Goal: Task Accomplishment & Management: Manage account settings

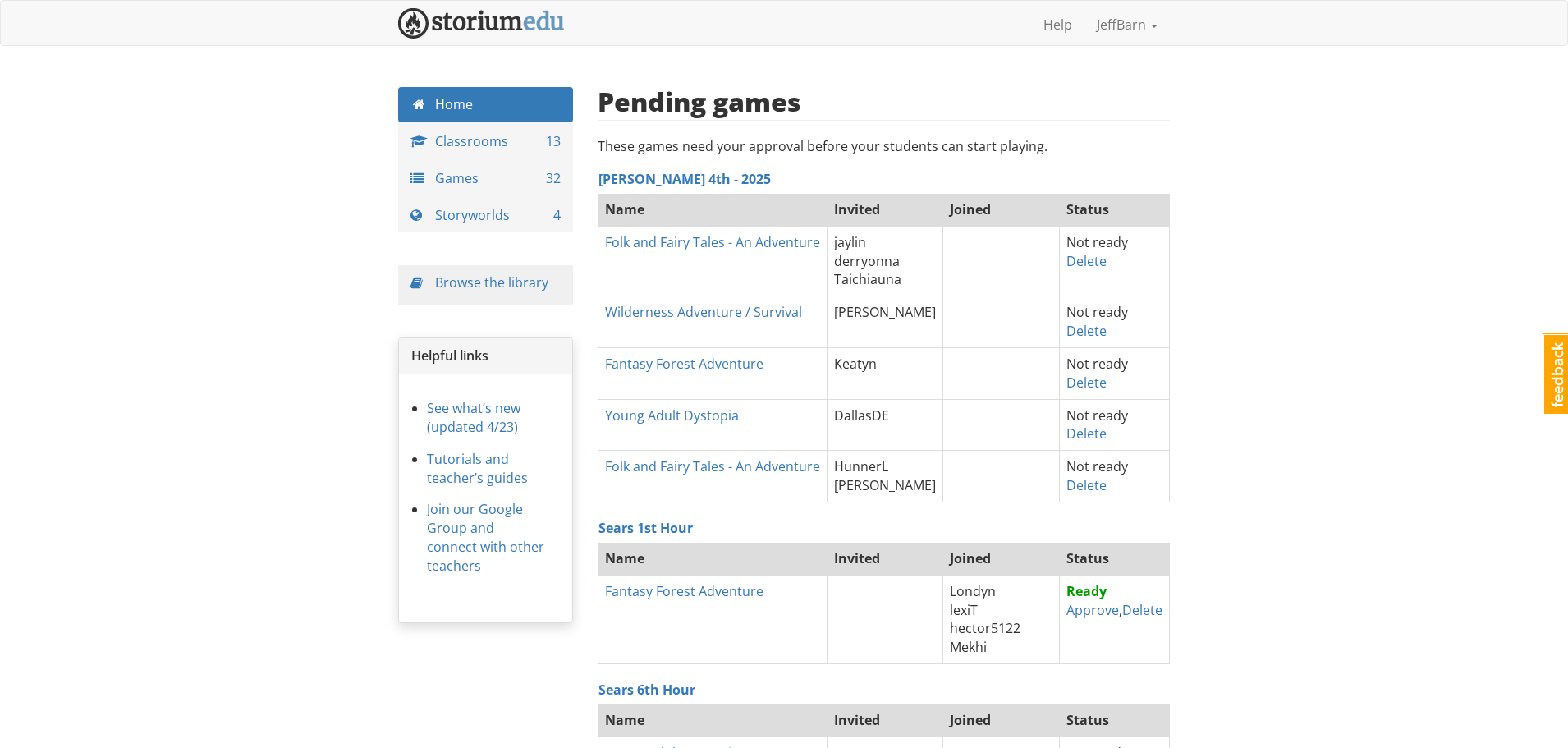
click at [461, 141] on link "Classrooms 13" at bounding box center [485, 142] width 175 height 35
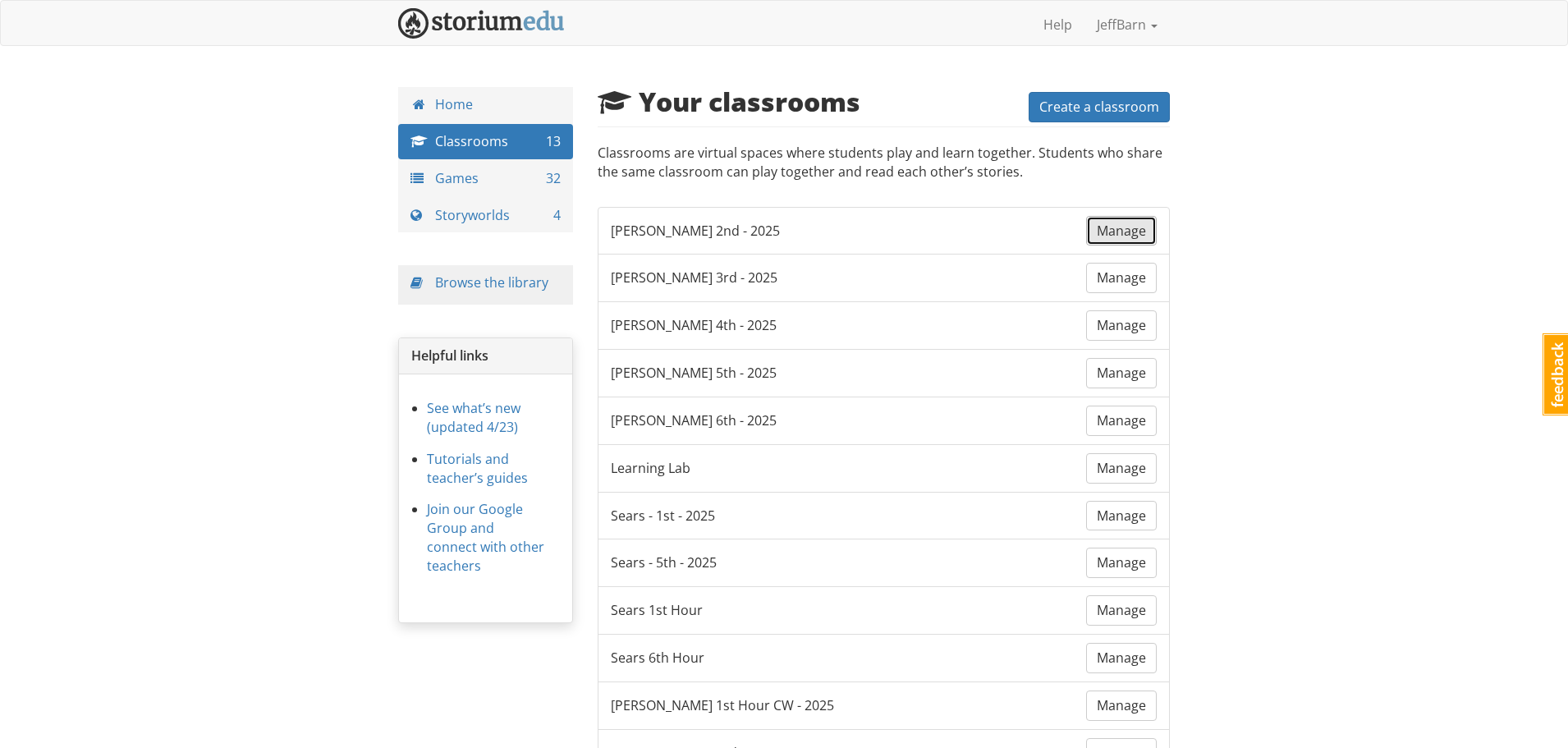
click at [1115, 234] on span "Manage" at bounding box center [1122, 231] width 50 height 18
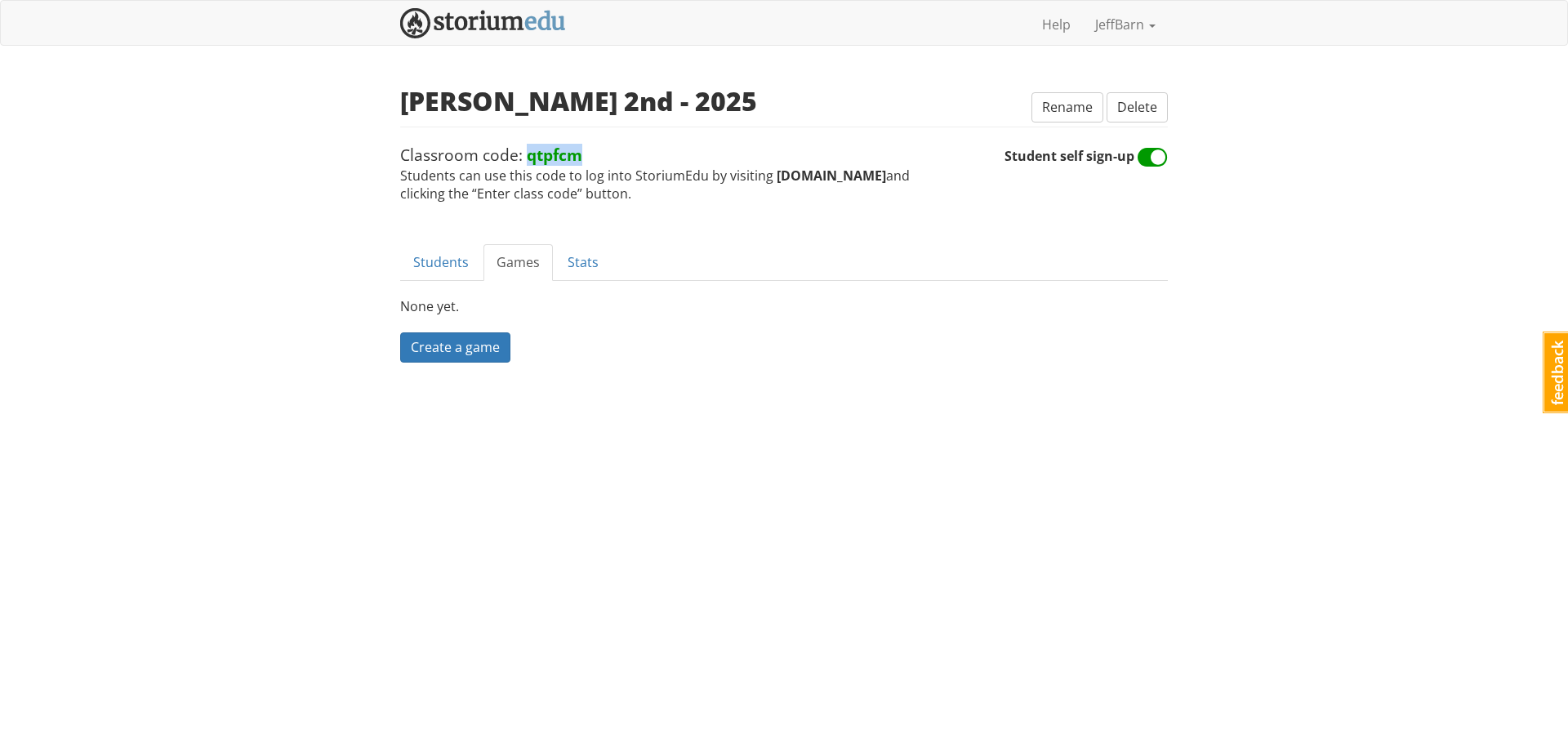
drag, startPoint x: 579, startPoint y: 155, endPoint x: 525, endPoint y: 155, distance: 54.0
click at [526, 155] on strong "qtpfcm" at bounding box center [554, 154] width 56 height 22
copy strong "qtpfcm"
click at [362, 383] on div "jeffbarn [PERSON_NAME] 1 Toggle navigation Help JeffBarn Profile Notifications …" at bounding box center [784, 222] width 1568 height 444
click at [468, 33] on img at bounding box center [482, 23] width 165 height 30
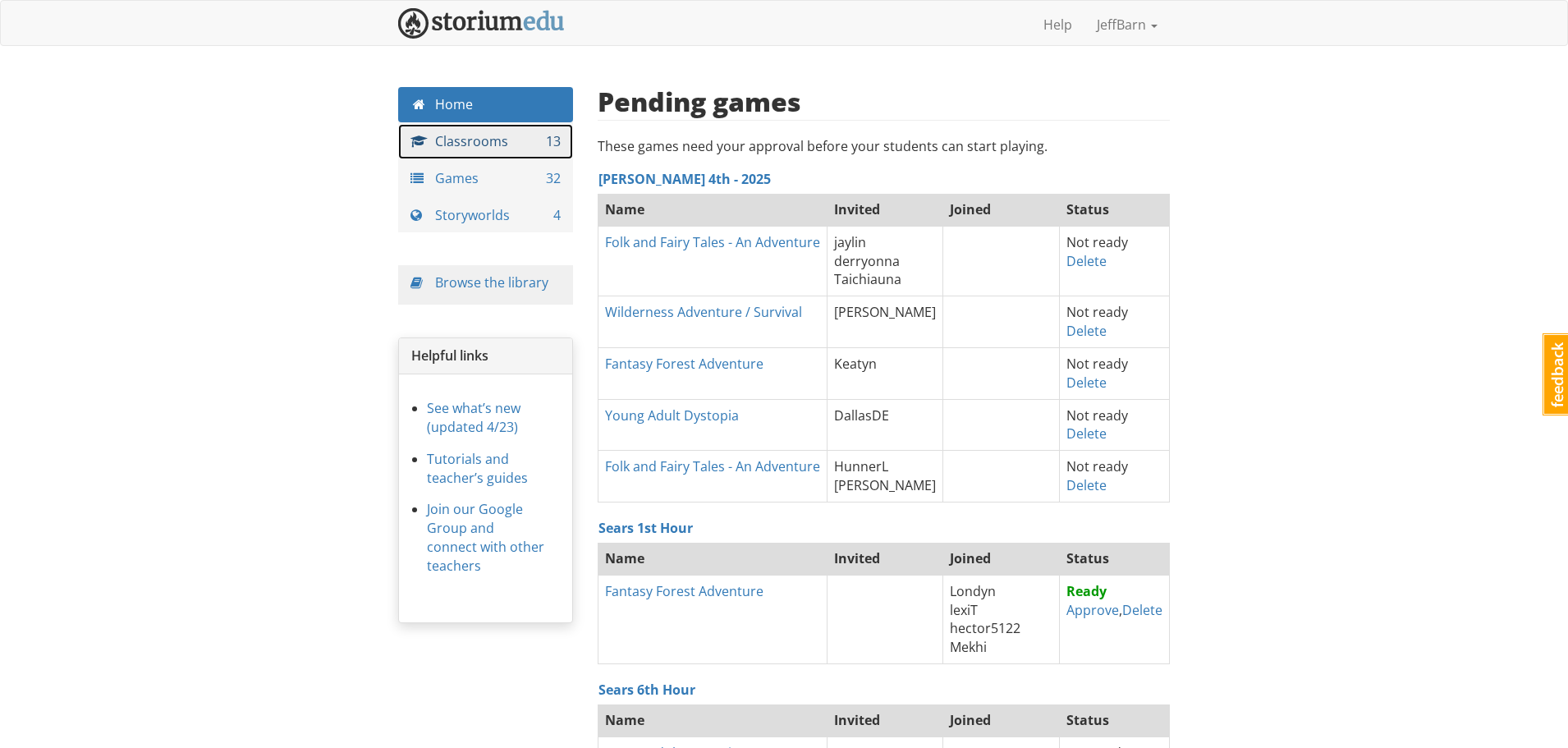
click at [499, 143] on link "Classrooms 13" at bounding box center [485, 142] width 175 height 35
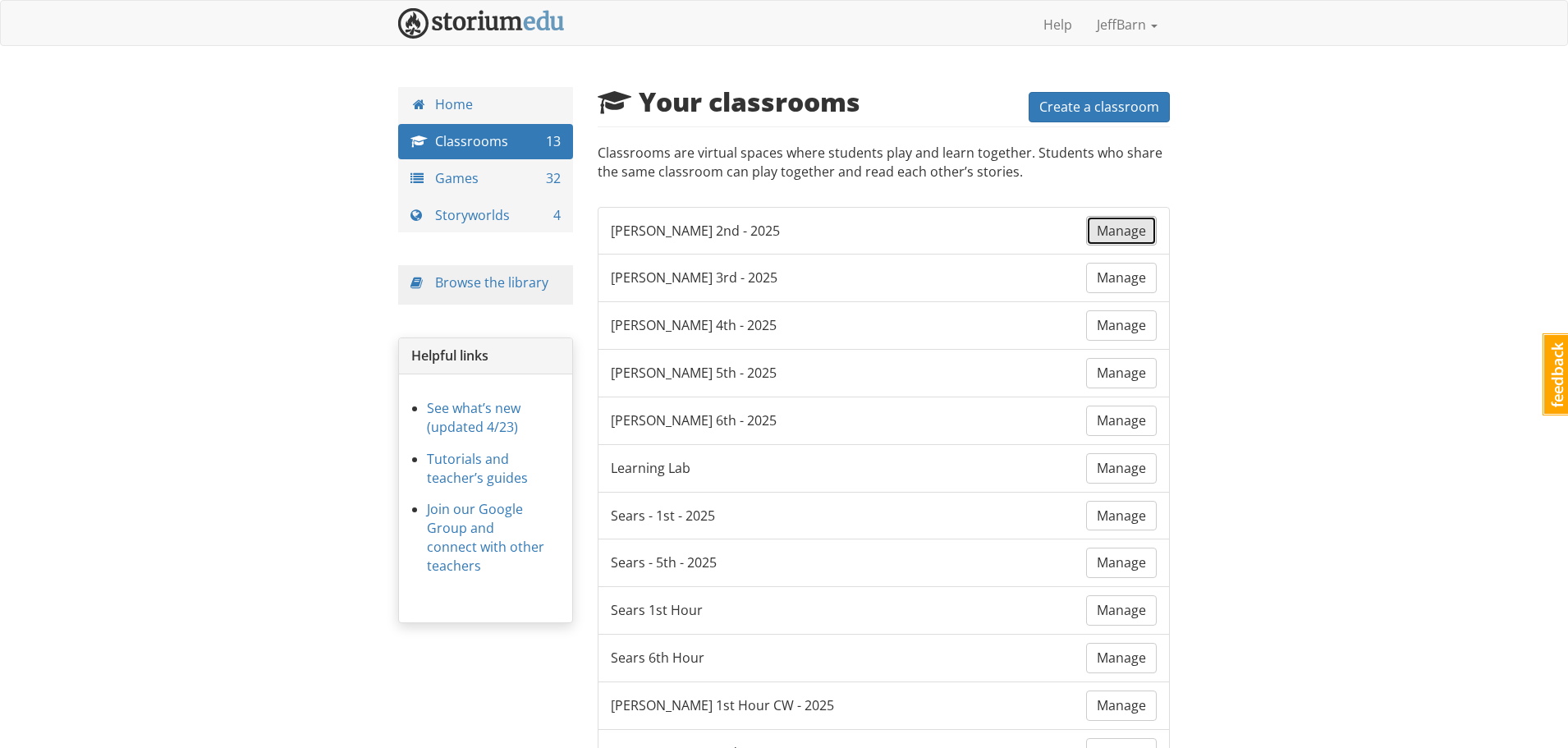
click at [1123, 238] on span "Manage" at bounding box center [1122, 231] width 50 height 18
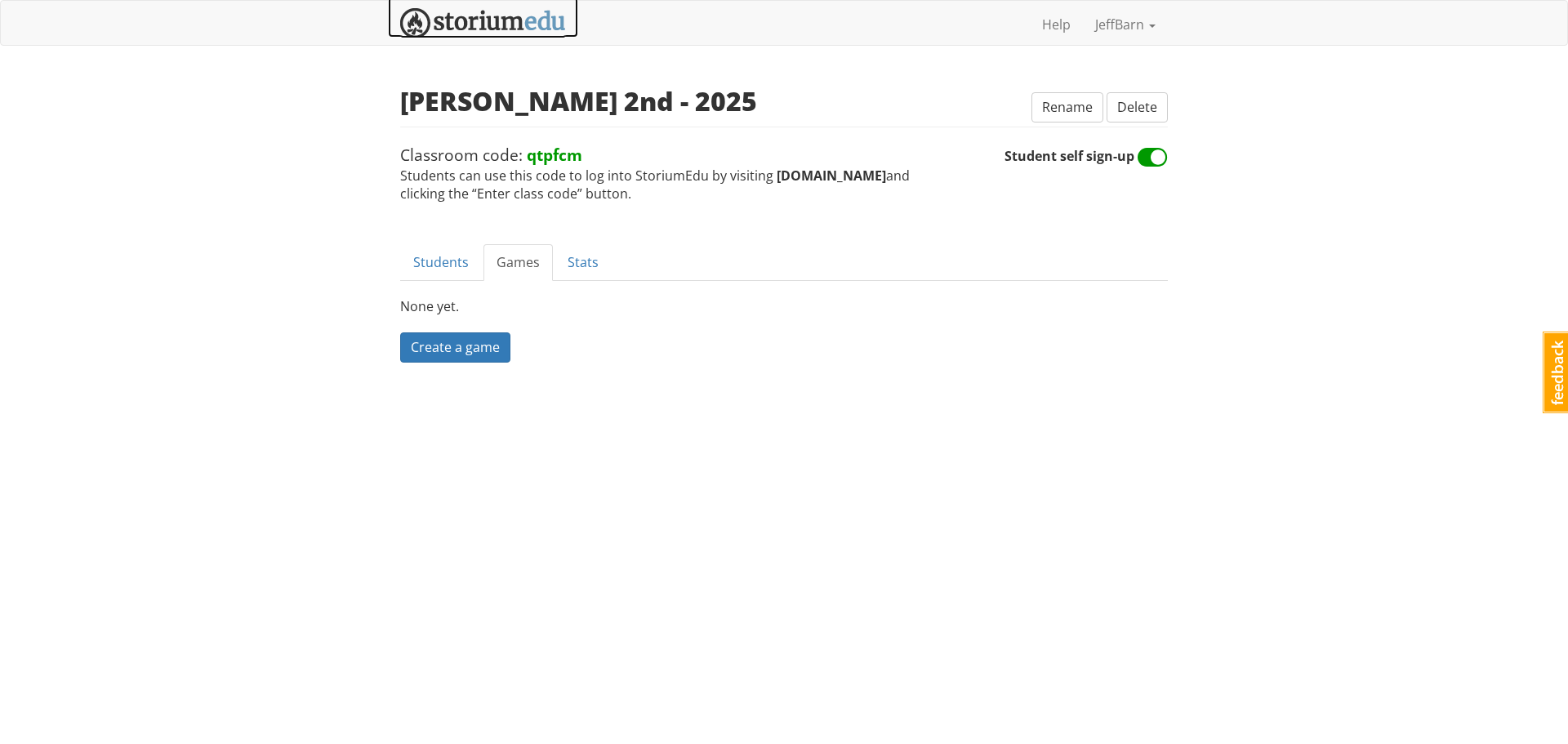
click at [461, 23] on img at bounding box center [482, 23] width 165 height 30
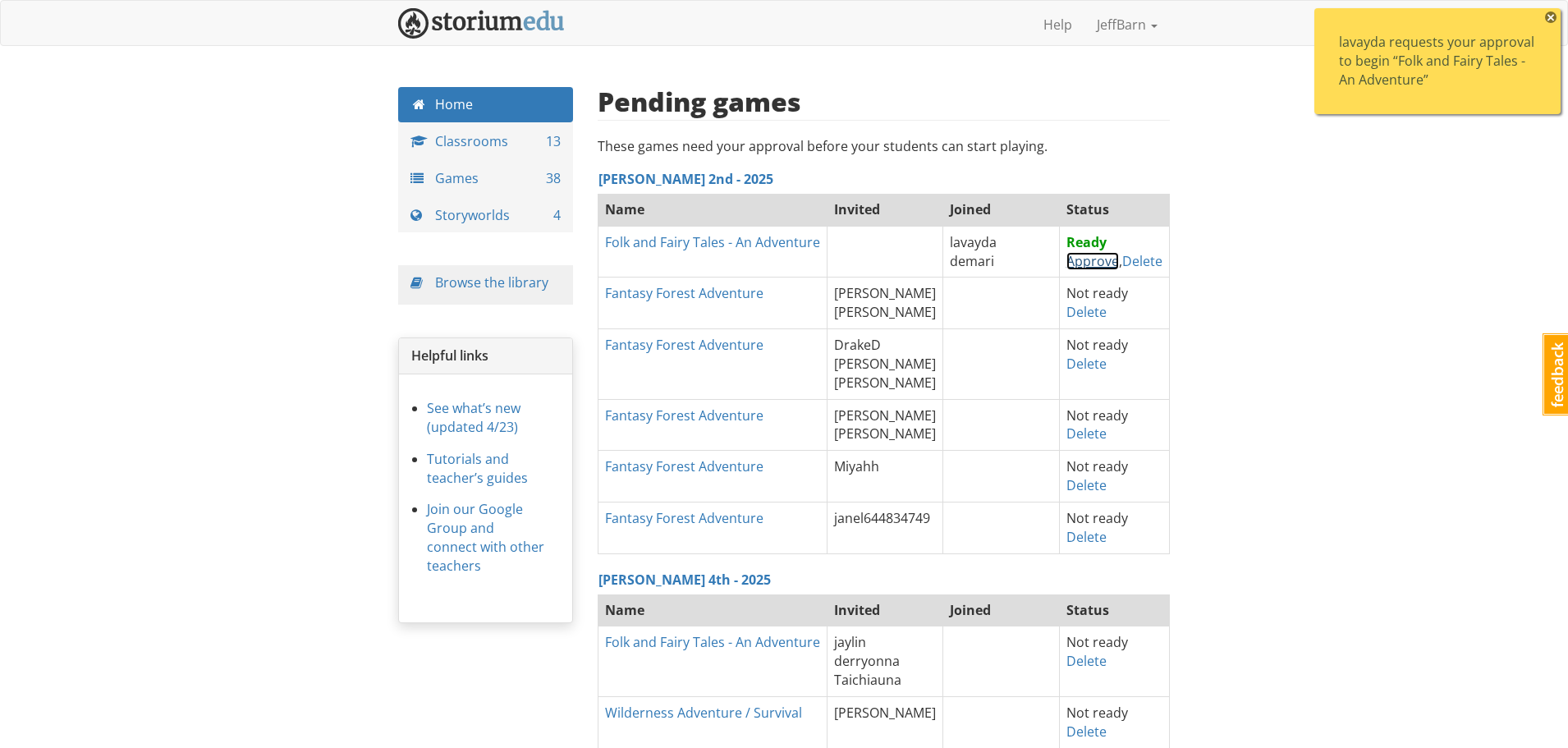
click at [1084, 266] on link "Approve" at bounding box center [1092, 261] width 52 height 18
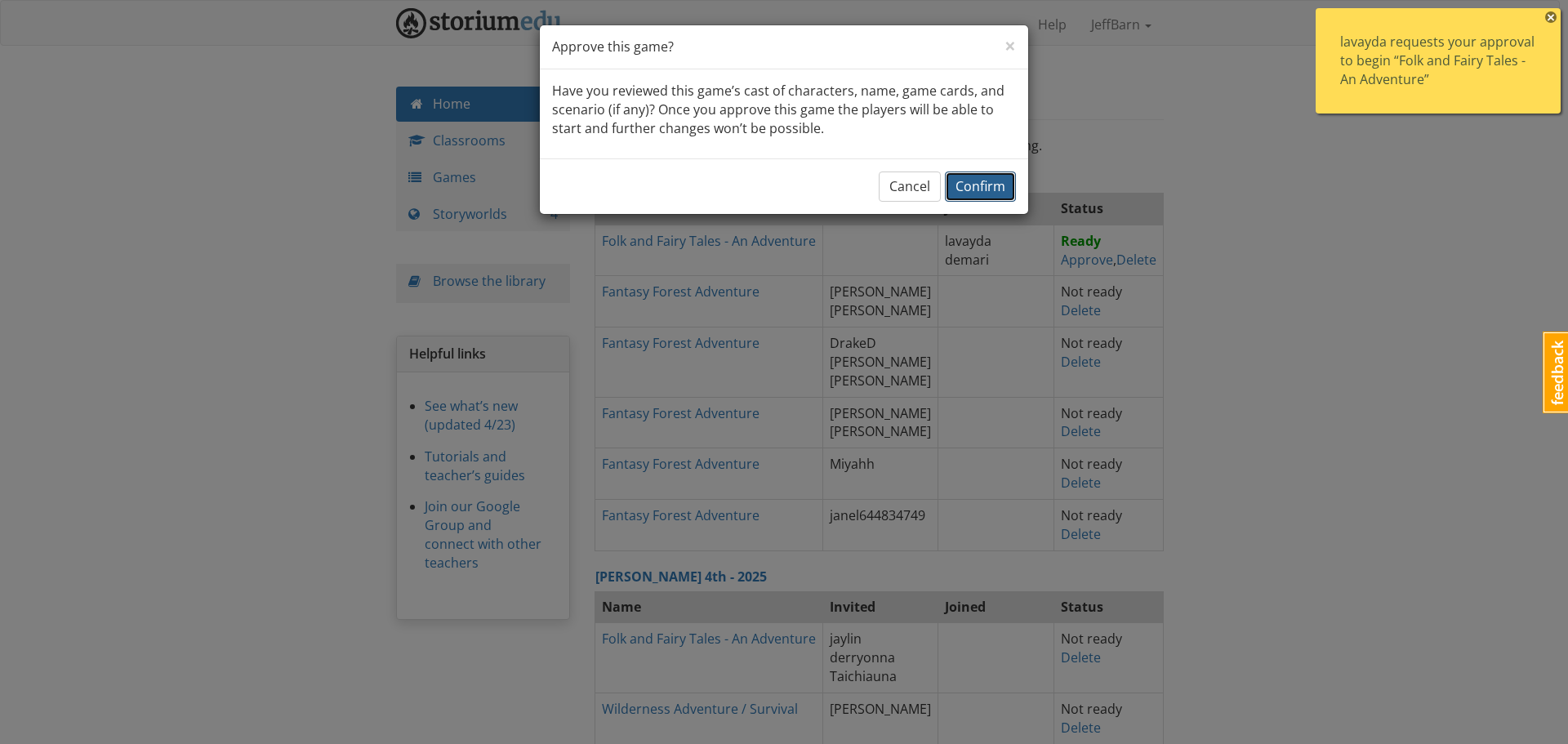
click at [970, 197] on button "Confirm" at bounding box center [980, 186] width 71 height 30
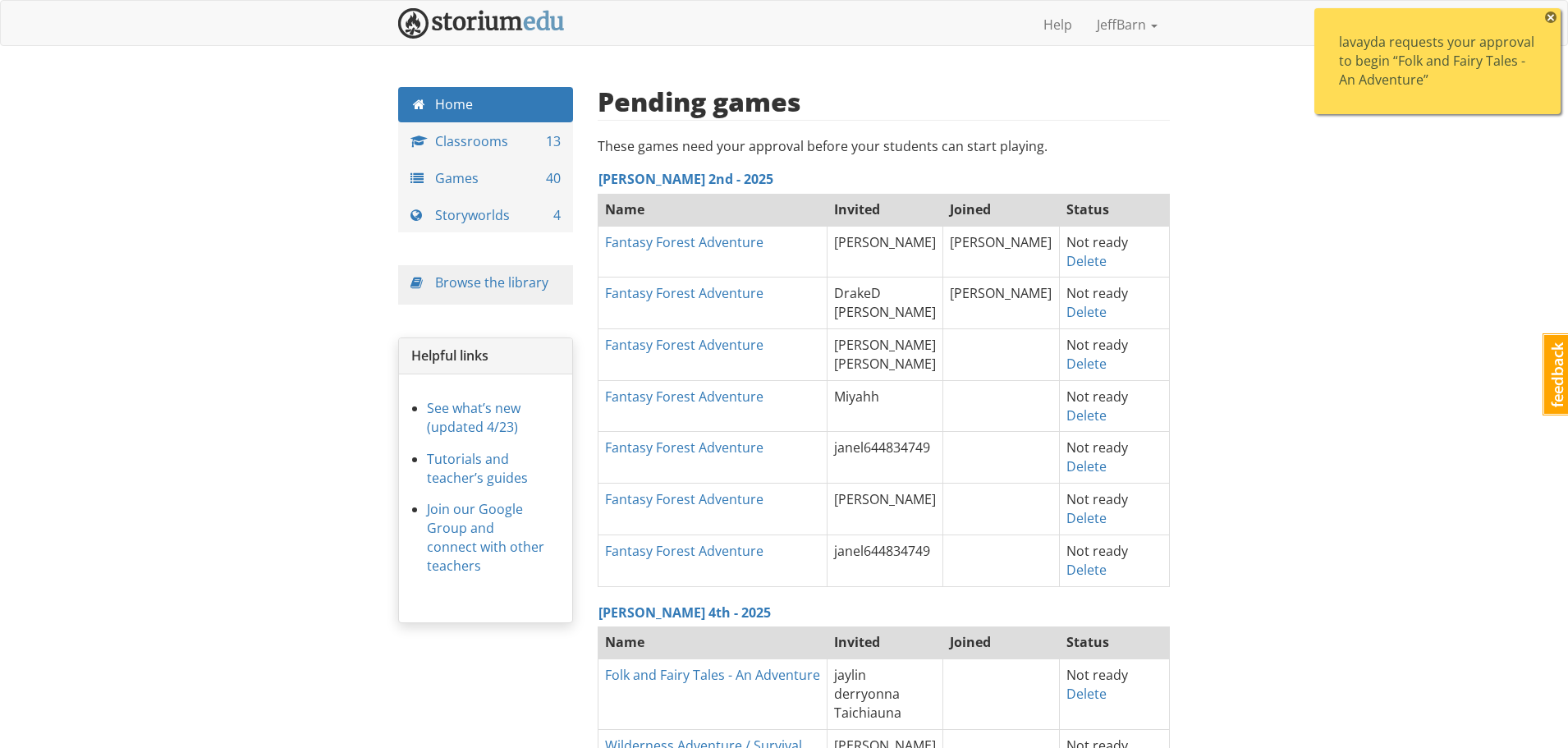
click at [1548, 15] on span "×" at bounding box center [1551, 17] width 12 height 12
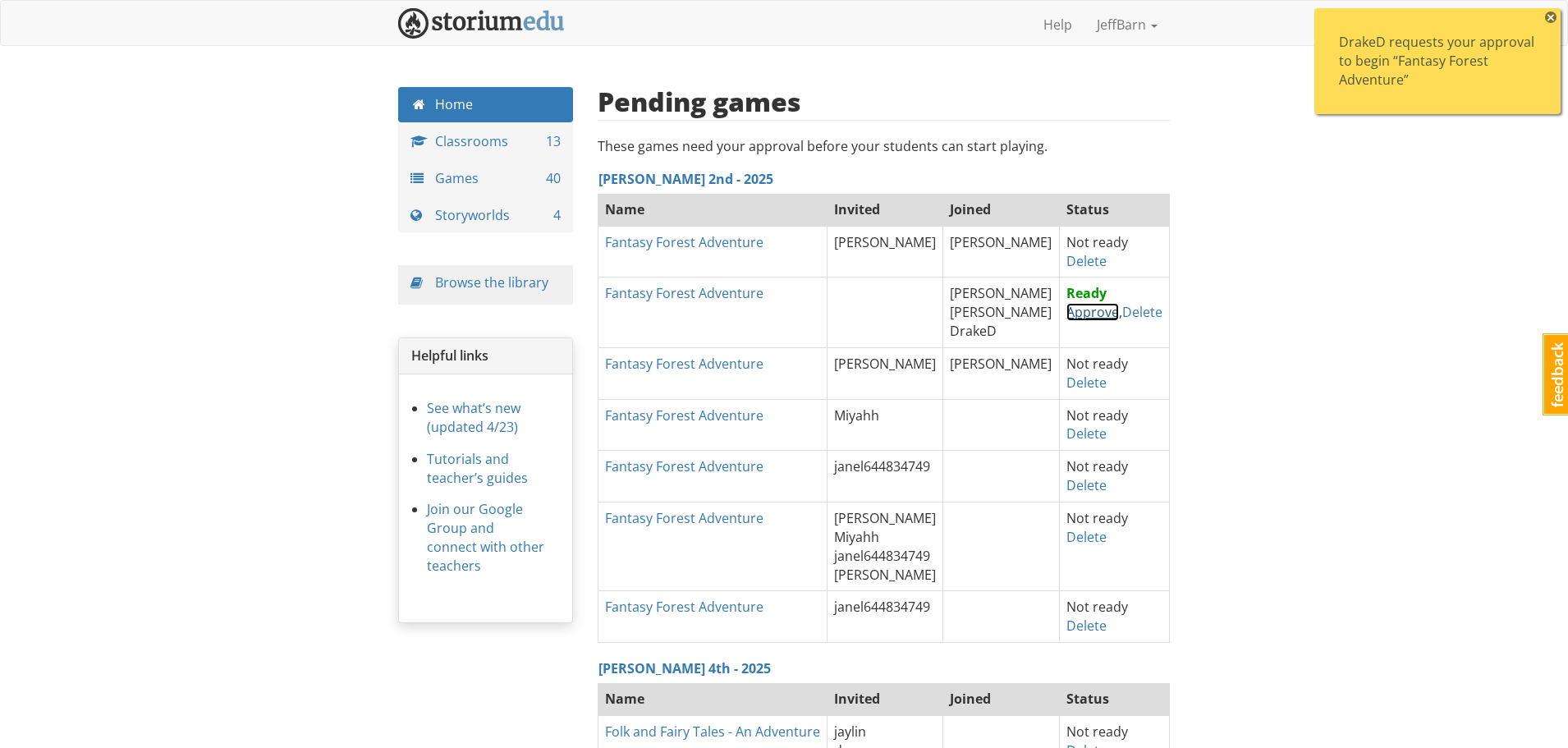
click at [1090, 311] on link "Approve" at bounding box center [1092, 312] width 52 height 18
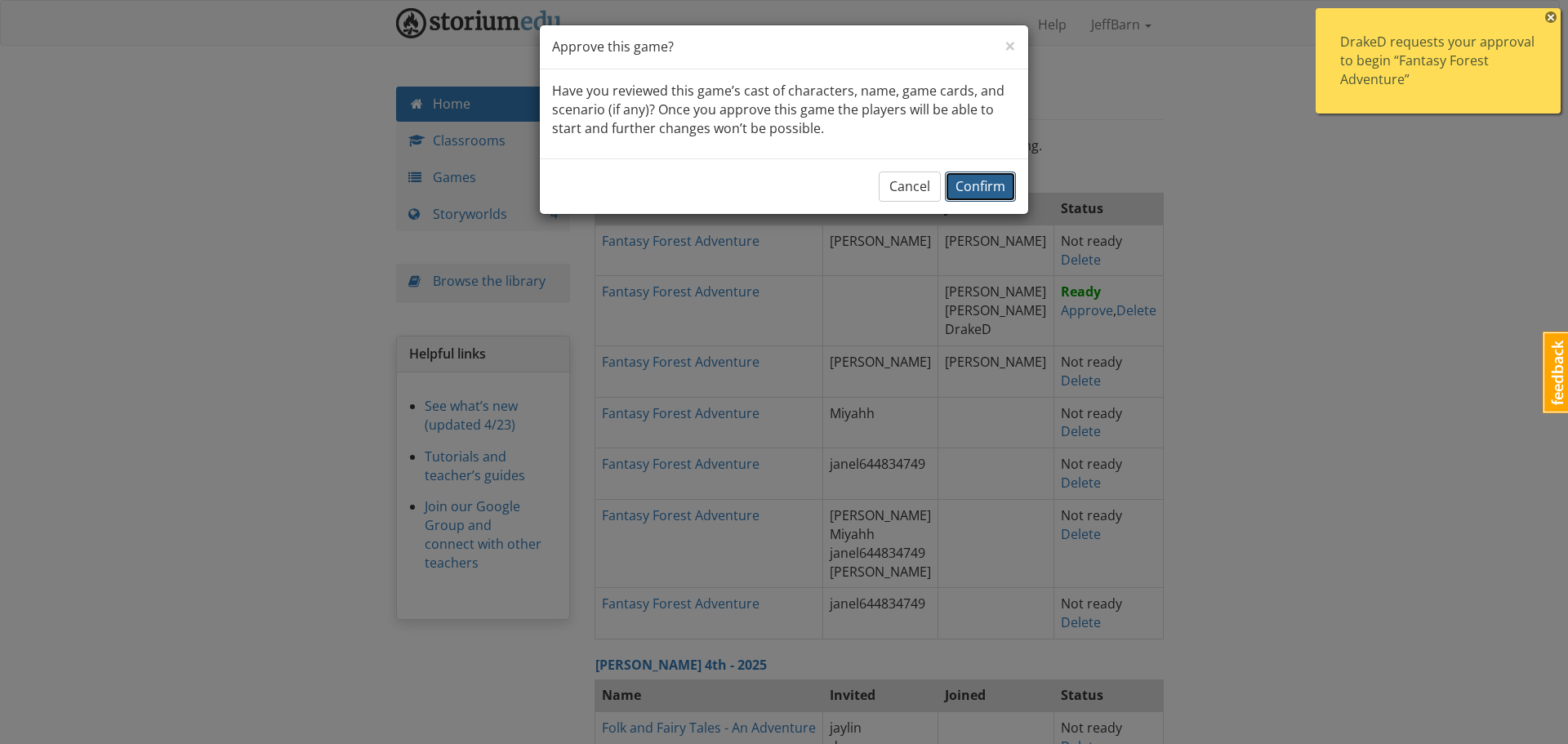
click at [1001, 178] on span "Confirm" at bounding box center [980, 186] width 50 height 18
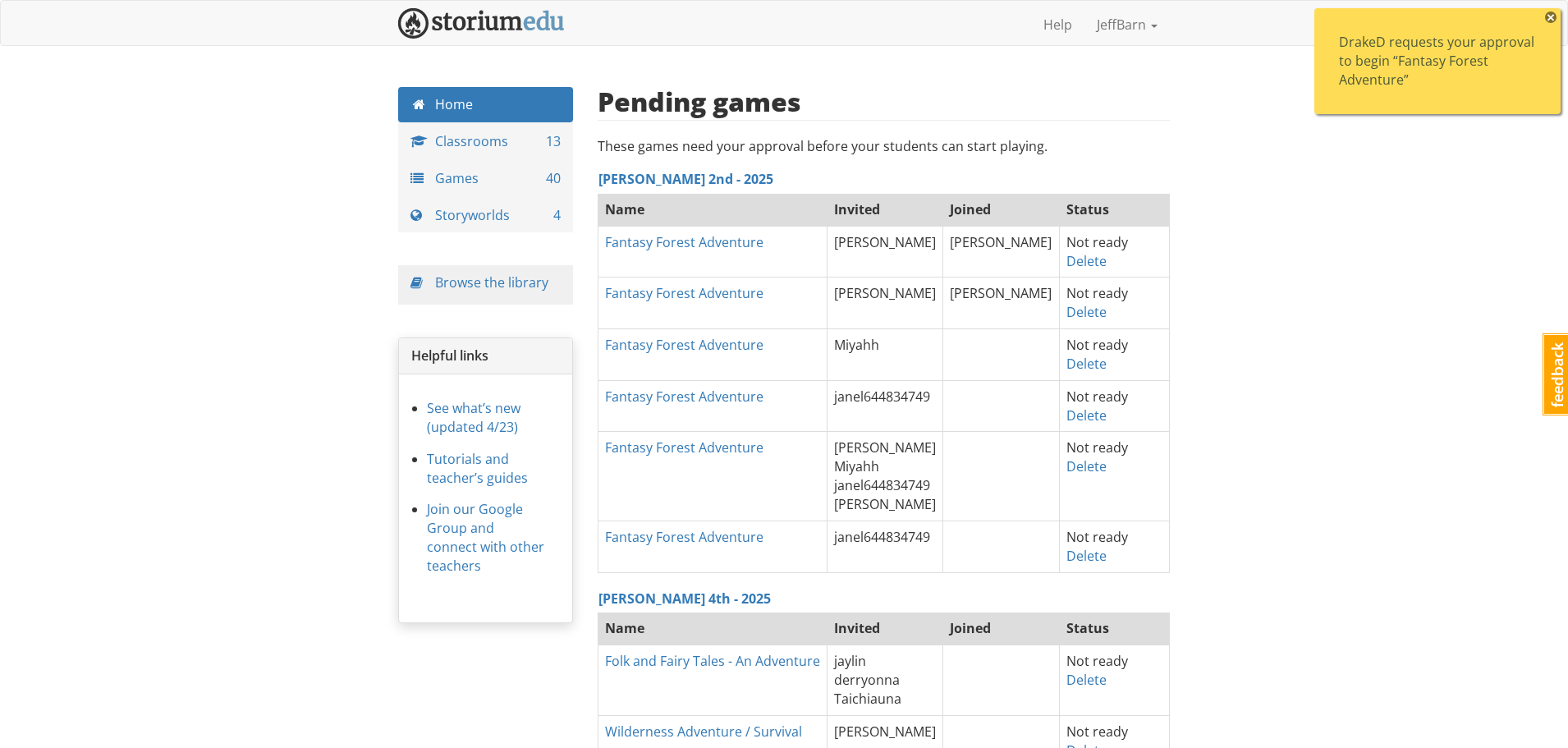
click at [1551, 17] on span "×" at bounding box center [1551, 17] width 12 height 12
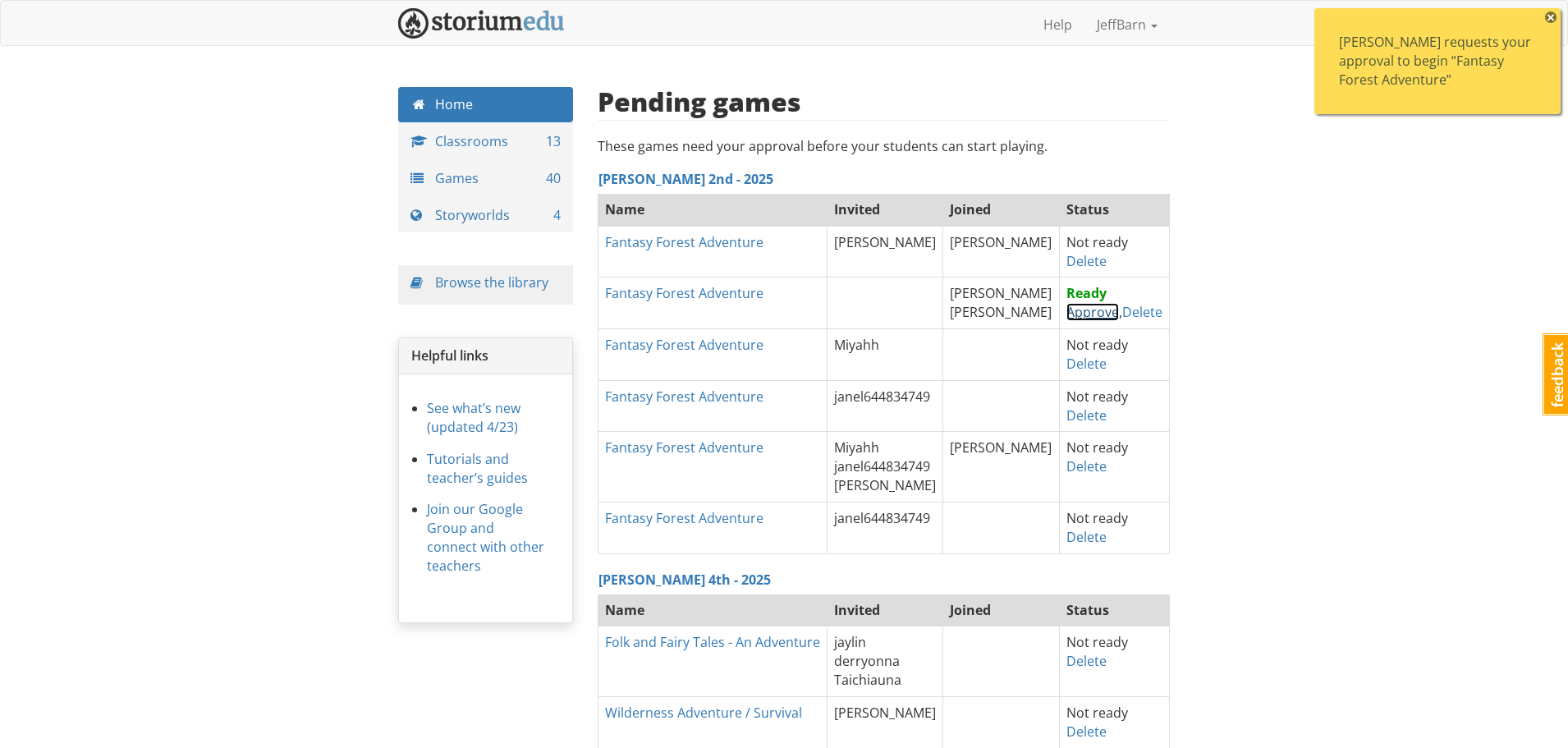
click at [1071, 311] on link "Approve" at bounding box center [1092, 312] width 52 height 18
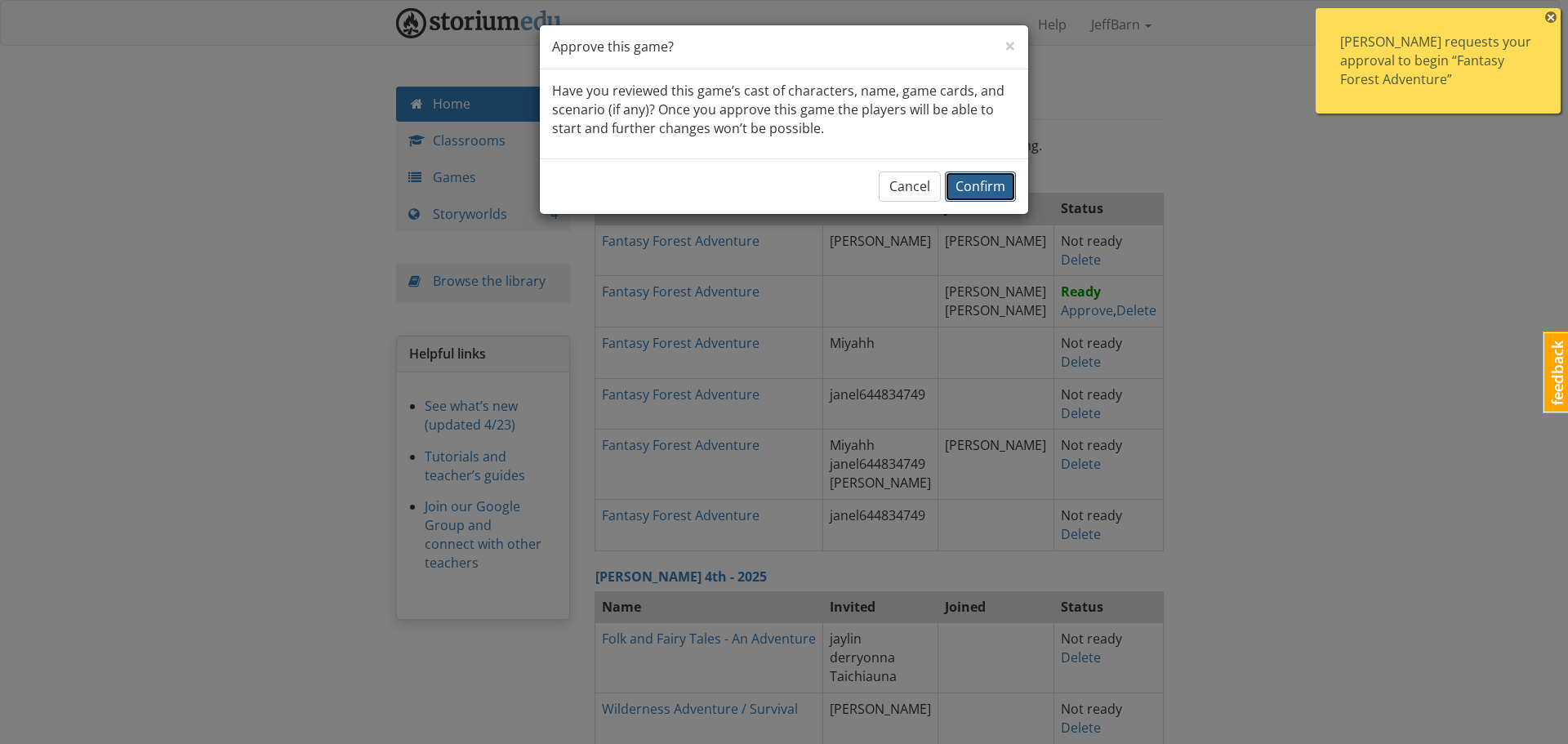
click at [980, 193] on span "Confirm" at bounding box center [980, 186] width 50 height 18
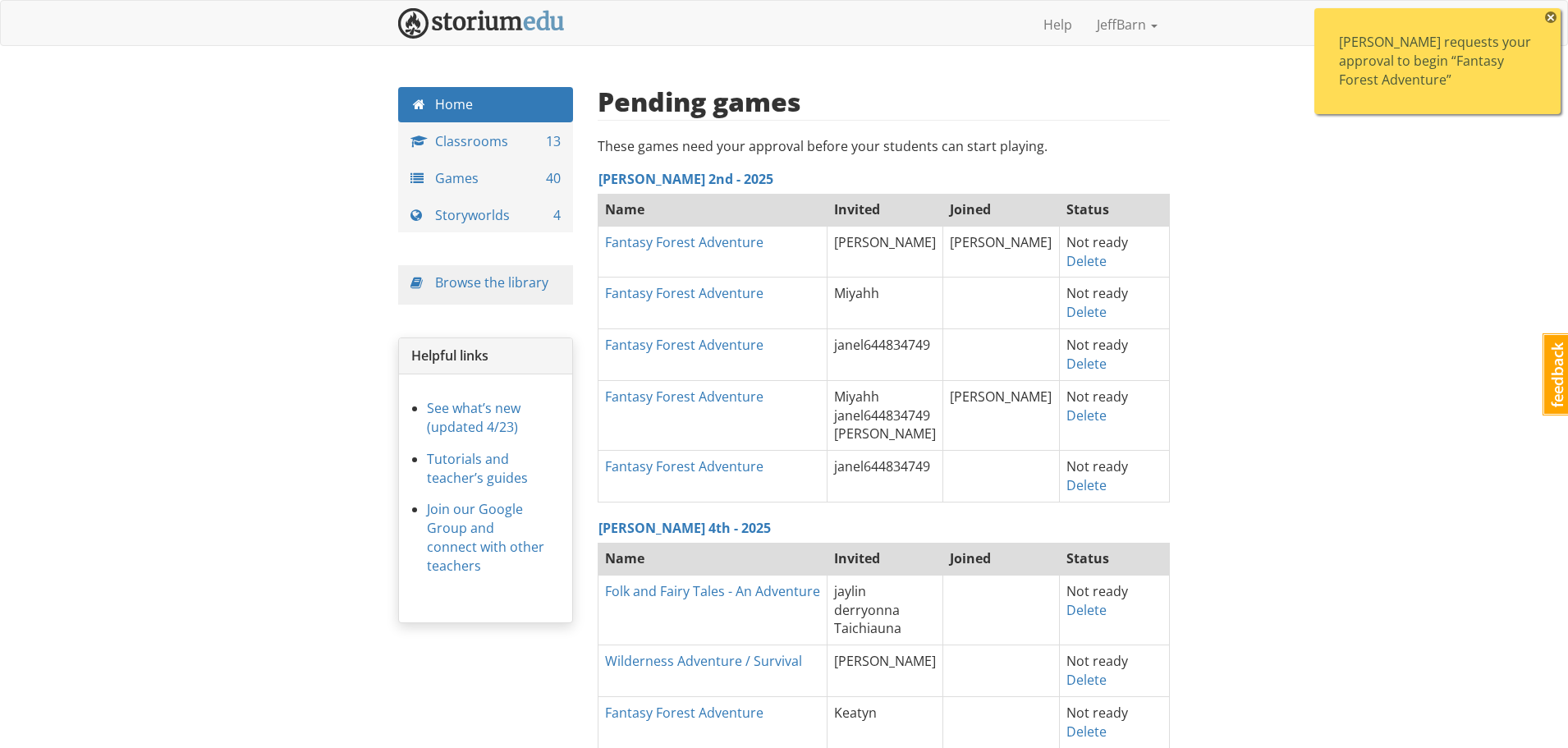
click at [1550, 17] on span "×" at bounding box center [1551, 17] width 12 height 12
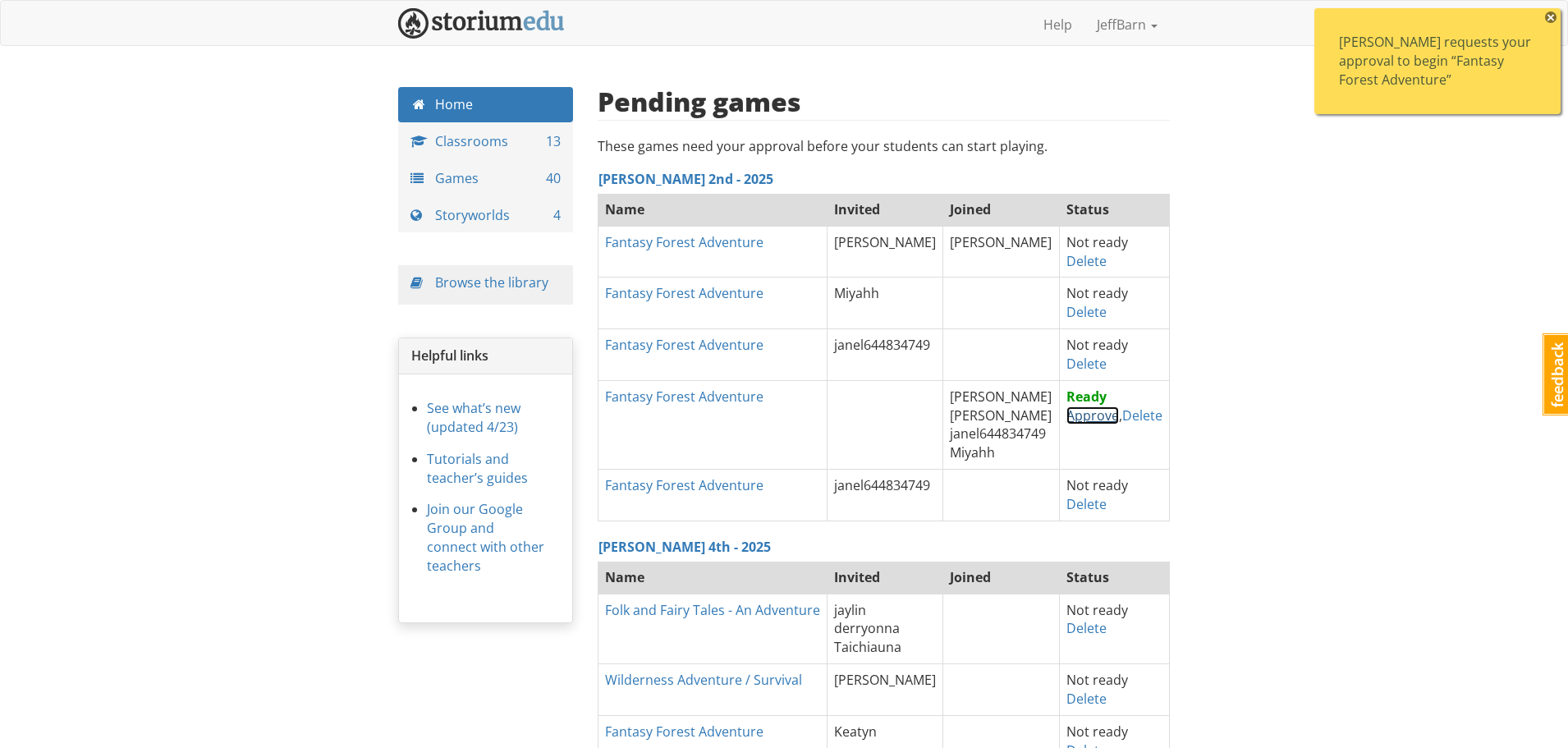
click at [1091, 418] on link "Approve" at bounding box center [1092, 415] width 52 height 18
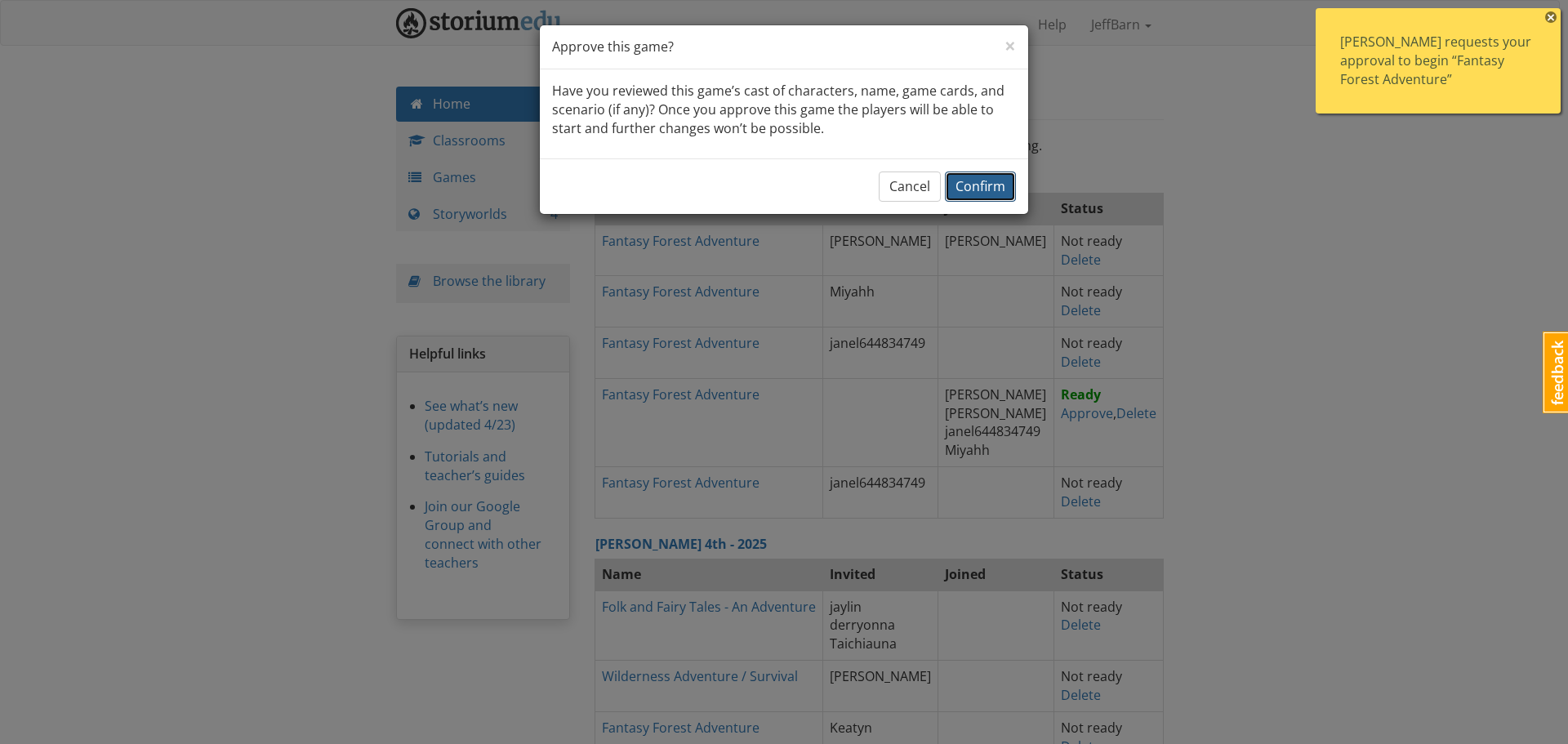
click at [997, 188] on span "Confirm" at bounding box center [980, 186] width 50 height 18
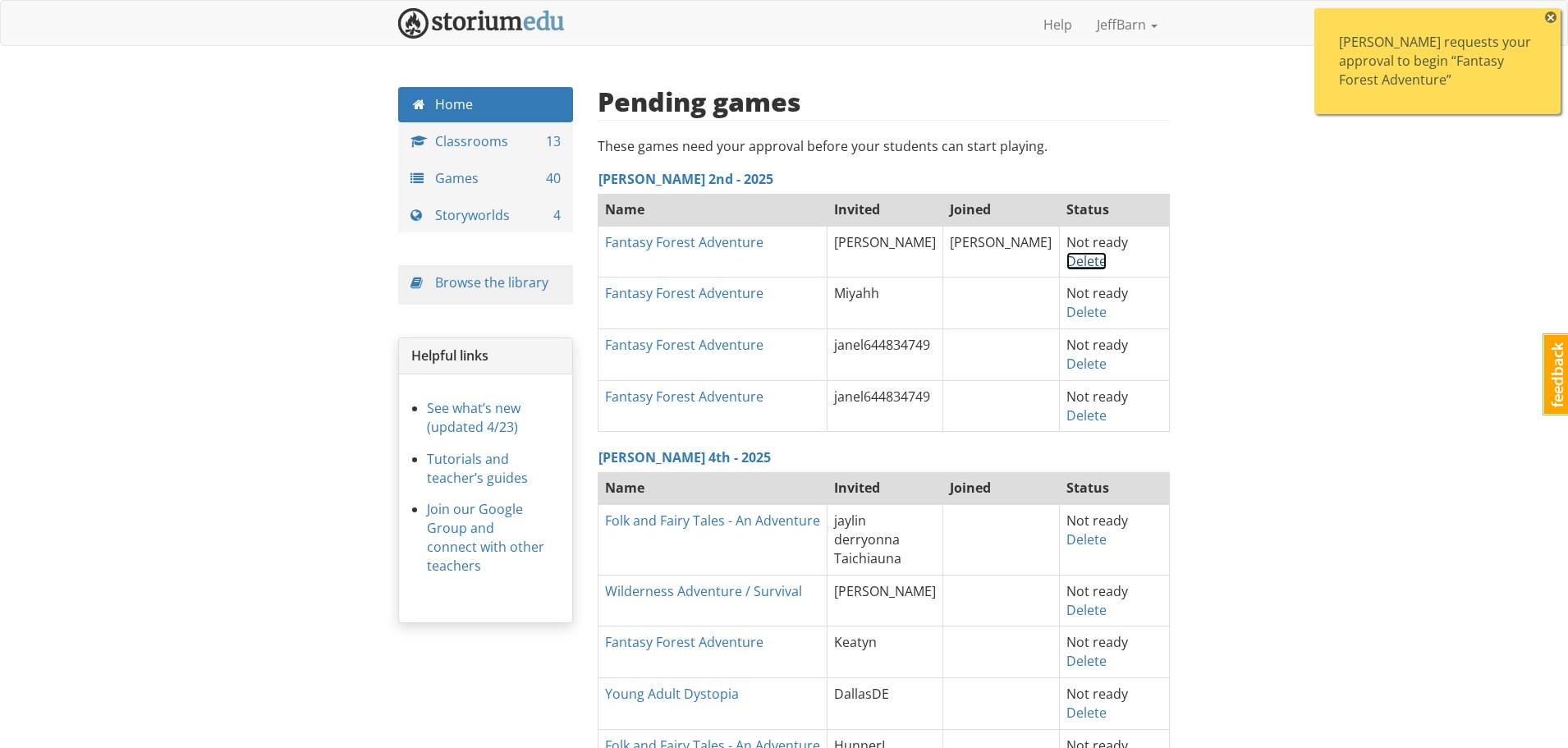
click at [1066, 258] on link "Delete" at bounding box center [1087, 261] width 40 height 18
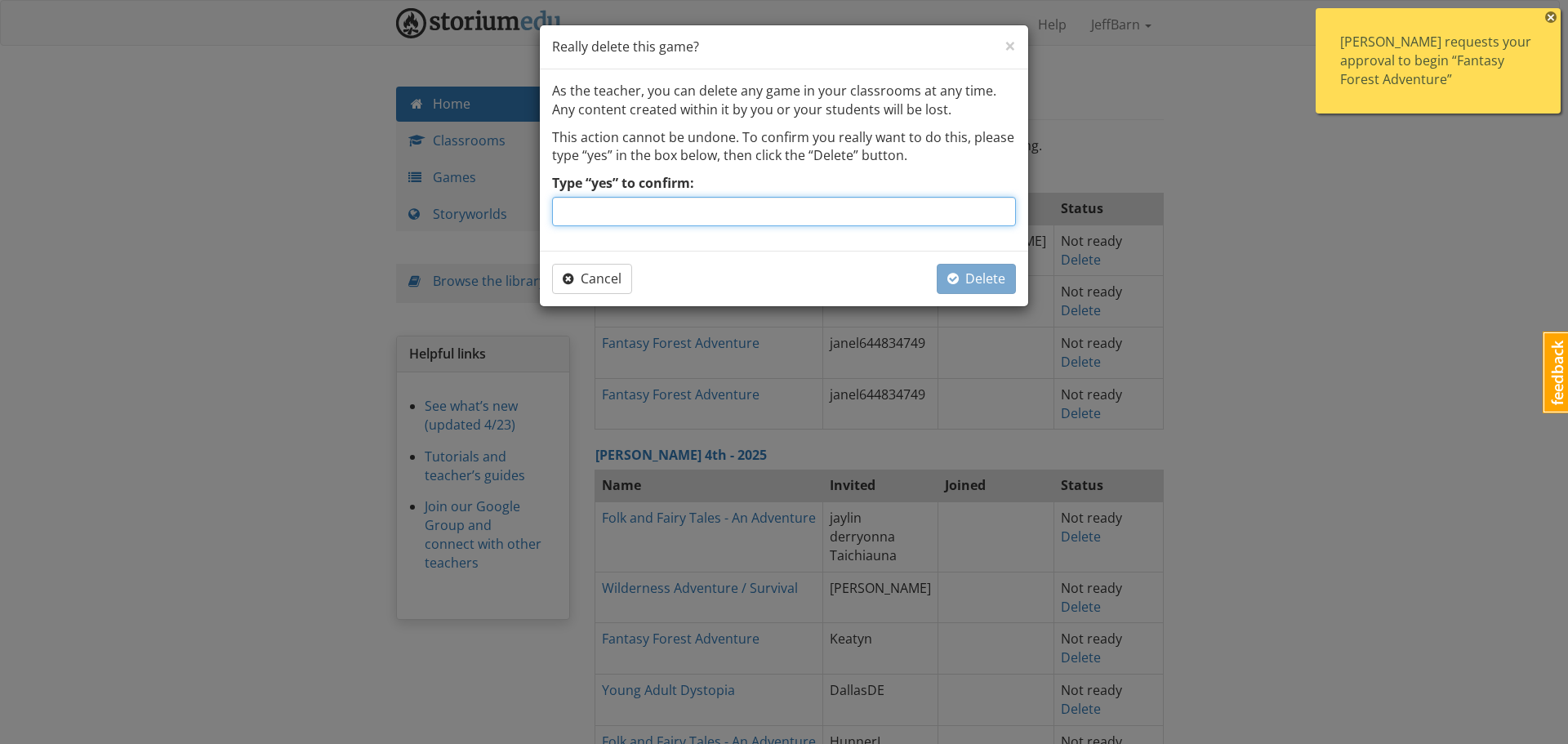
click at [740, 219] on input "Type “yes” to confirm:" at bounding box center [784, 211] width 464 height 29
type input "yes"
click at [987, 277] on span "Delete" at bounding box center [976, 279] width 58 height 18
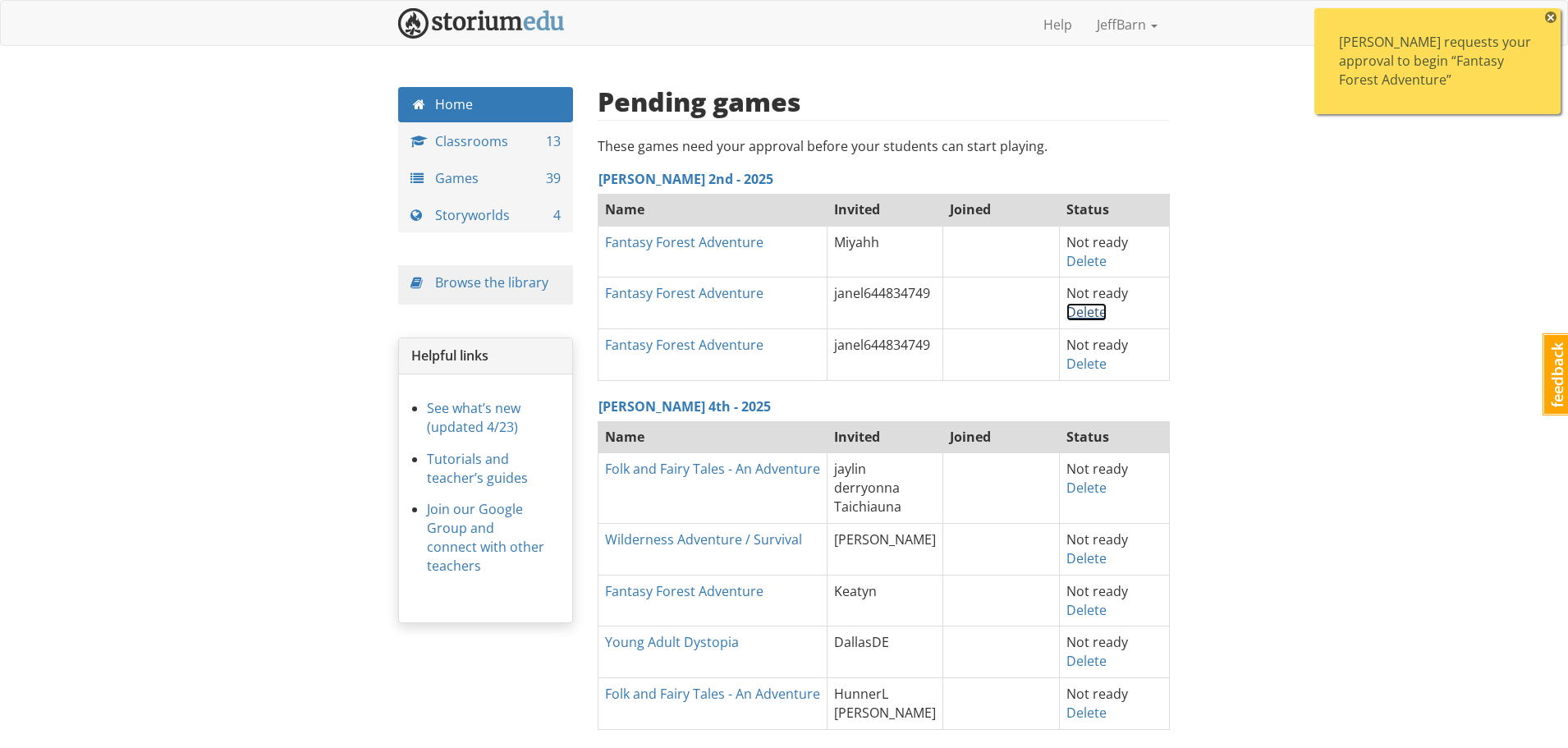
click at [1076, 306] on link "Delete" at bounding box center [1087, 312] width 40 height 18
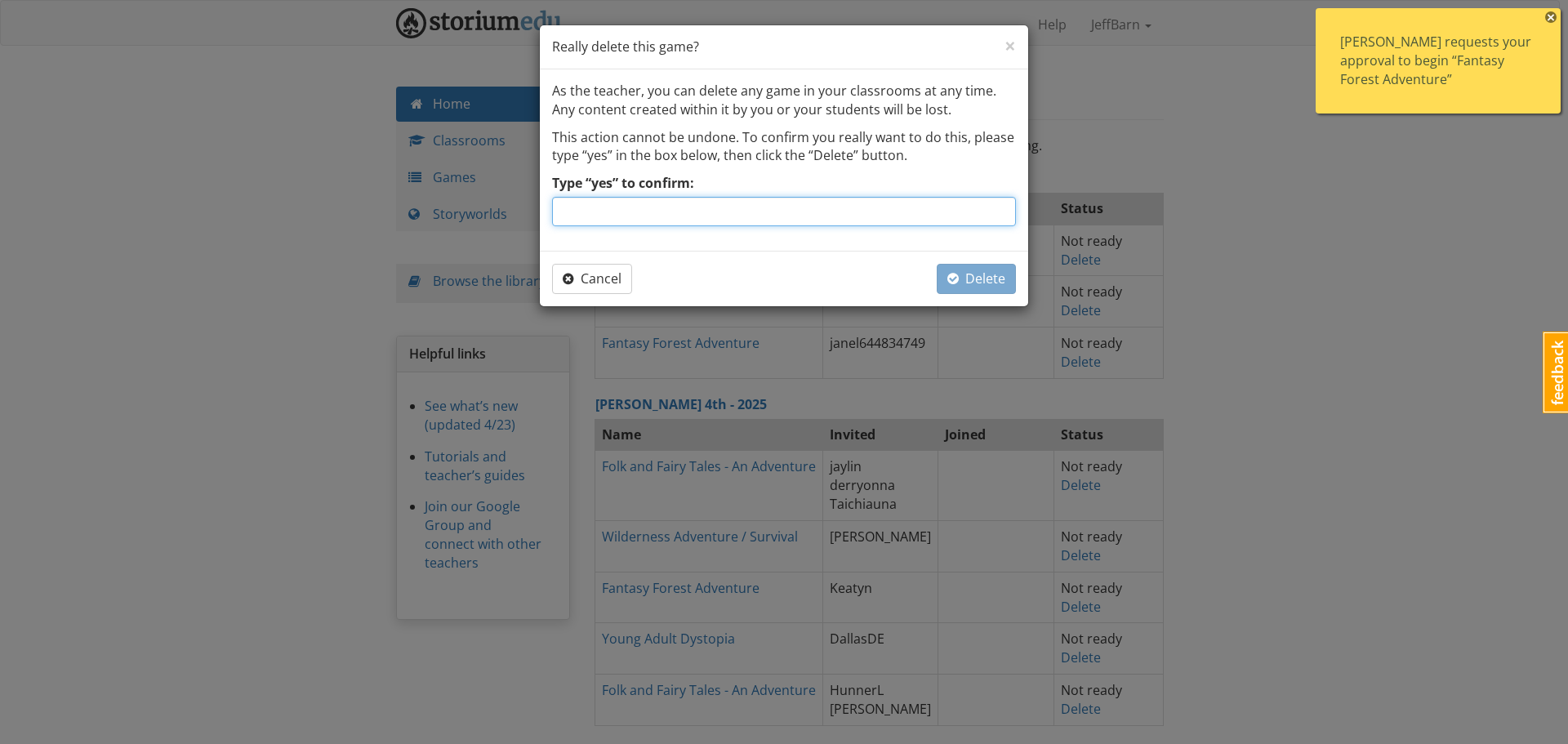
click at [810, 207] on input "Type “yes” to confirm:" at bounding box center [784, 211] width 464 height 29
type input "yes"
click at [955, 278] on span "button" at bounding box center [953, 279] width 12 height 13
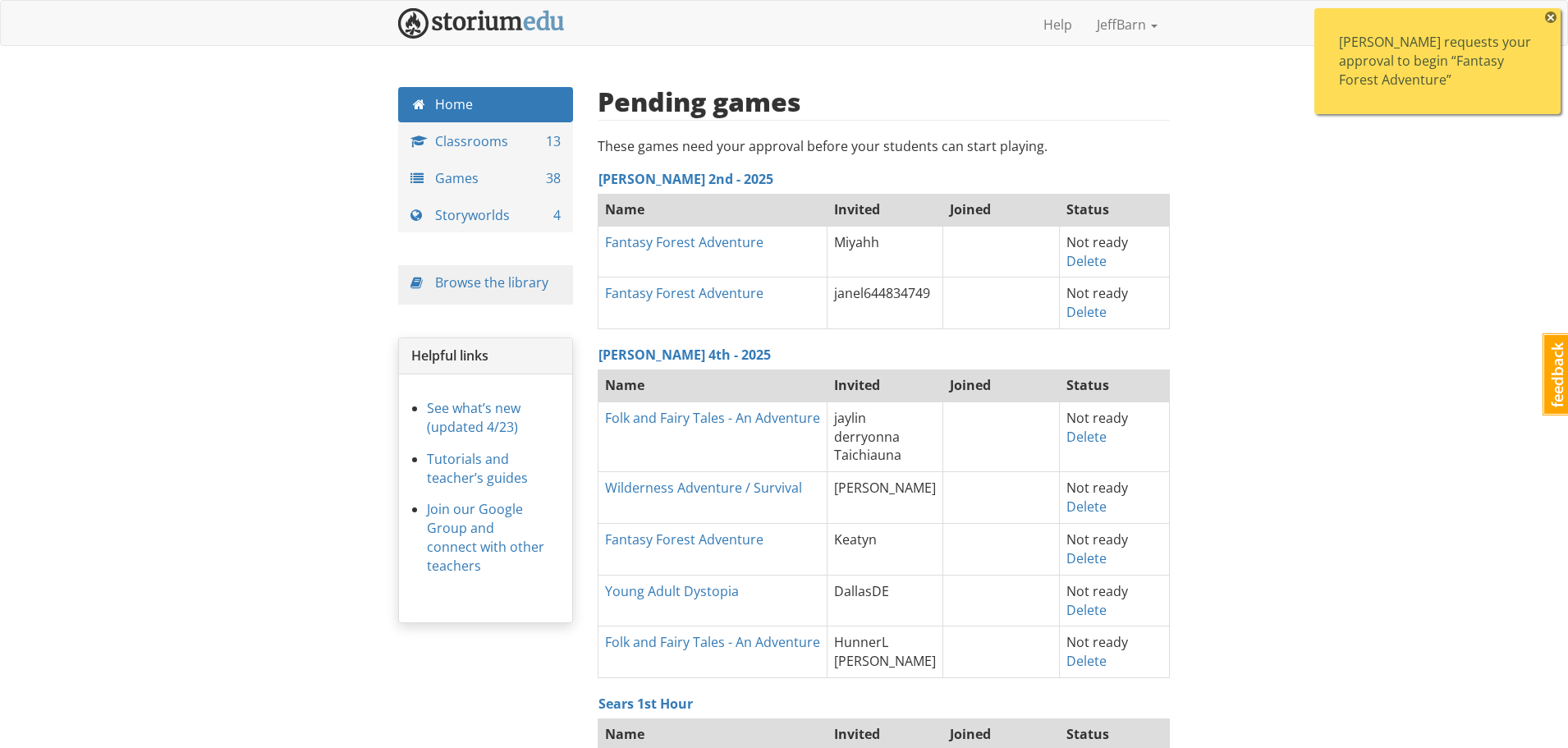
drag, startPoint x: 1061, startPoint y: 314, endPoint x: 1272, endPoint y: 278, distance: 214.0
click at [1084, 312] on link "Delete" at bounding box center [1087, 312] width 40 height 18
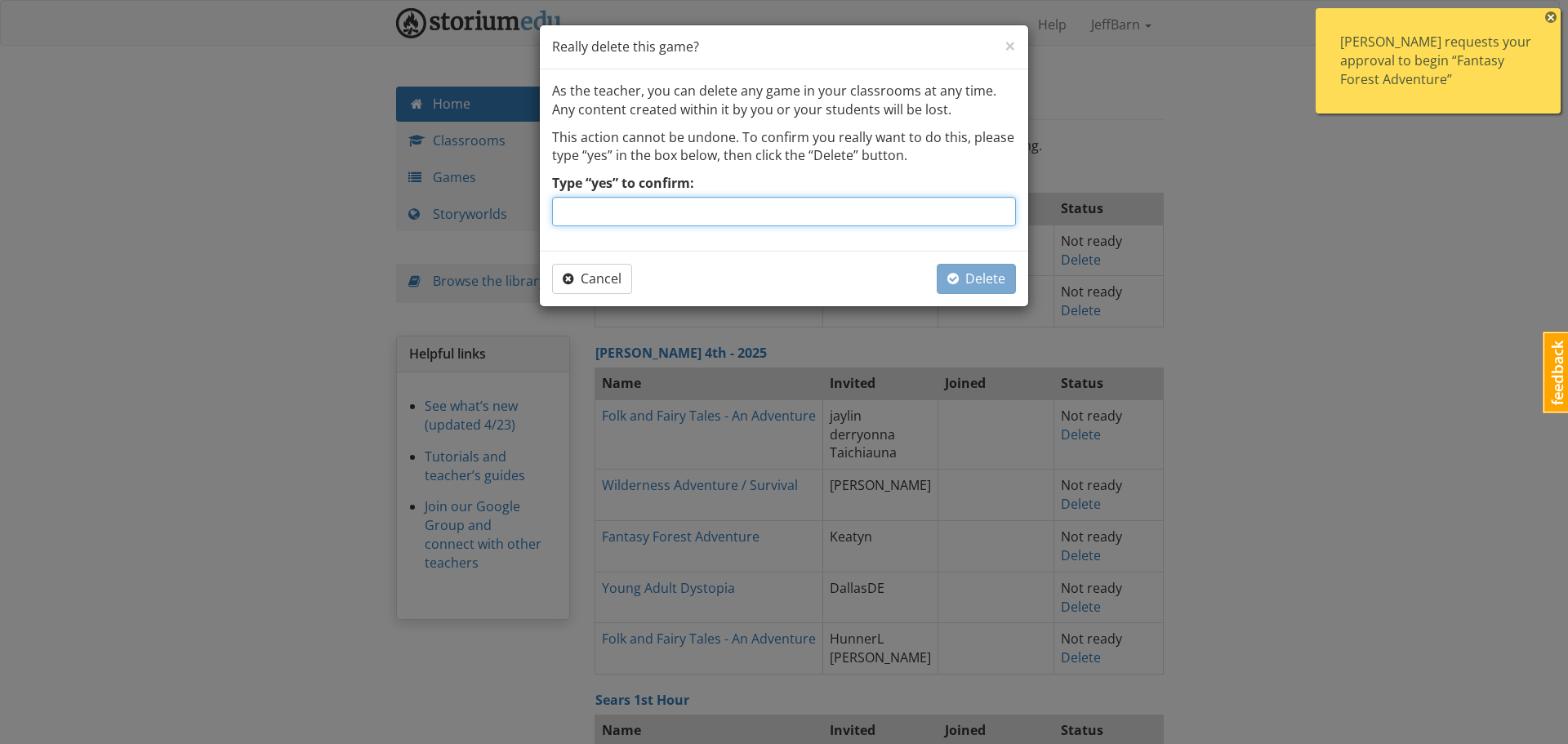
click at [860, 207] on input "Type “yes” to confirm:" at bounding box center [784, 211] width 464 height 29
type input "yes"
click at [971, 276] on span "Delete" at bounding box center [976, 279] width 58 height 18
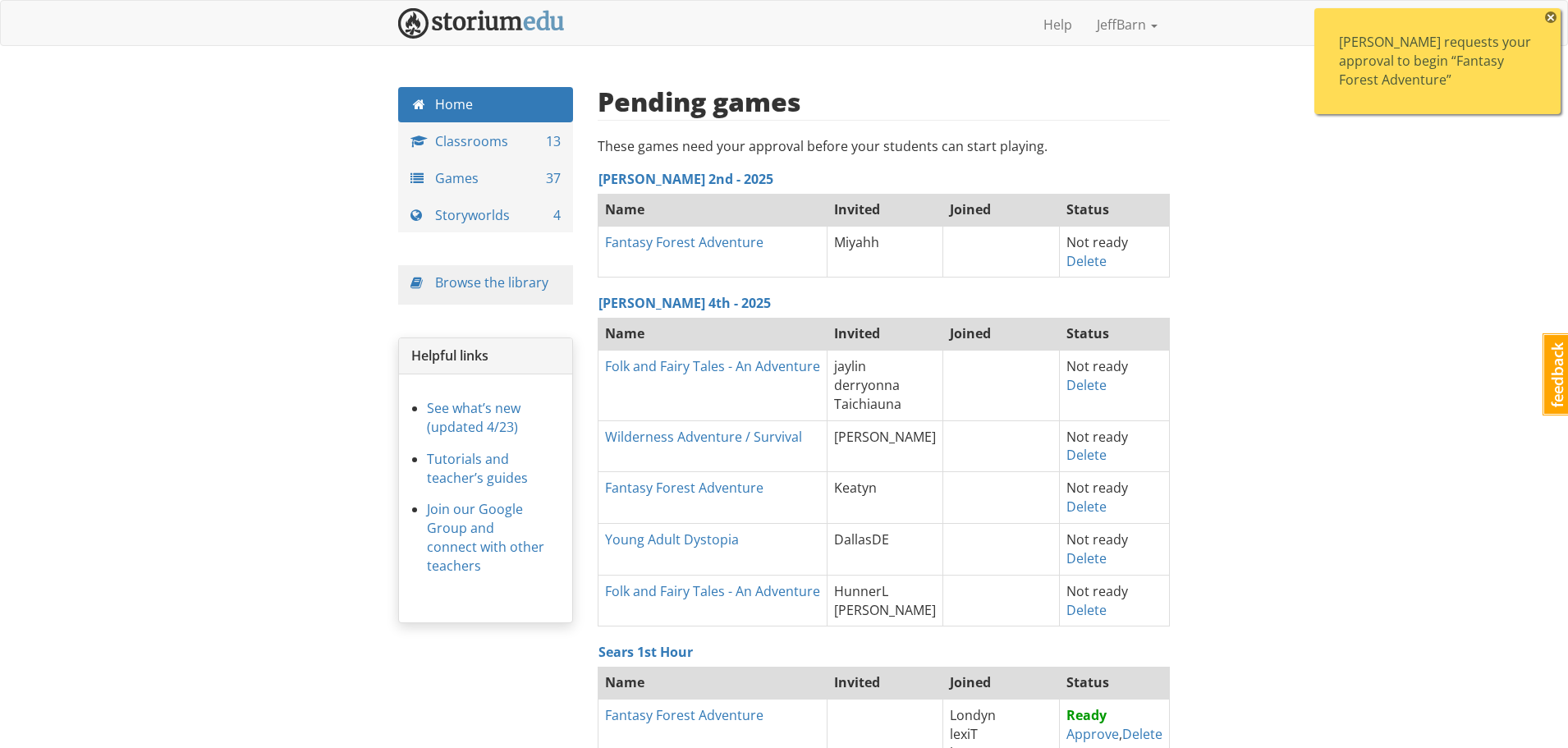
click at [1551, 15] on span "×" at bounding box center [1551, 17] width 12 height 12
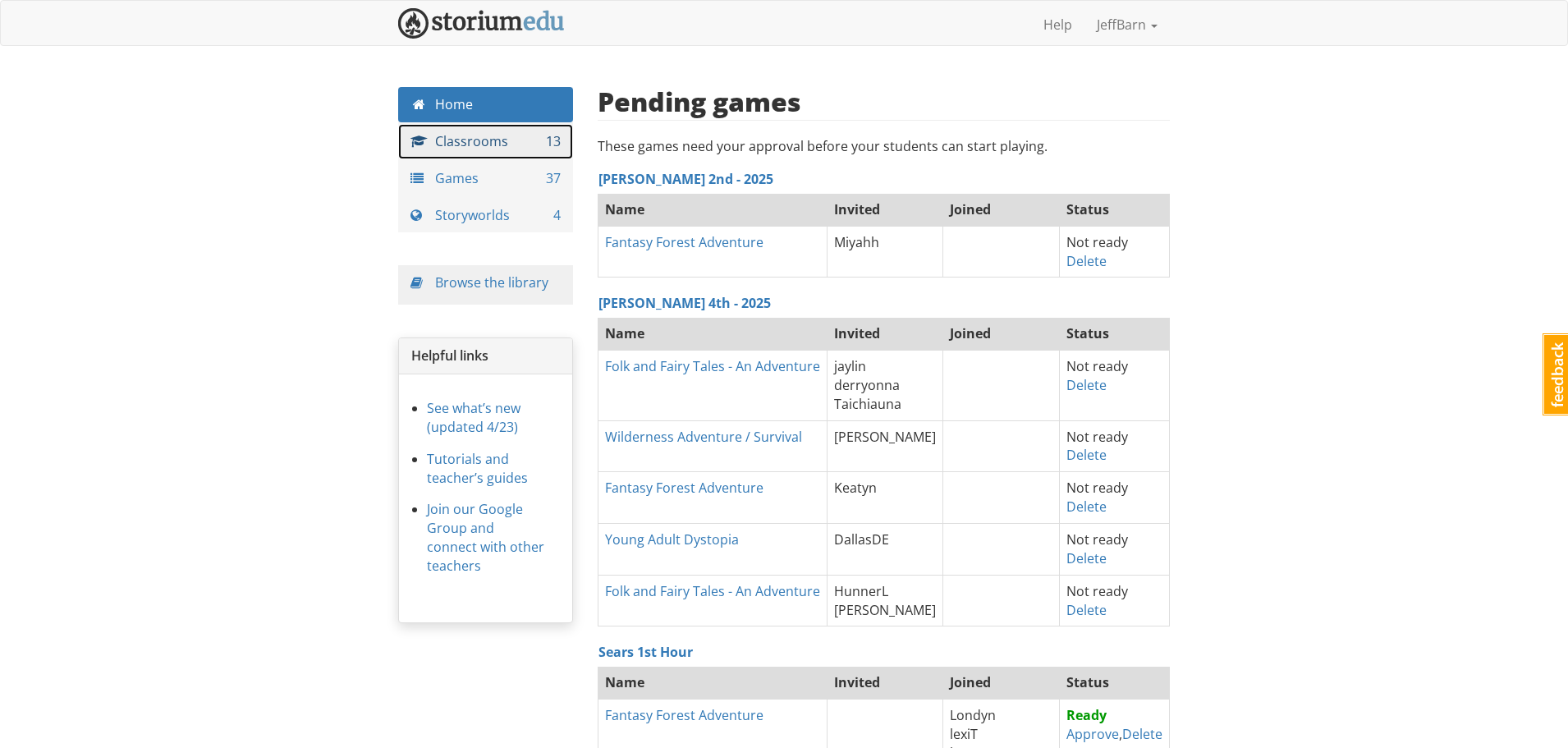
click at [467, 139] on link "Classrooms 13" at bounding box center [485, 142] width 175 height 35
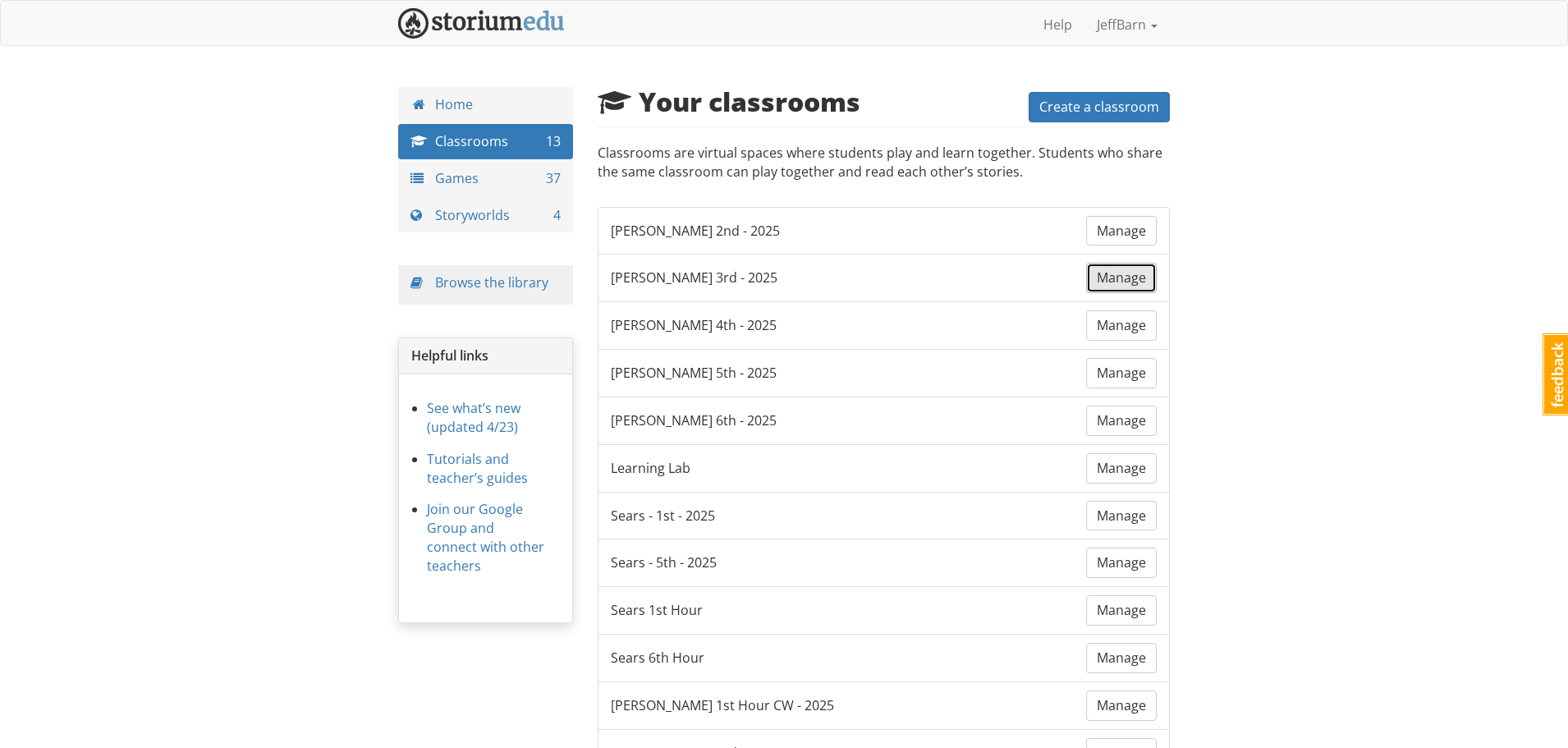
click at [1134, 288] on link "Manage" at bounding box center [1121, 278] width 71 height 30
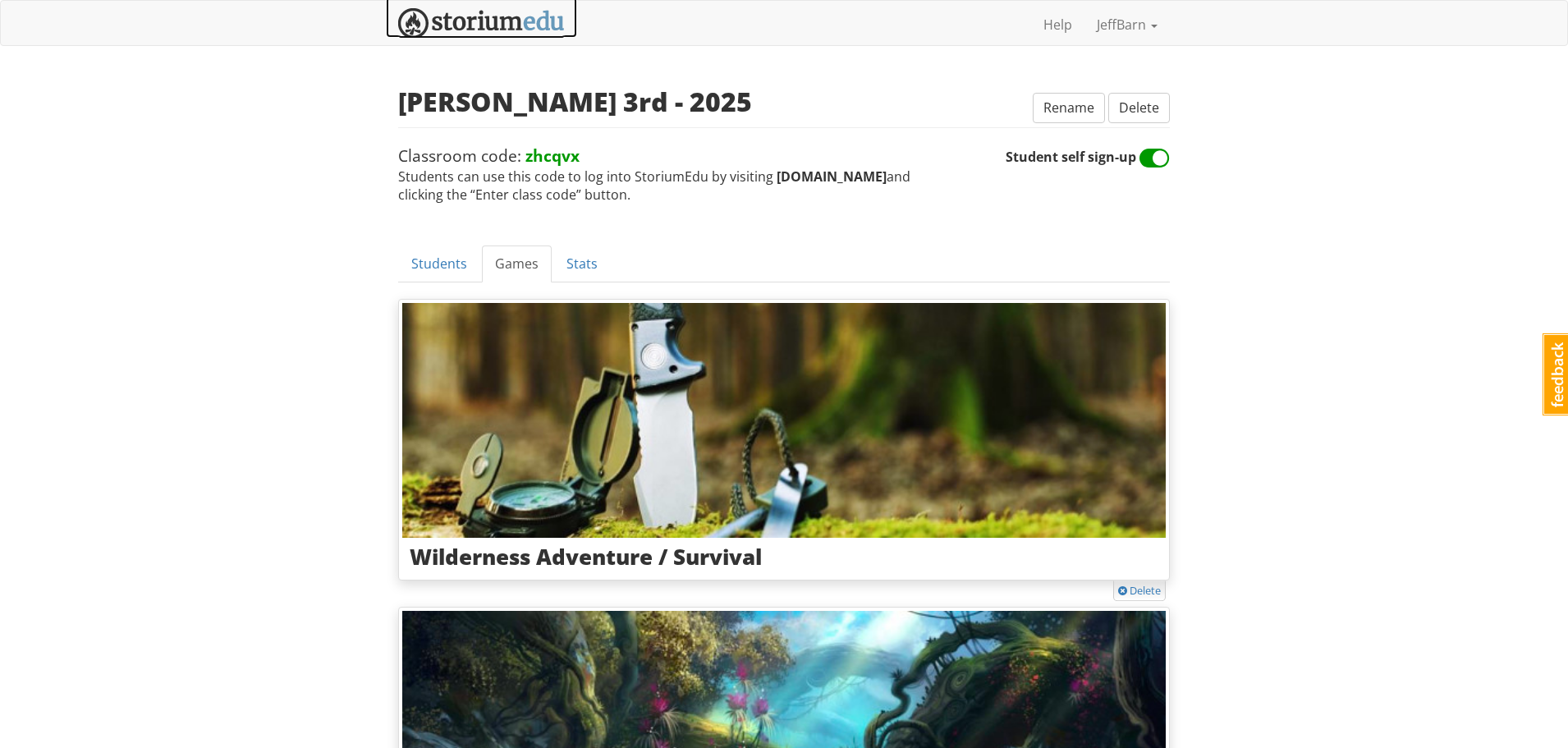
click at [464, 28] on img at bounding box center [480, 23] width 166 height 30
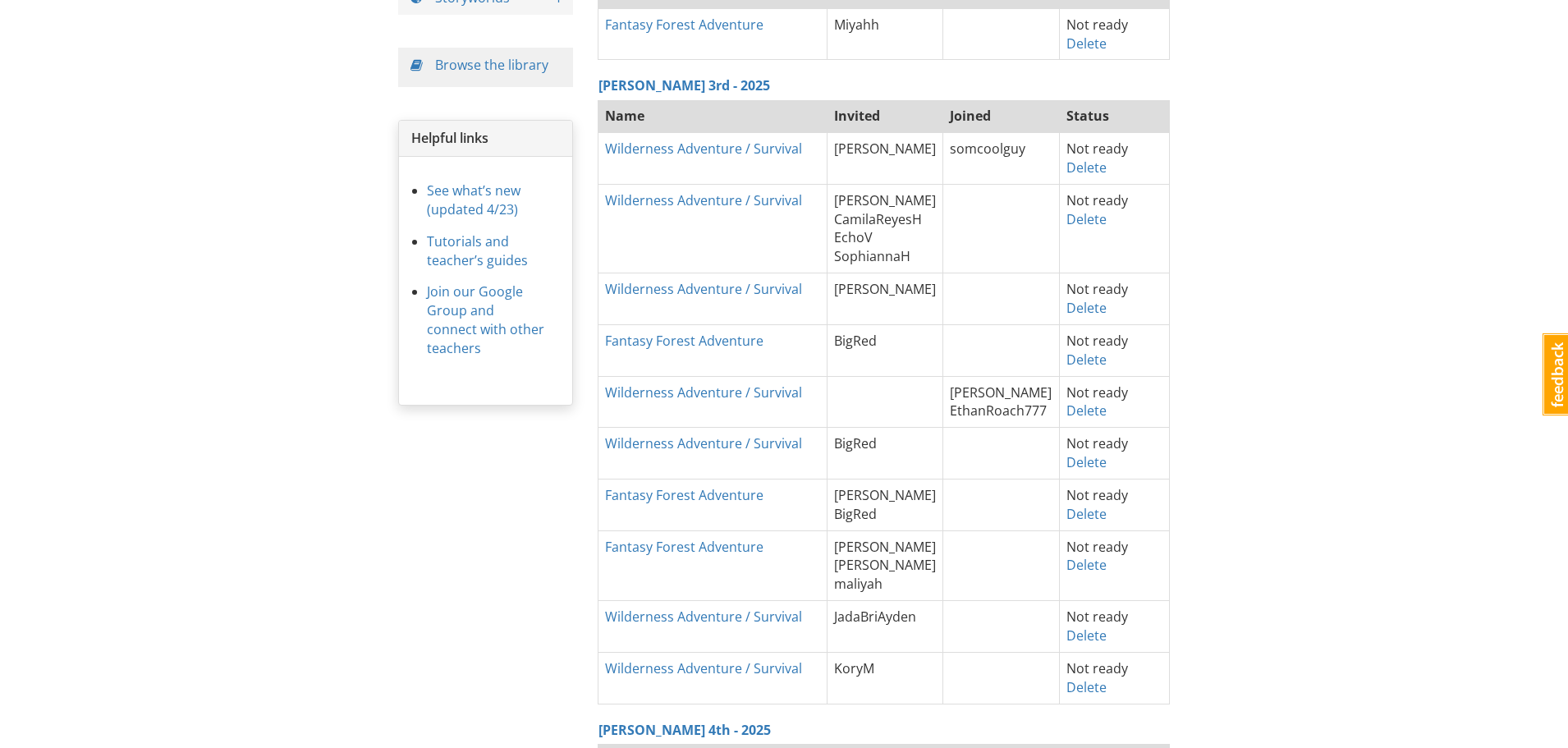
scroll to position [246, 0]
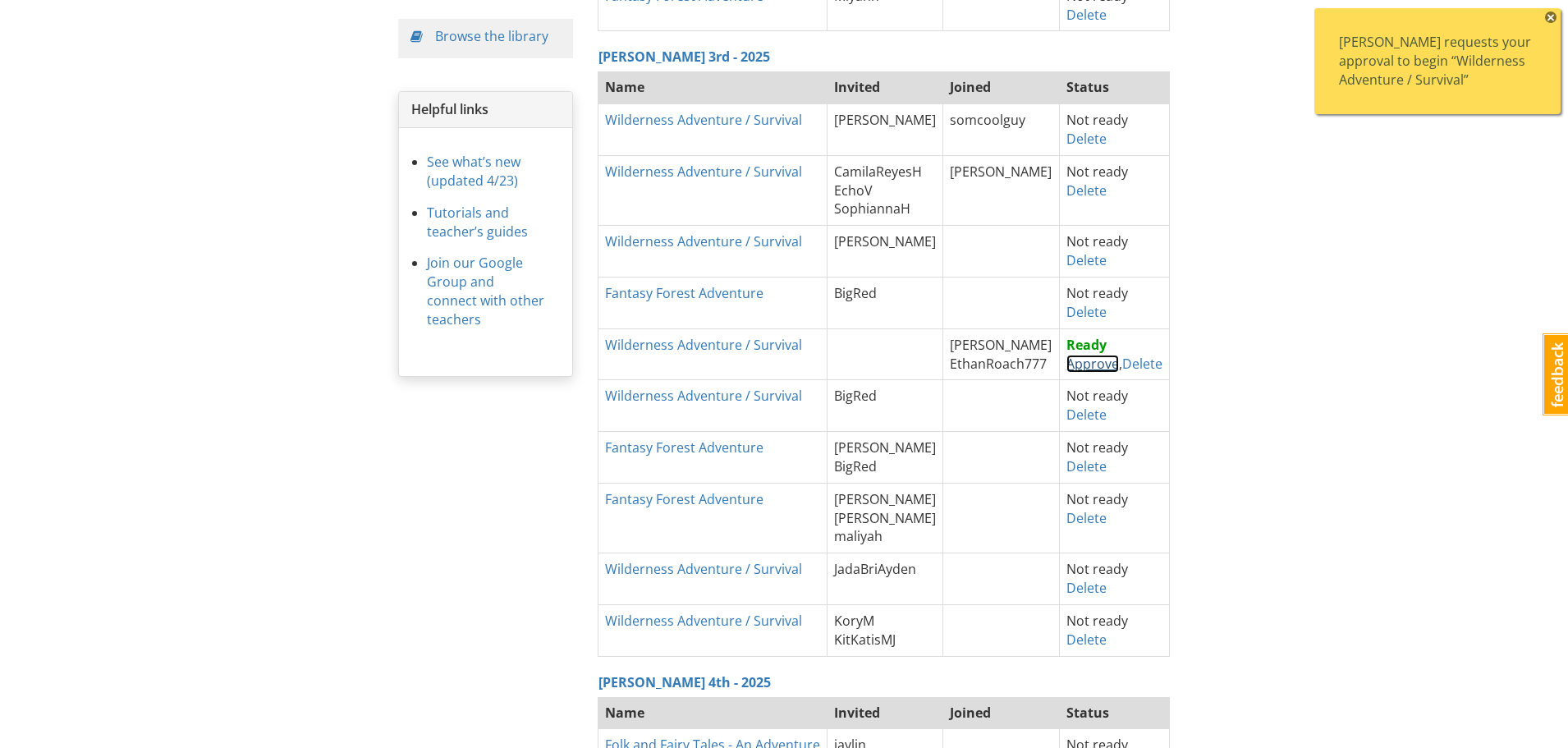
click at [1069, 364] on link "Approve" at bounding box center [1092, 364] width 52 height 18
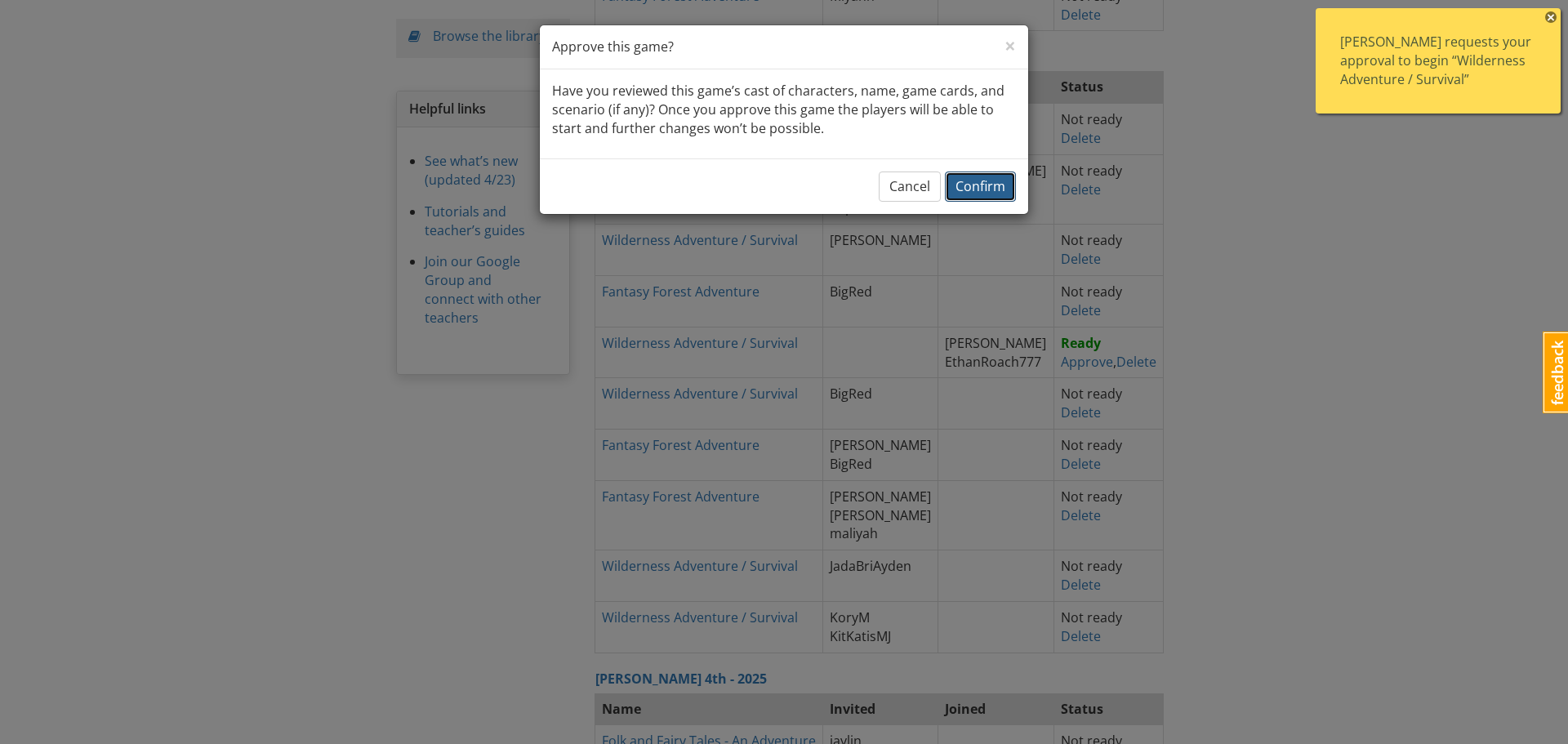
click at [987, 192] on span "Confirm" at bounding box center [980, 186] width 50 height 18
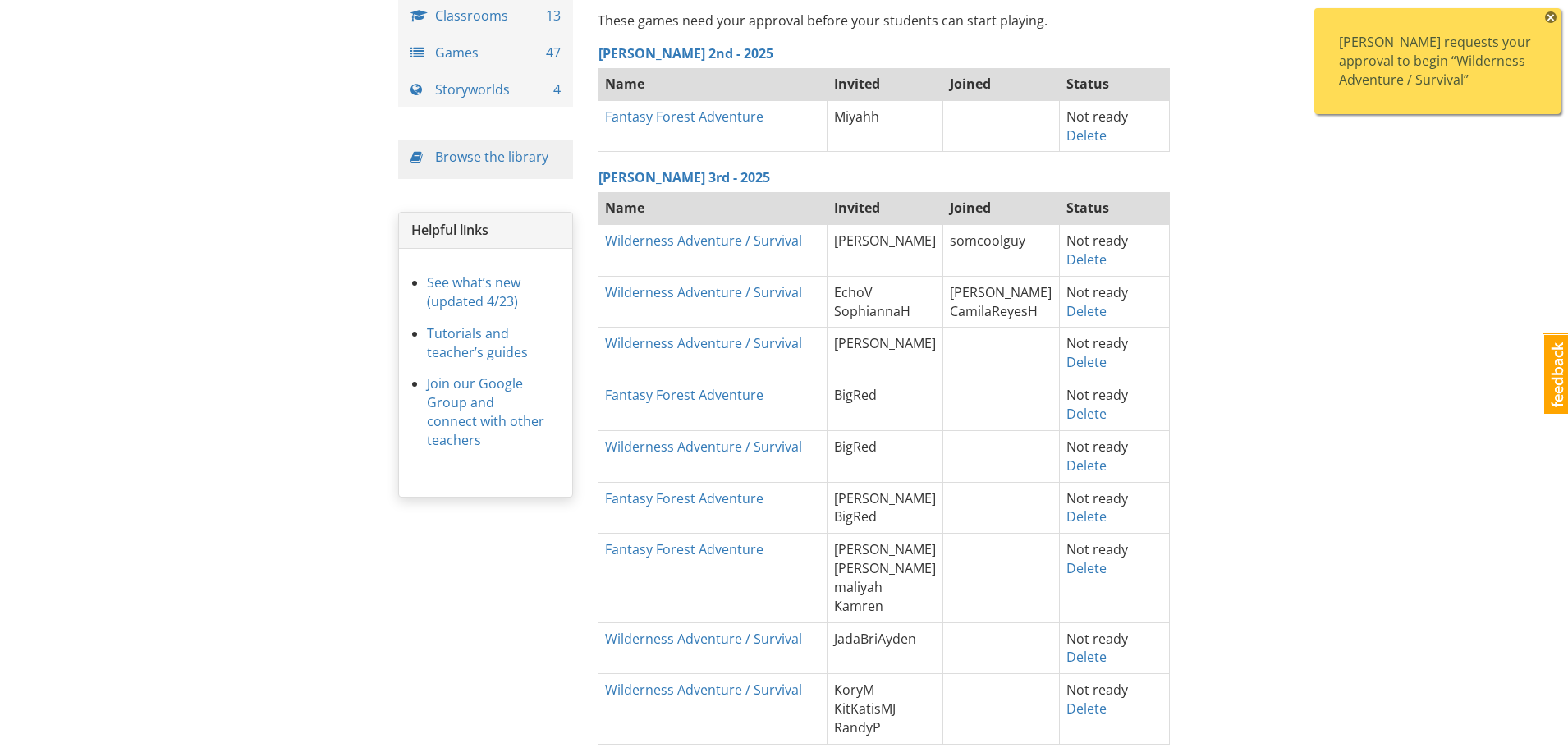
scroll to position [0, 0]
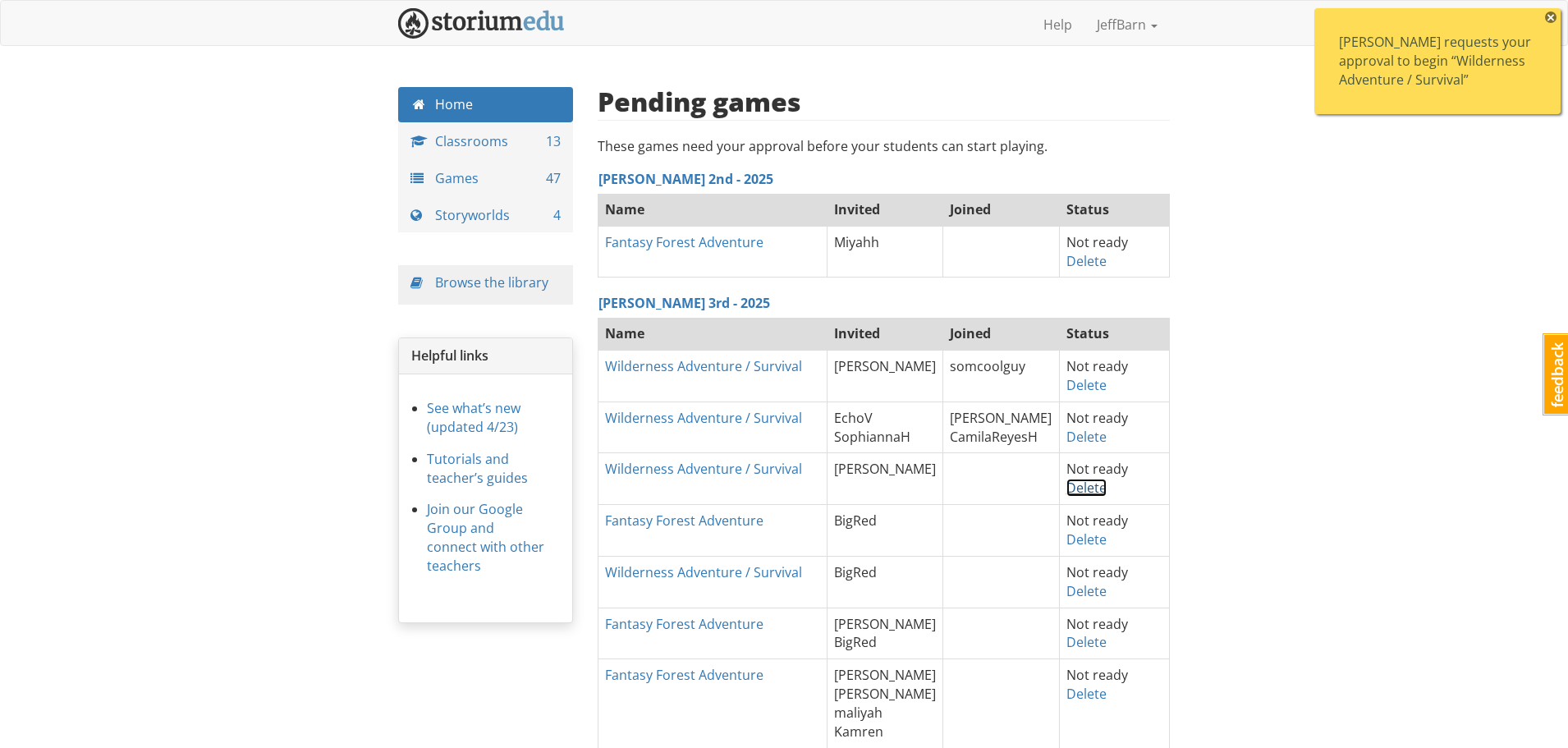
click at [1093, 486] on link "Delete" at bounding box center [1087, 488] width 40 height 18
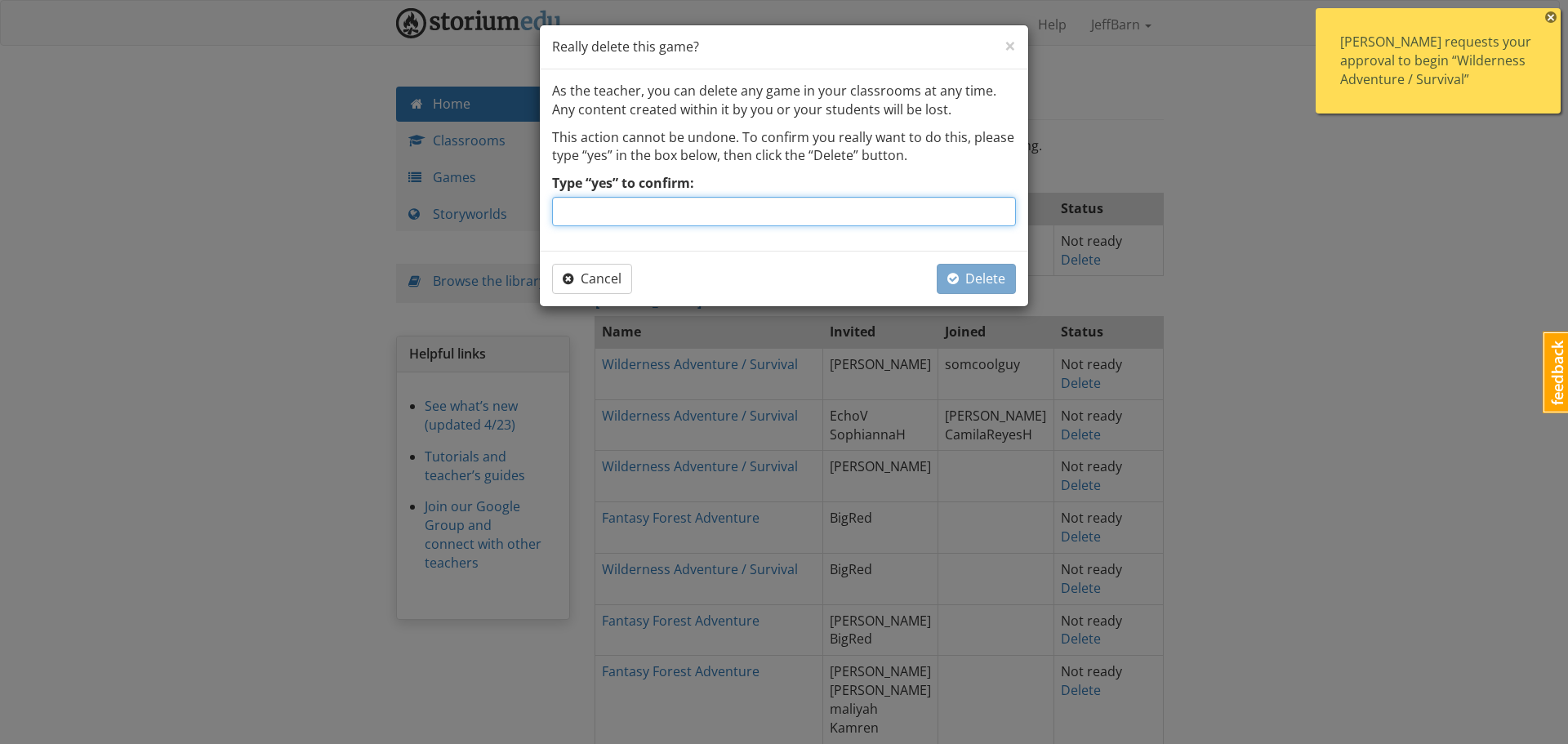
click at [803, 214] on input "Type “yes” to confirm:" at bounding box center [784, 211] width 464 height 29
type input "yes"
click at [958, 279] on span "button" at bounding box center [953, 279] width 12 height 13
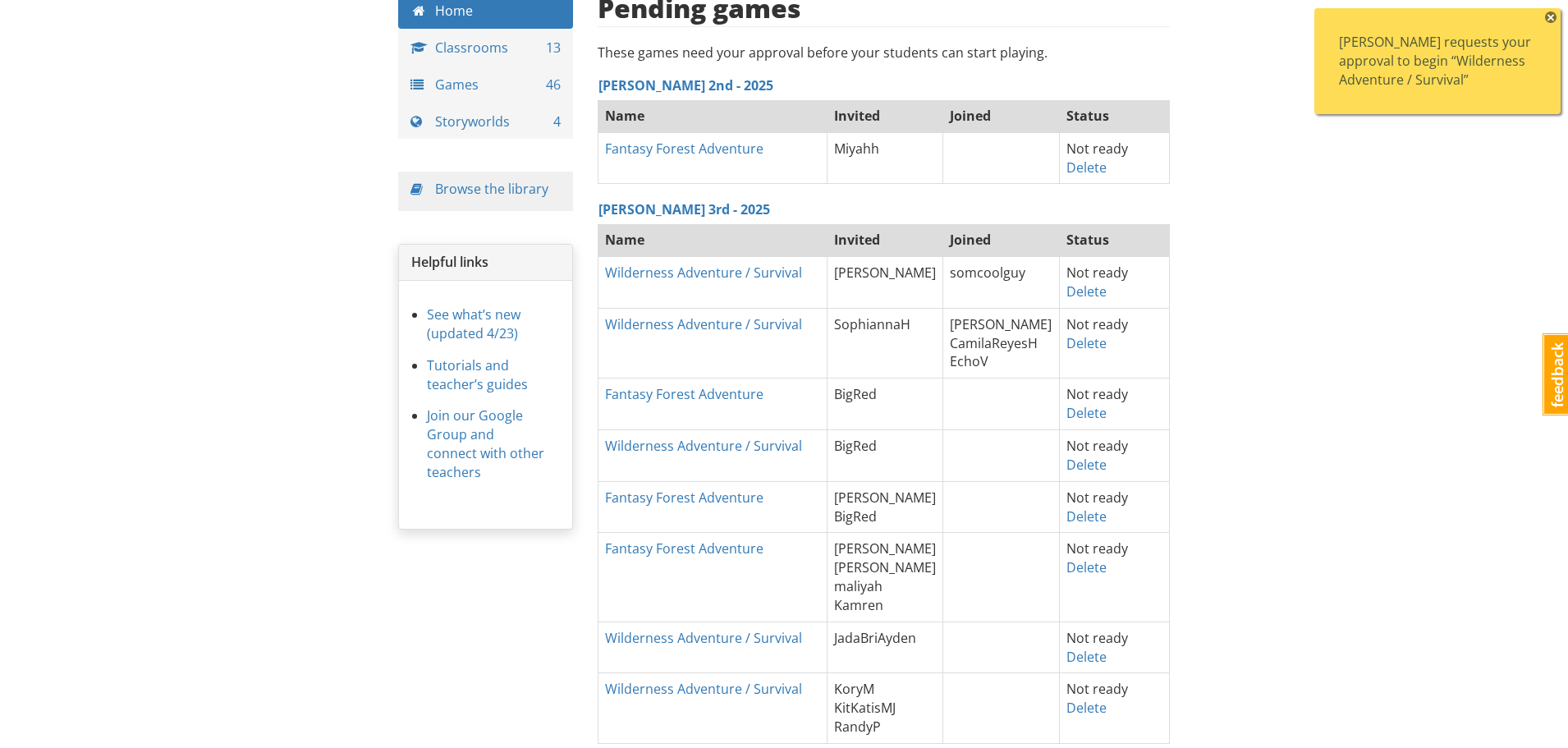
scroll to position [164, 0]
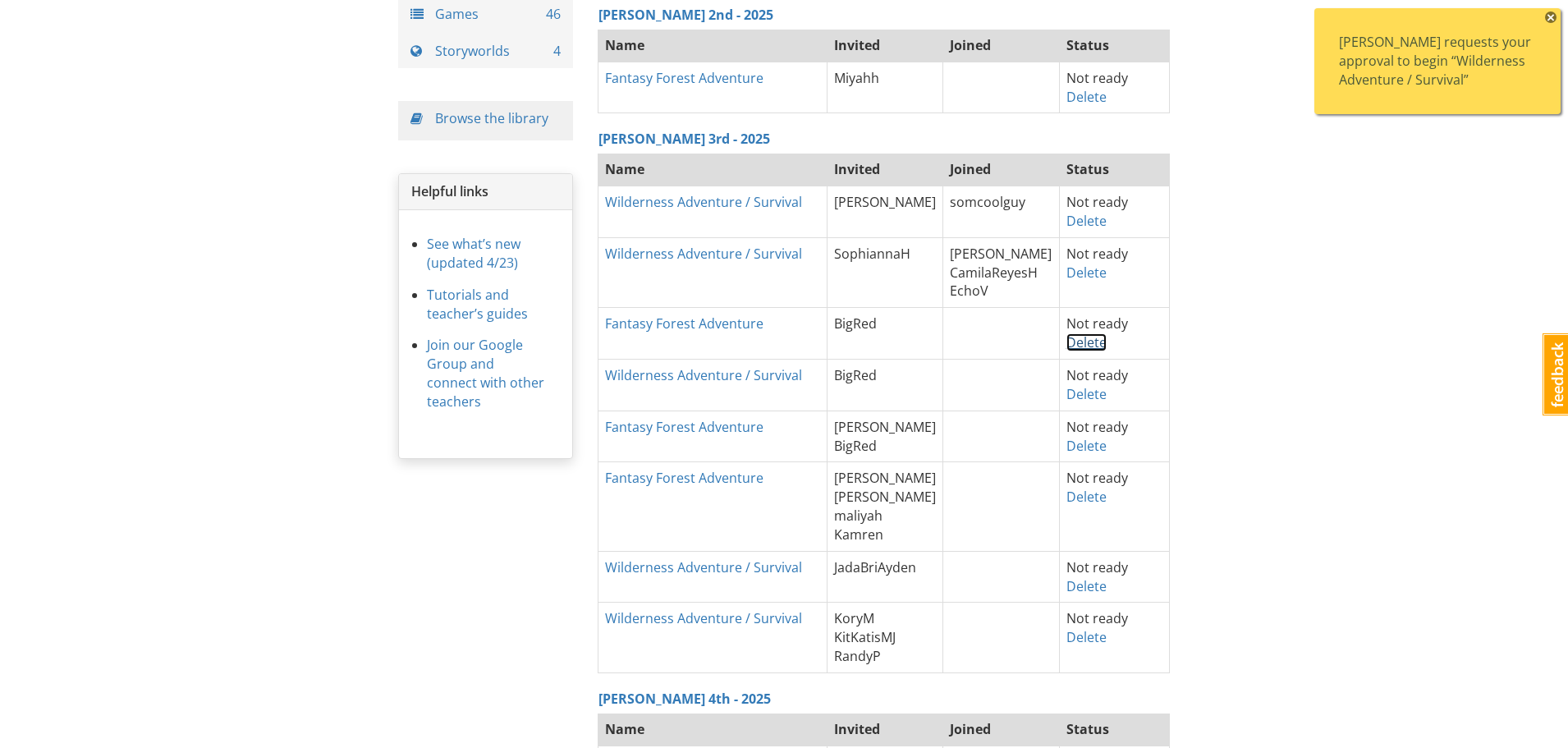
click at [1071, 343] on link "Delete" at bounding box center [1087, 343] width 40 height 18
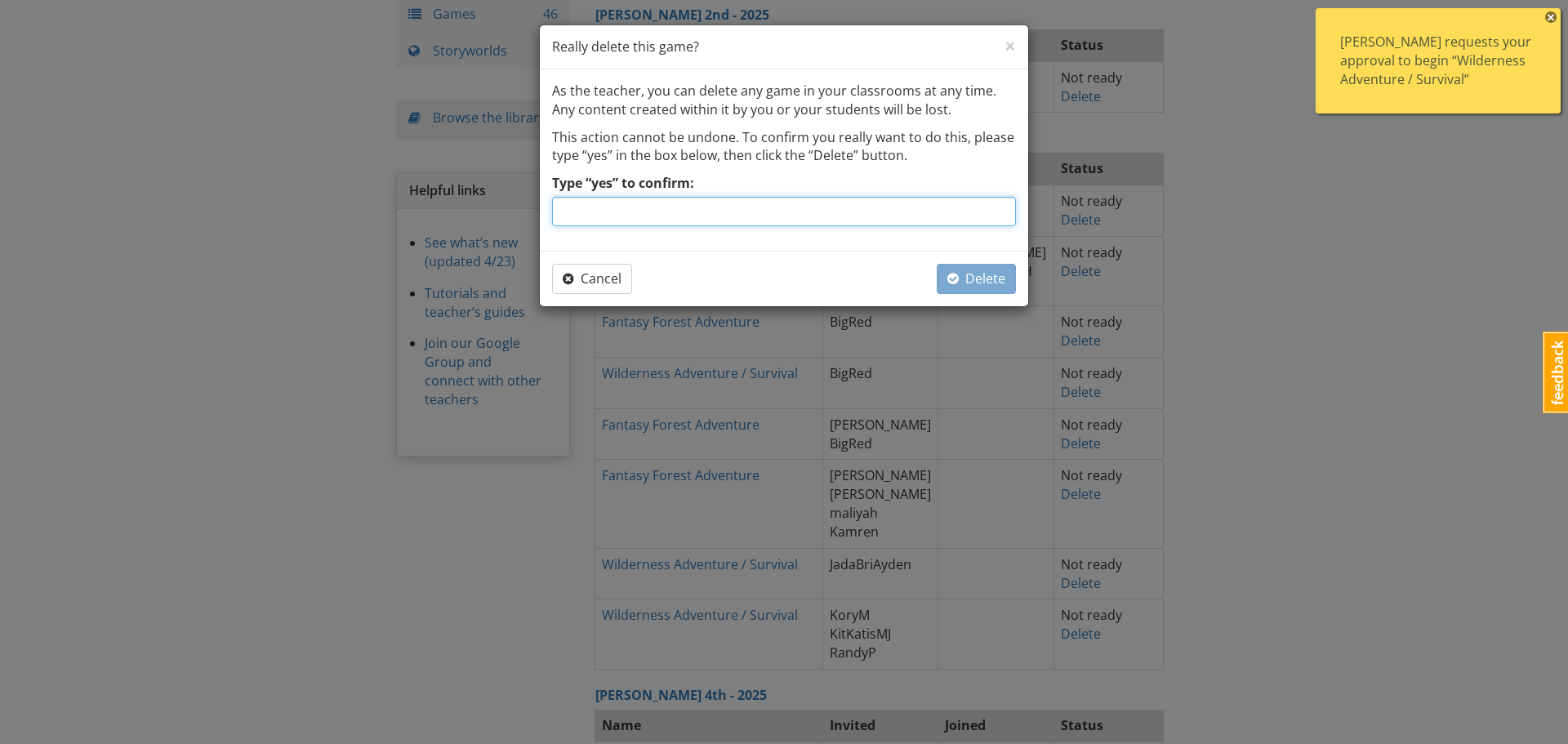
click at [711, 213] on input "Type “yes” to confirm:" at bounding box center [784, 211] width 464 height 29
type input "yes"
click at [996, 279] on span "Delete" at bounding box center [976, 279] width 58 height 18
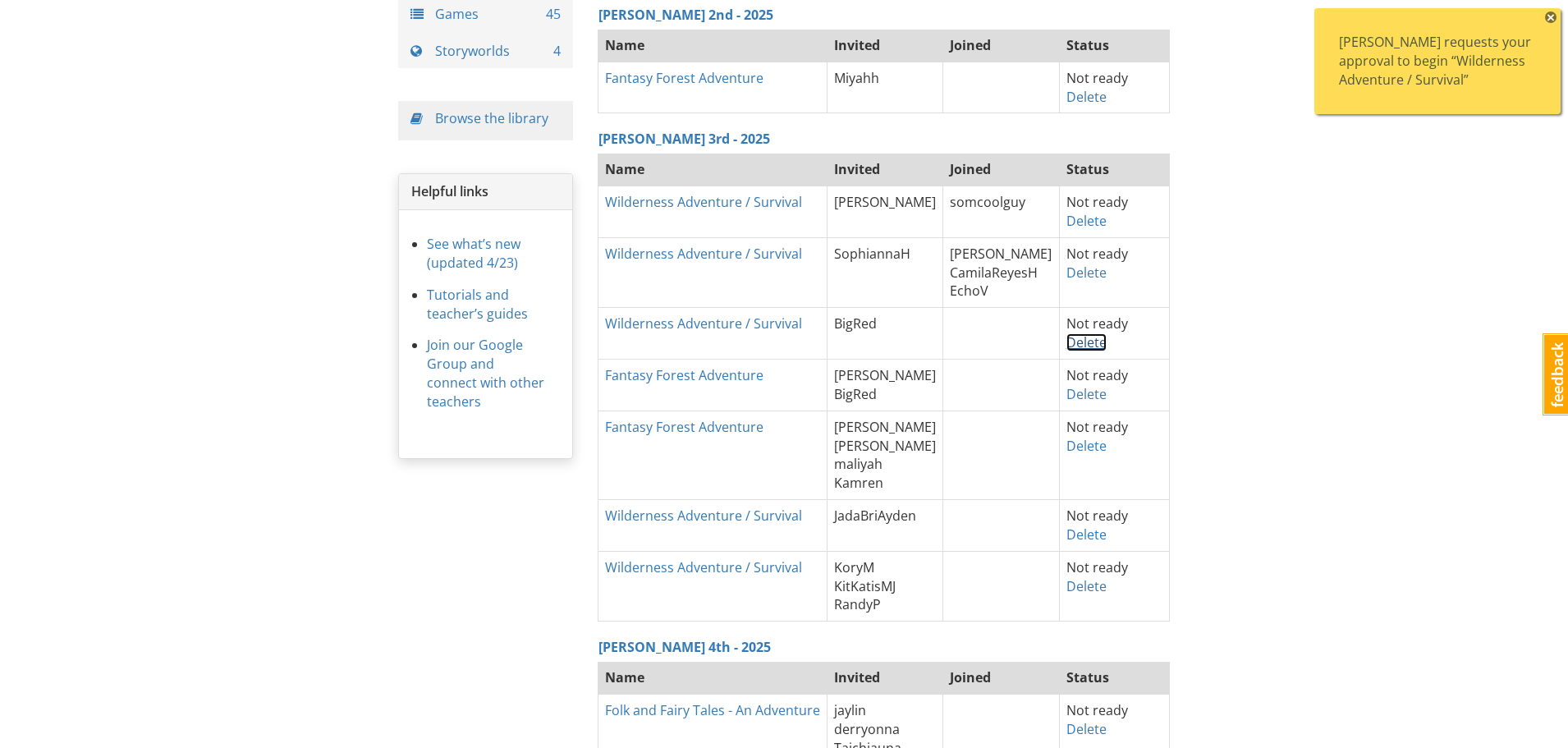
click at [1079, 342] on link "Delete" at bounding box center [1087, 343] width 40 height 18
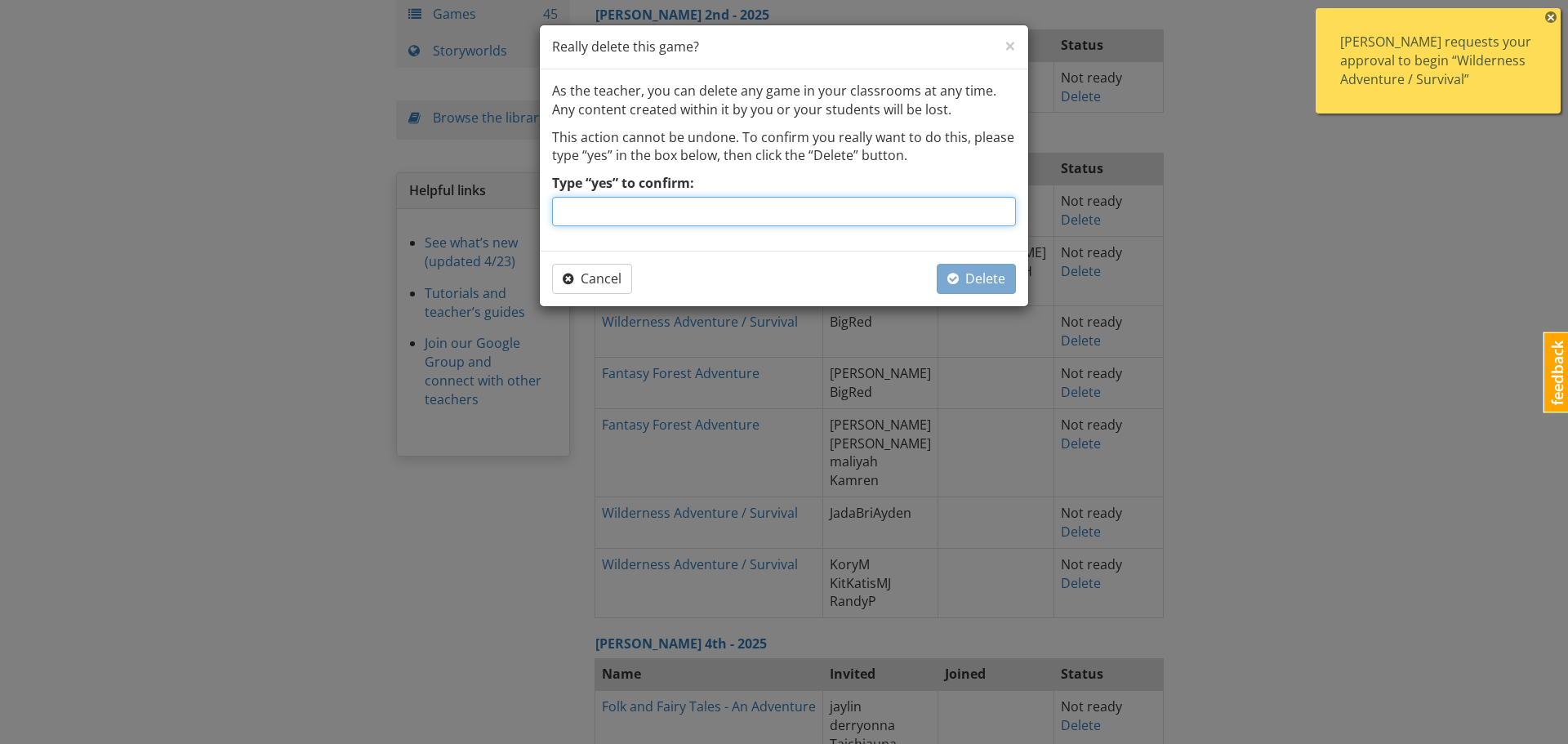
click at [720, 204] on input "Type “yes” to confirm:" at bounding box center [784, 211] width 464 height 29
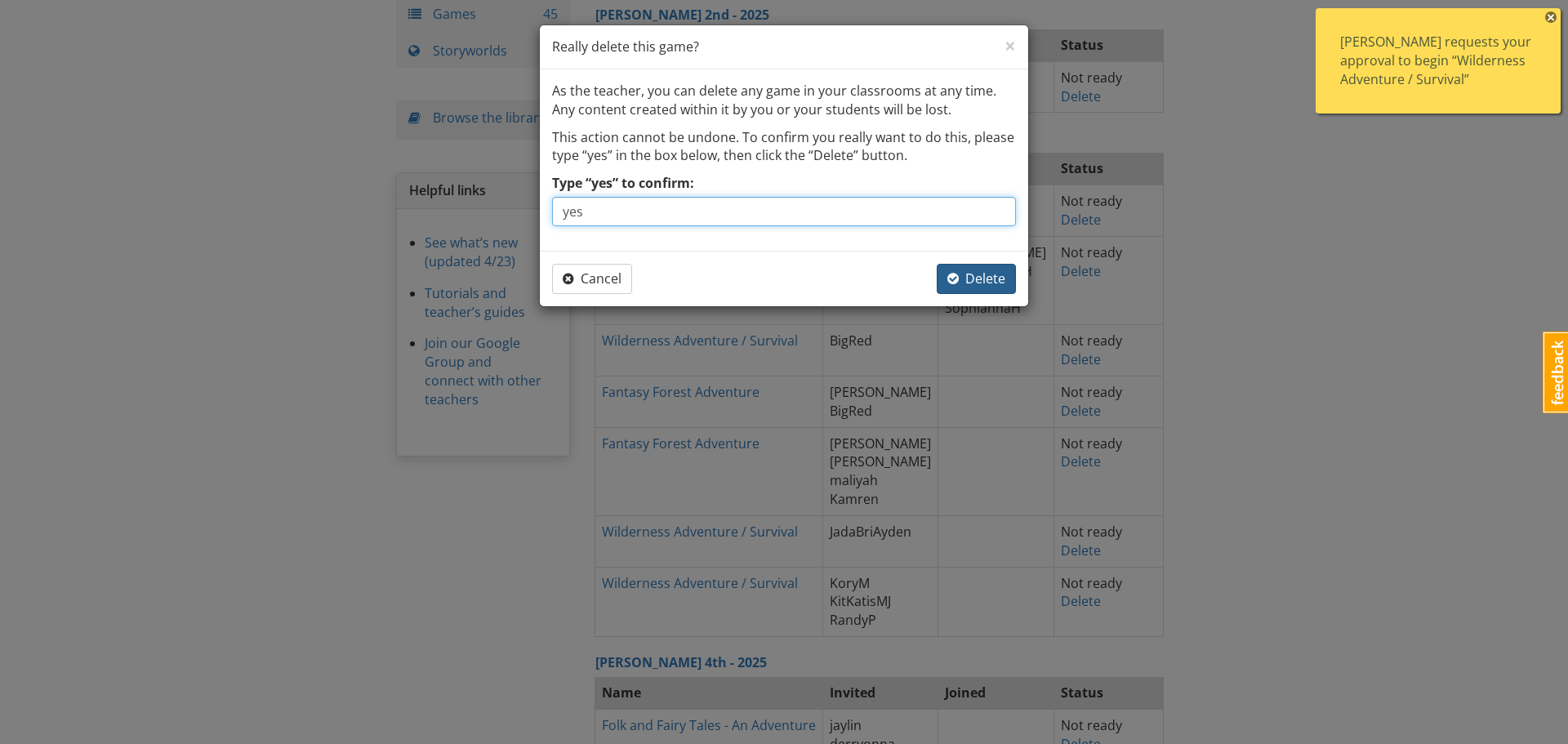
type input "yes"
click at [969, 274] on span "Delete" at bounding box center [976, 279] width 58 height 18
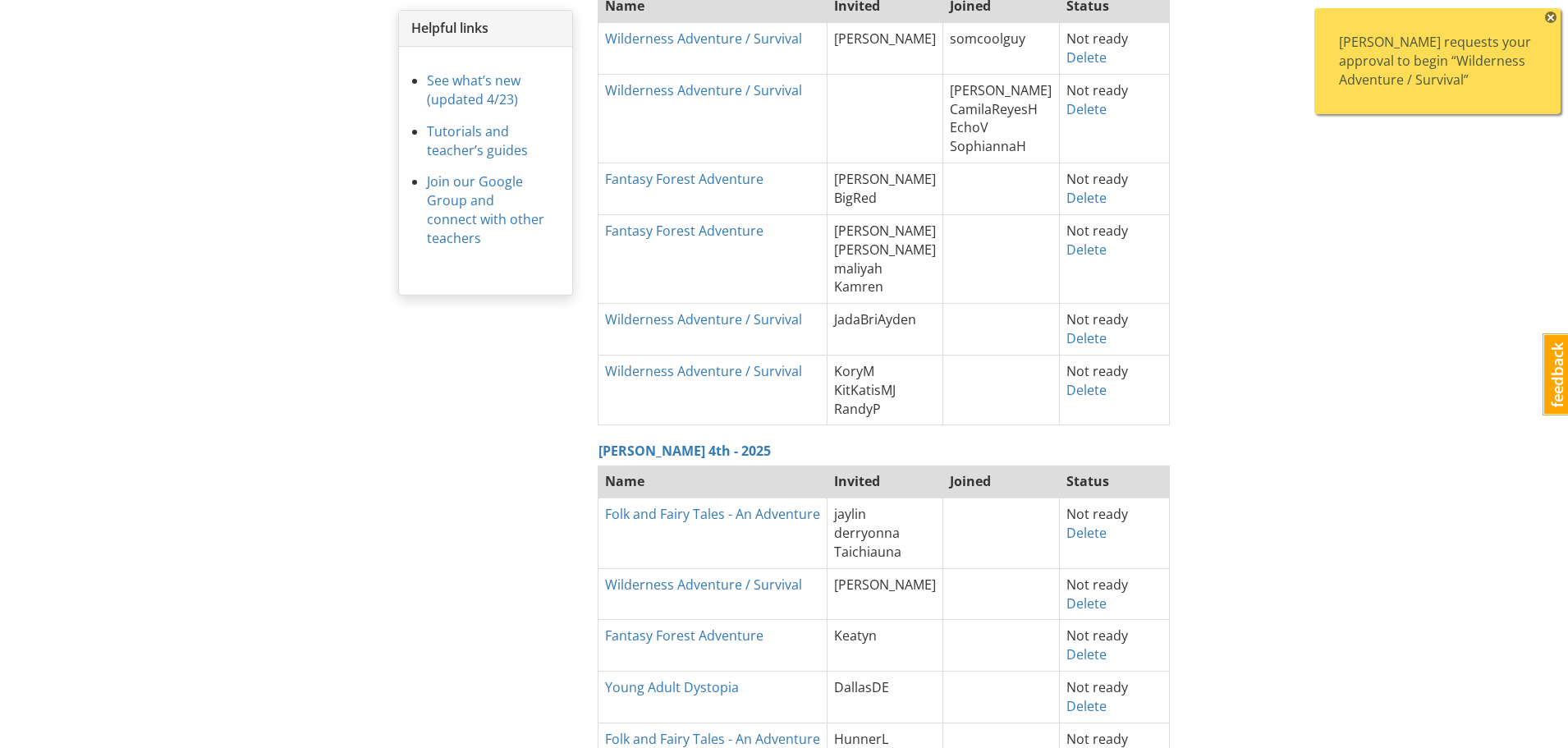
scroll to position [328, 0]
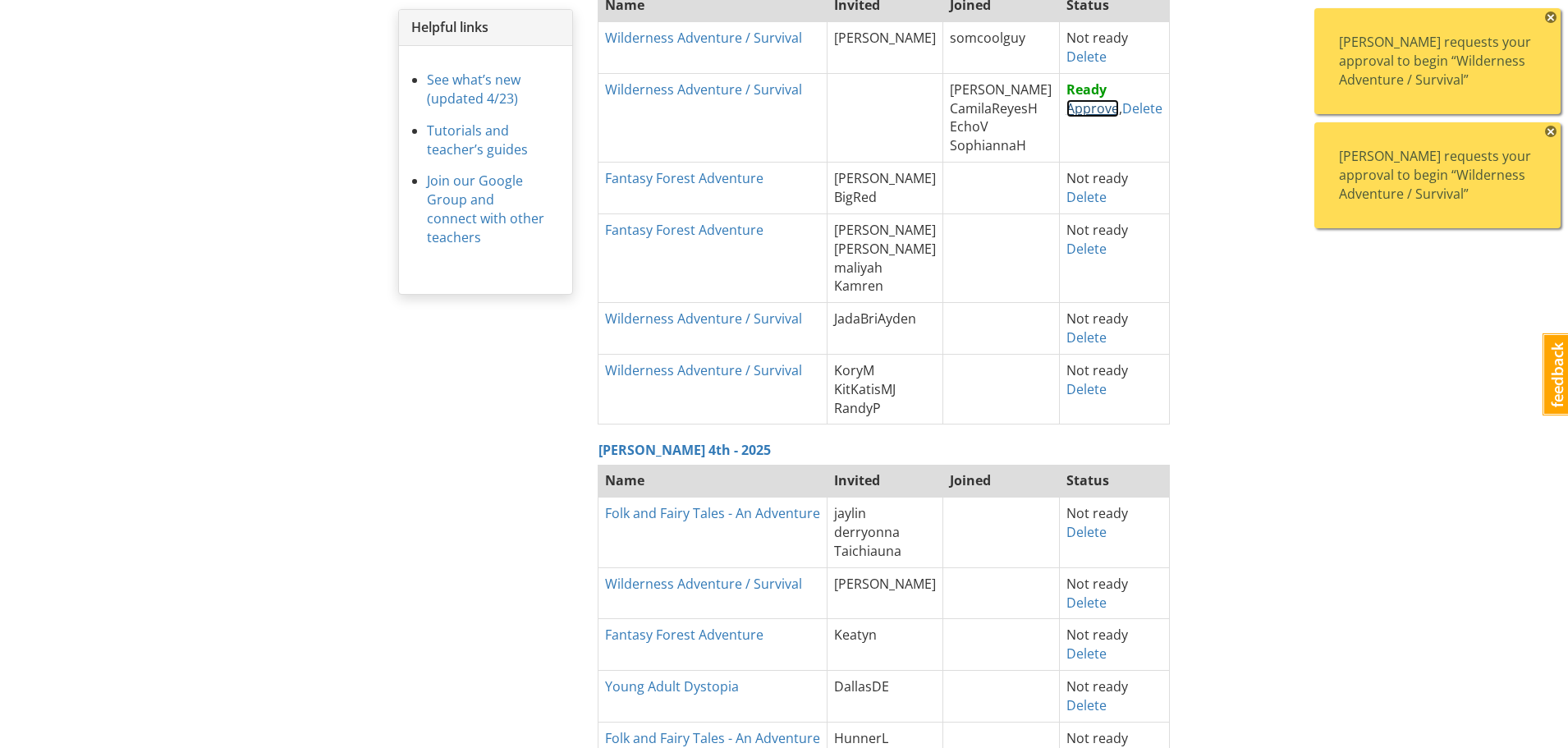
click at [1069, 110] on link "Approve" at bounding box center [1092, 108] width 52 height 18
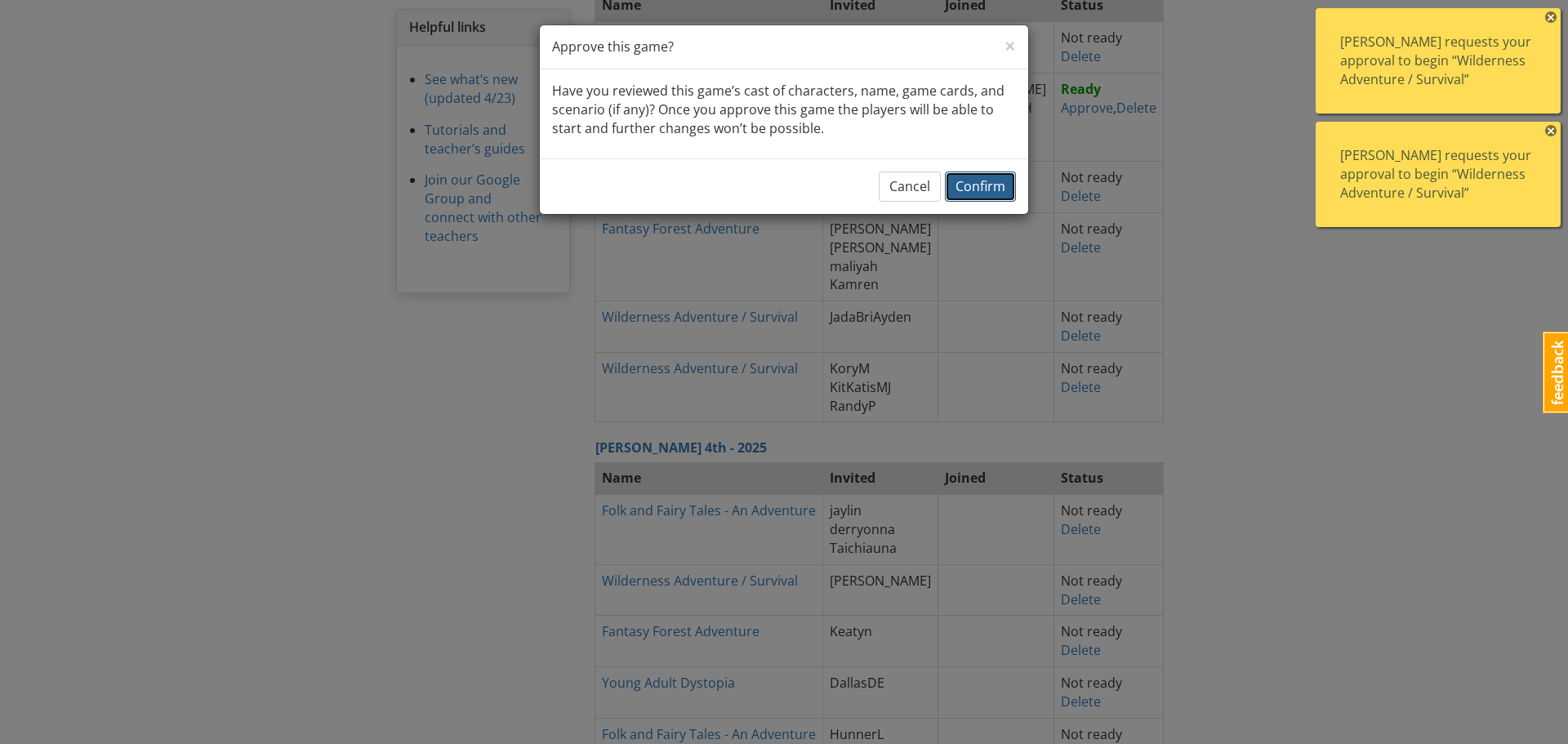
click at [988, 184] on span "Confirm" at bounding box center [980, 186] width 50 height 18
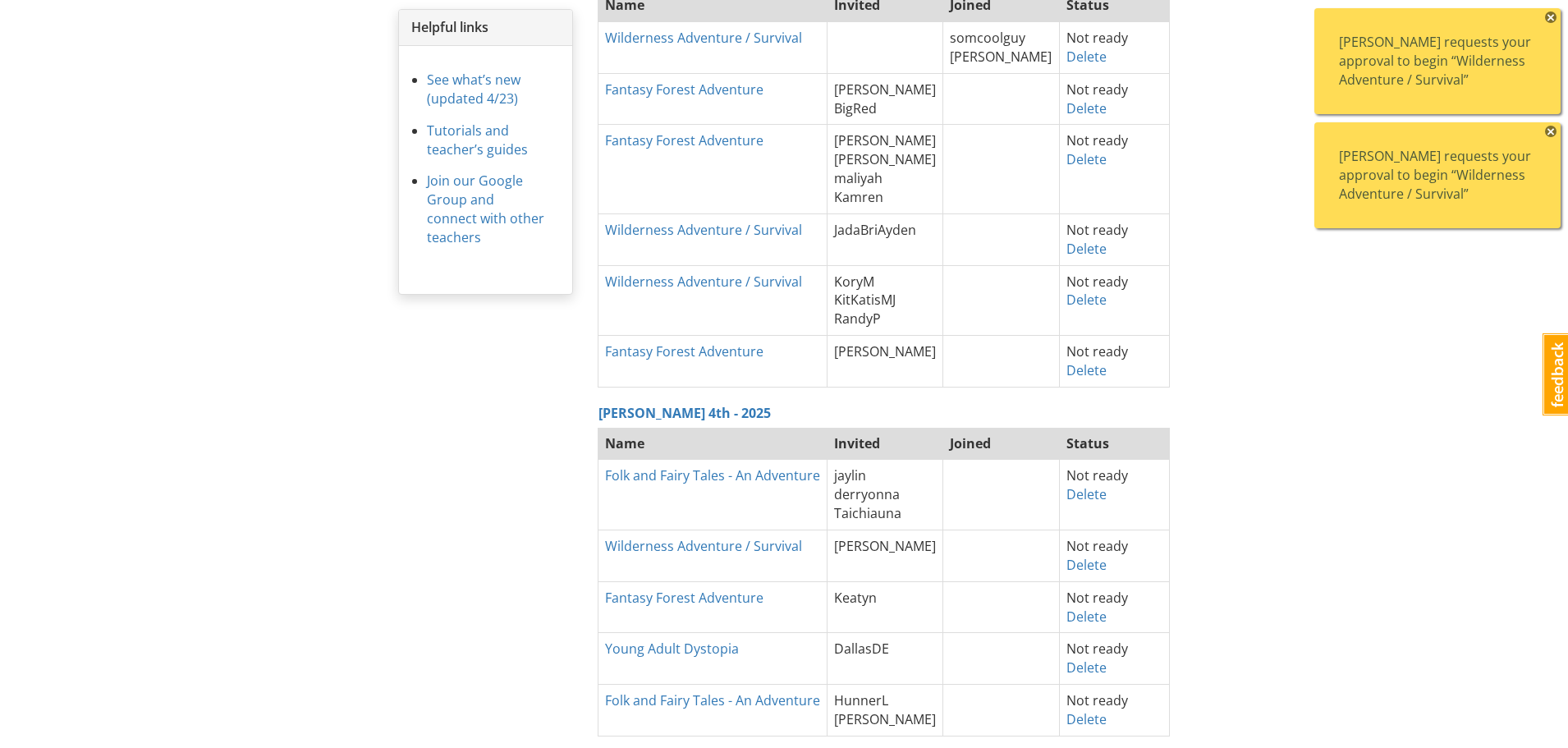
click at [1551, 126] on span "×" at bounding box center [1551, 131] width 12 height 12
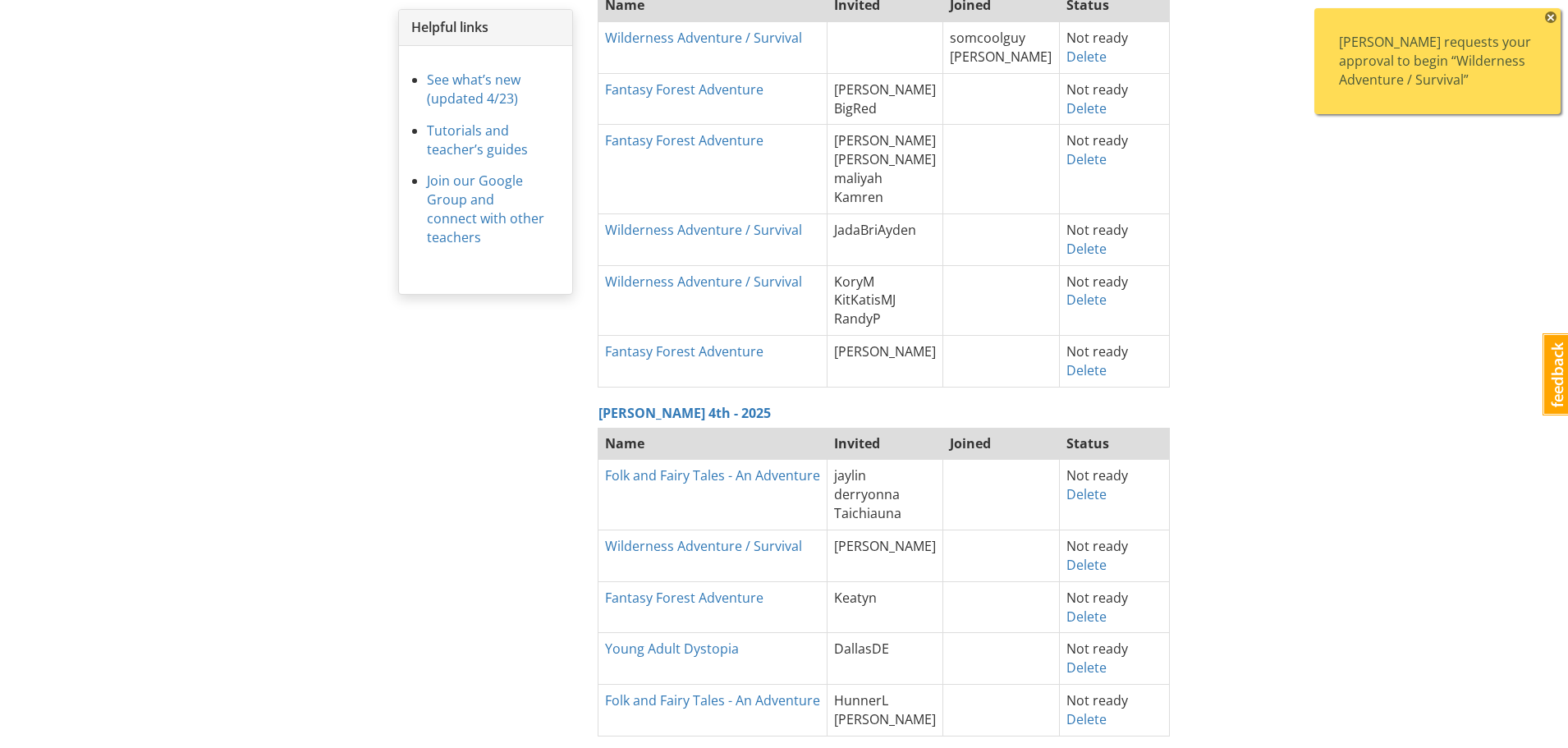
click at [1549, 18] on span "×" at bounding box center [1551, 17] width 12 height 12
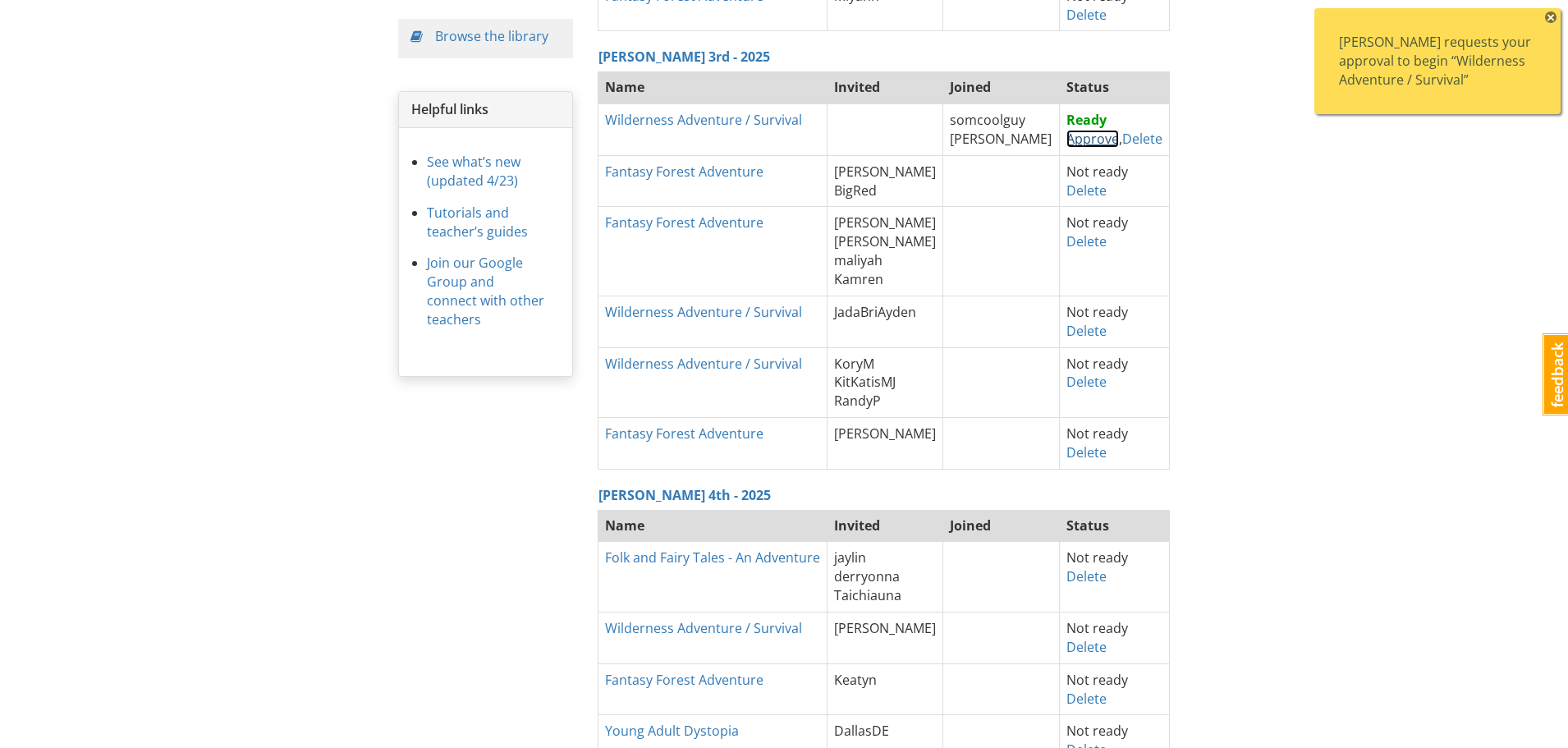
click at [1074, 142] on link "Approve" at bounding box center [1092, 139] width 52 height 18
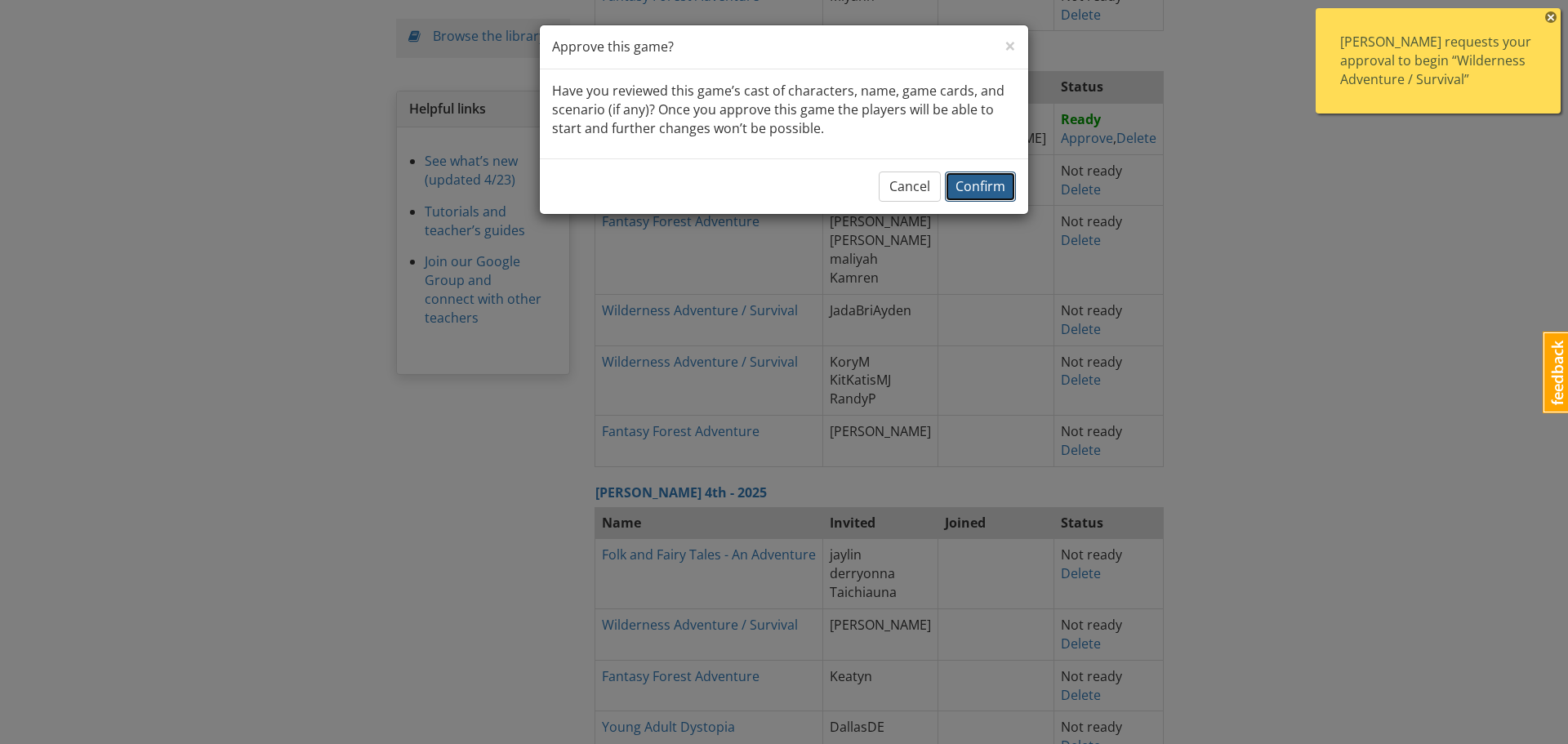
click at [978, 192] on span "Confirm" at bounding box center [980, 186] width 50 height 18
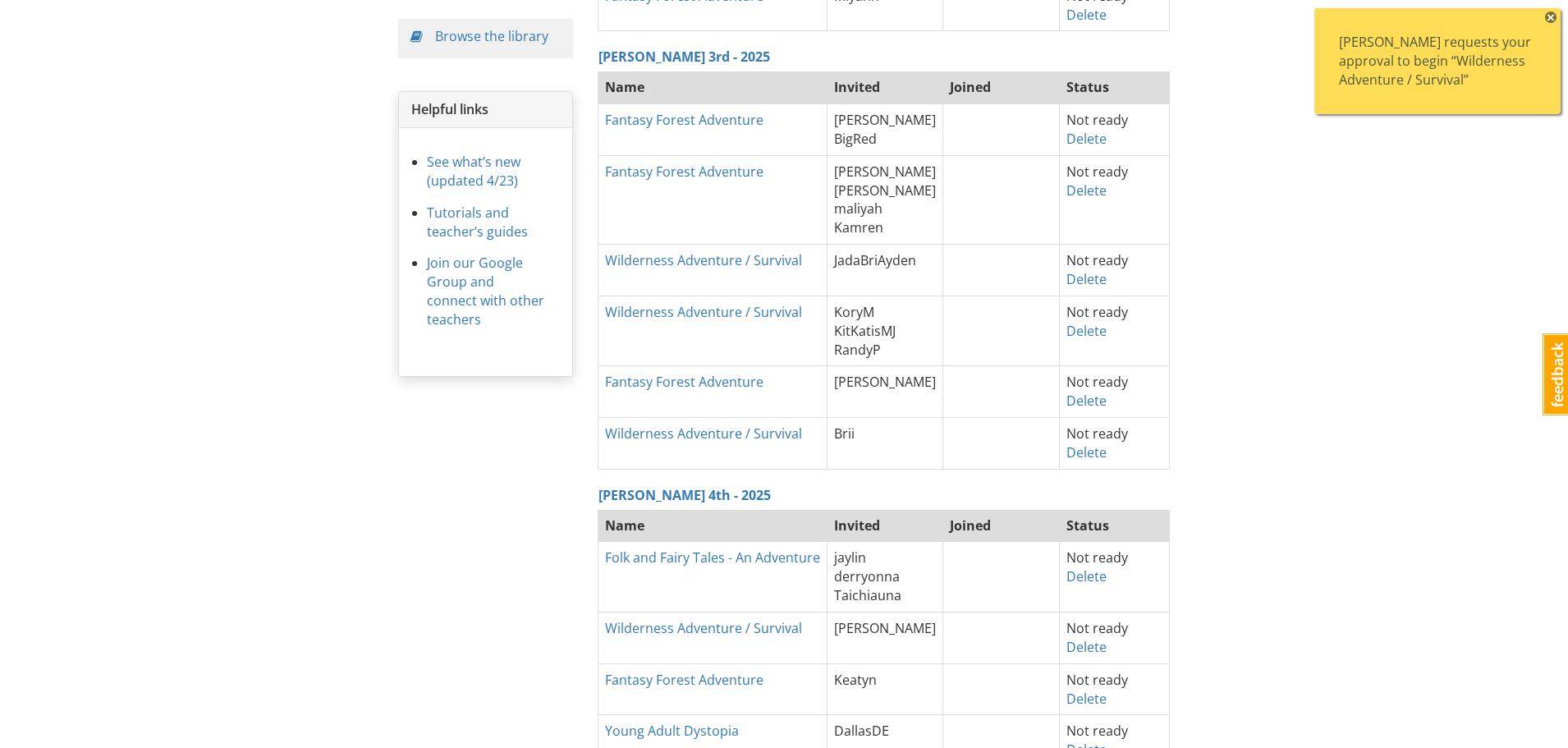
click at [1552, 18] on span "×" at bounding box center [1551, 17] width 12 height 12
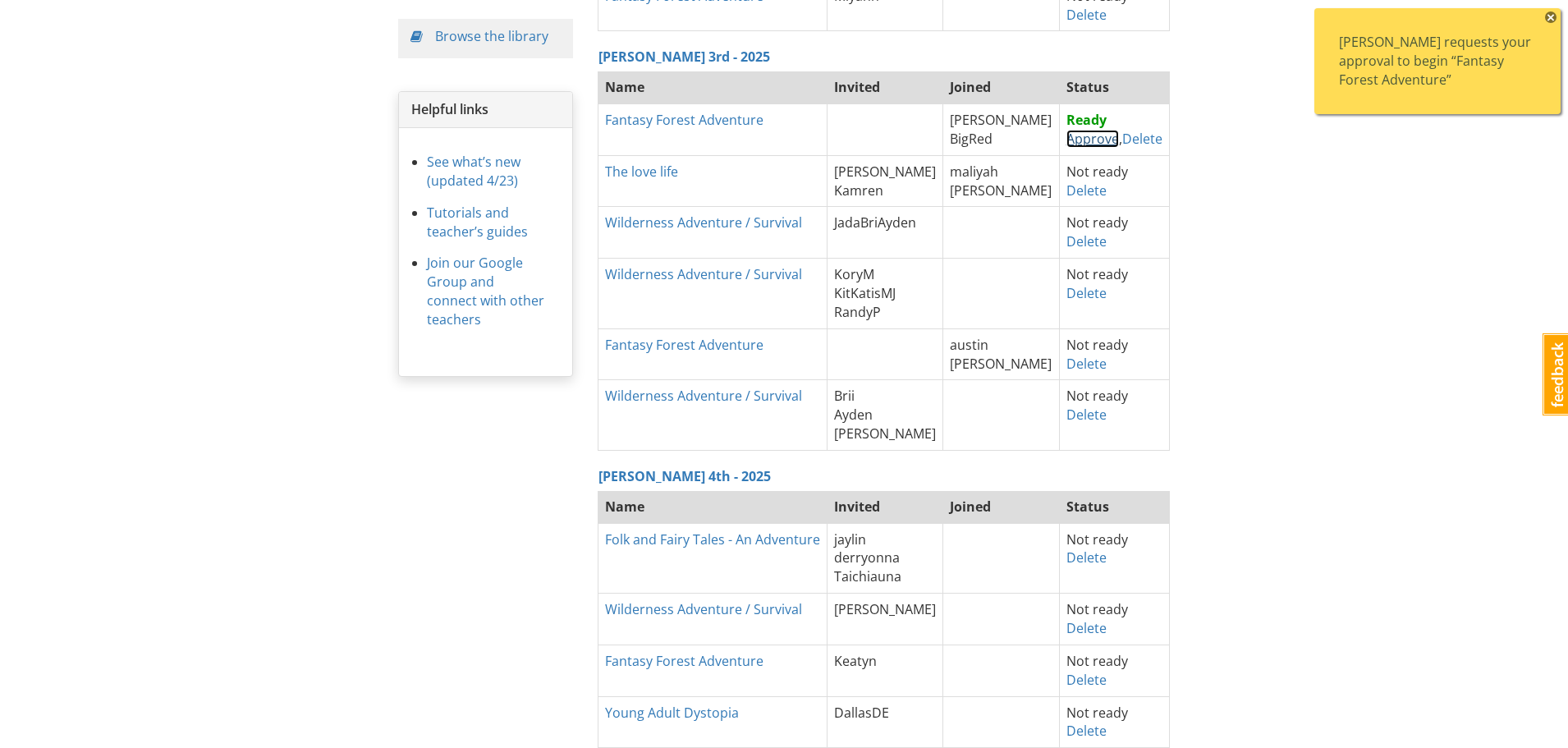
click at [1077, 139] on link "Approve" at bounding box center [1092, 139] width 52 height 18
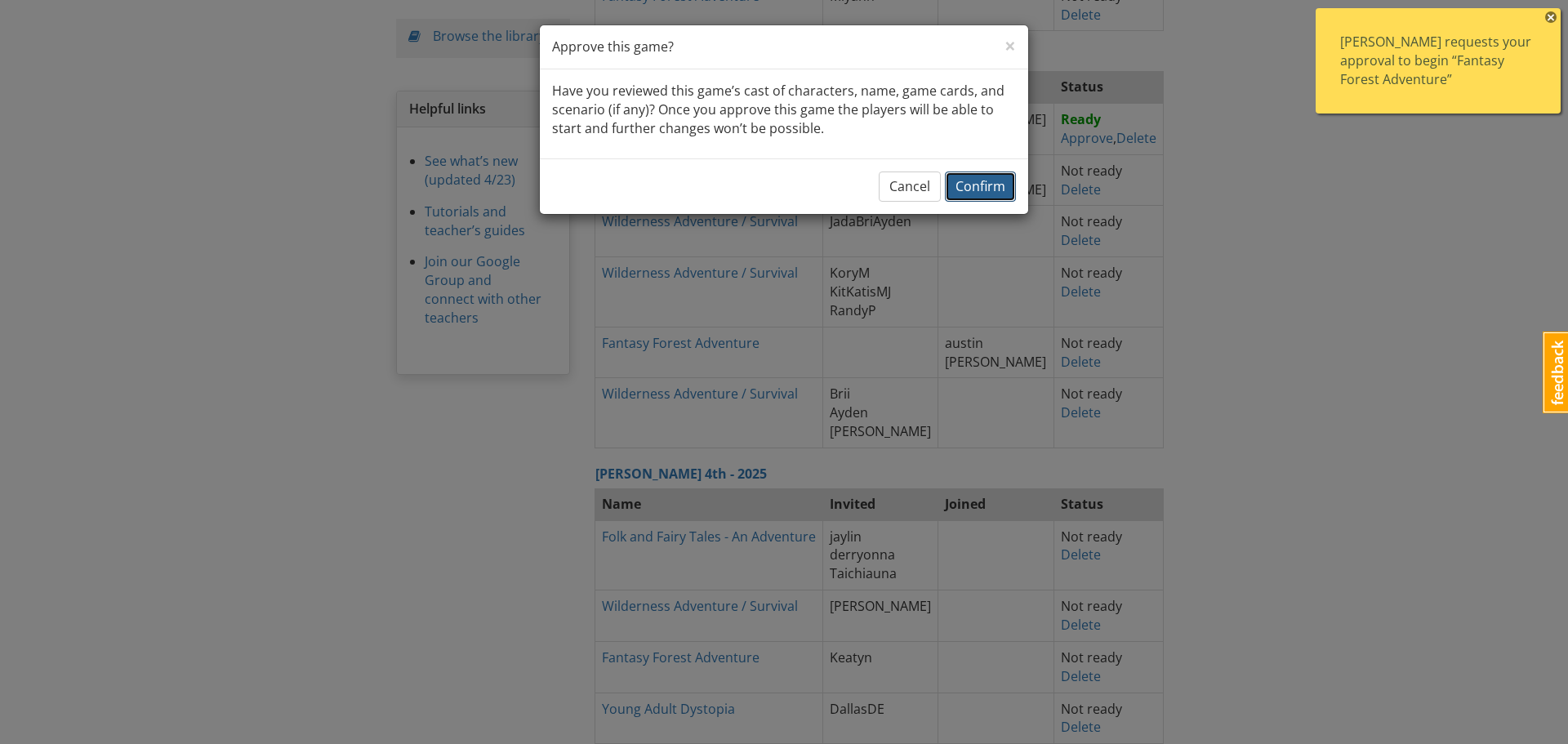
click at [970, 192] on span "Confirm" at bounding box center [980, 186] width 50 height 18
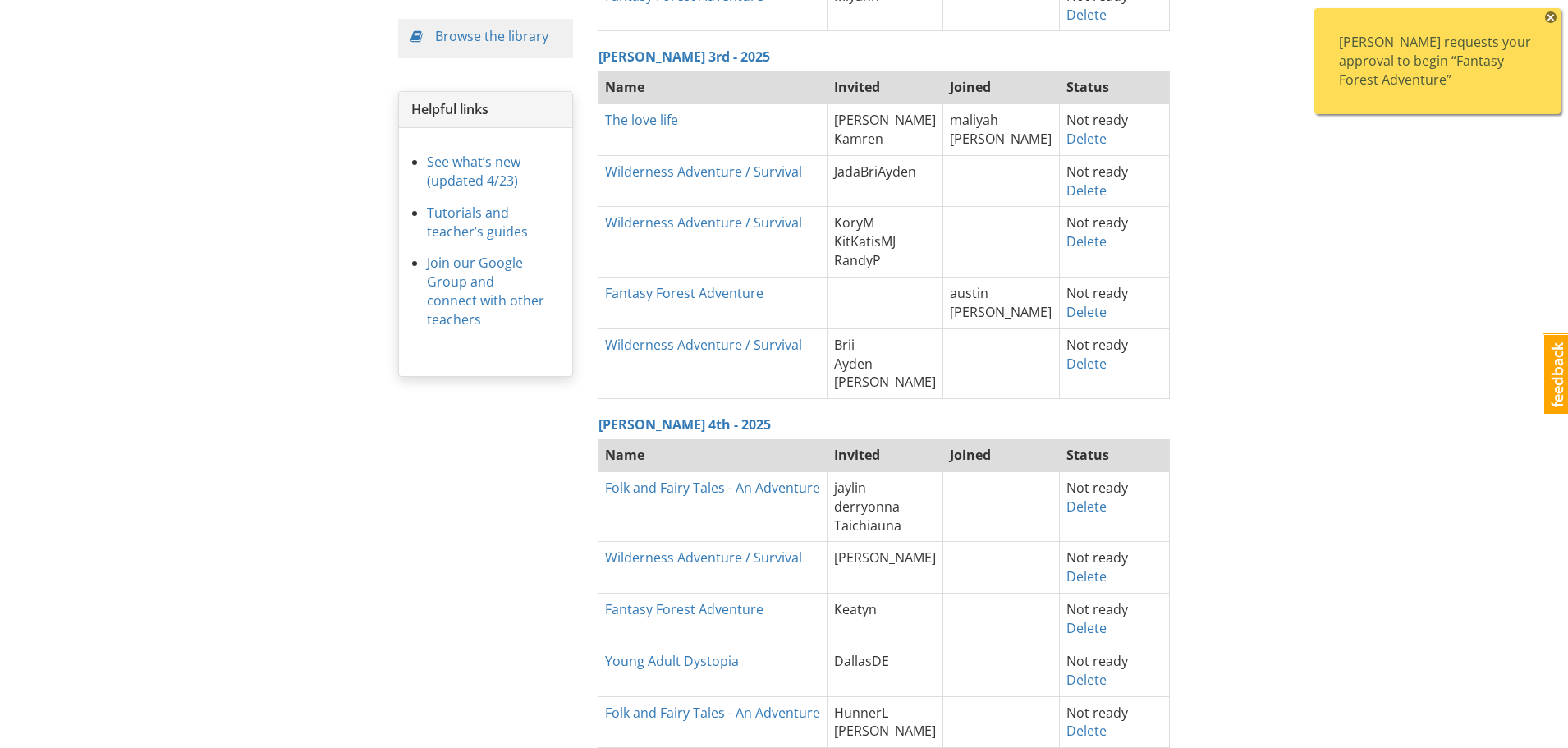
click at [1551, 18] on span "×" at bounding box center [1551, 17] width 12 height 12
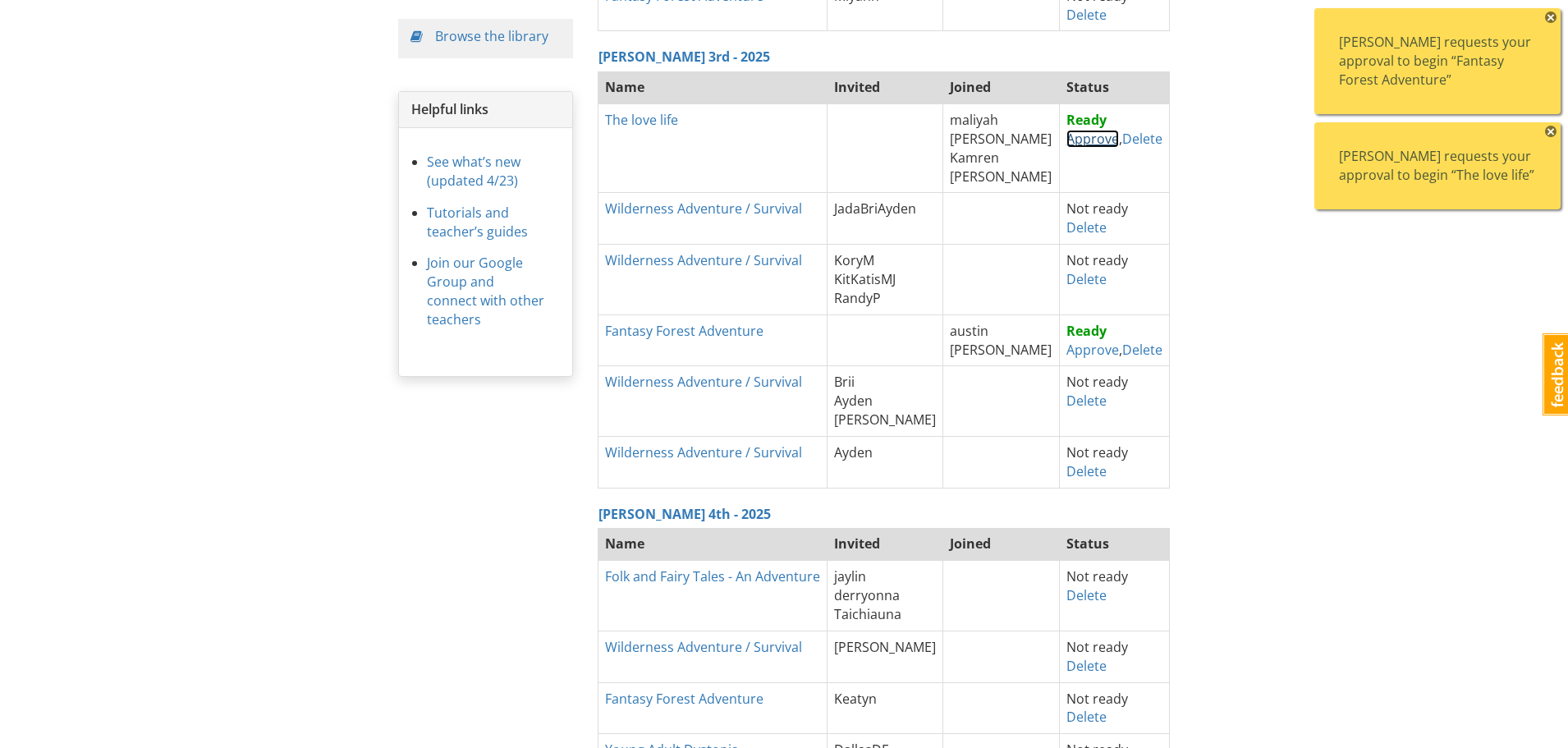
click at [1073, 144] on link "Approve" at bounding box center [1092, 139] width 52 height 18
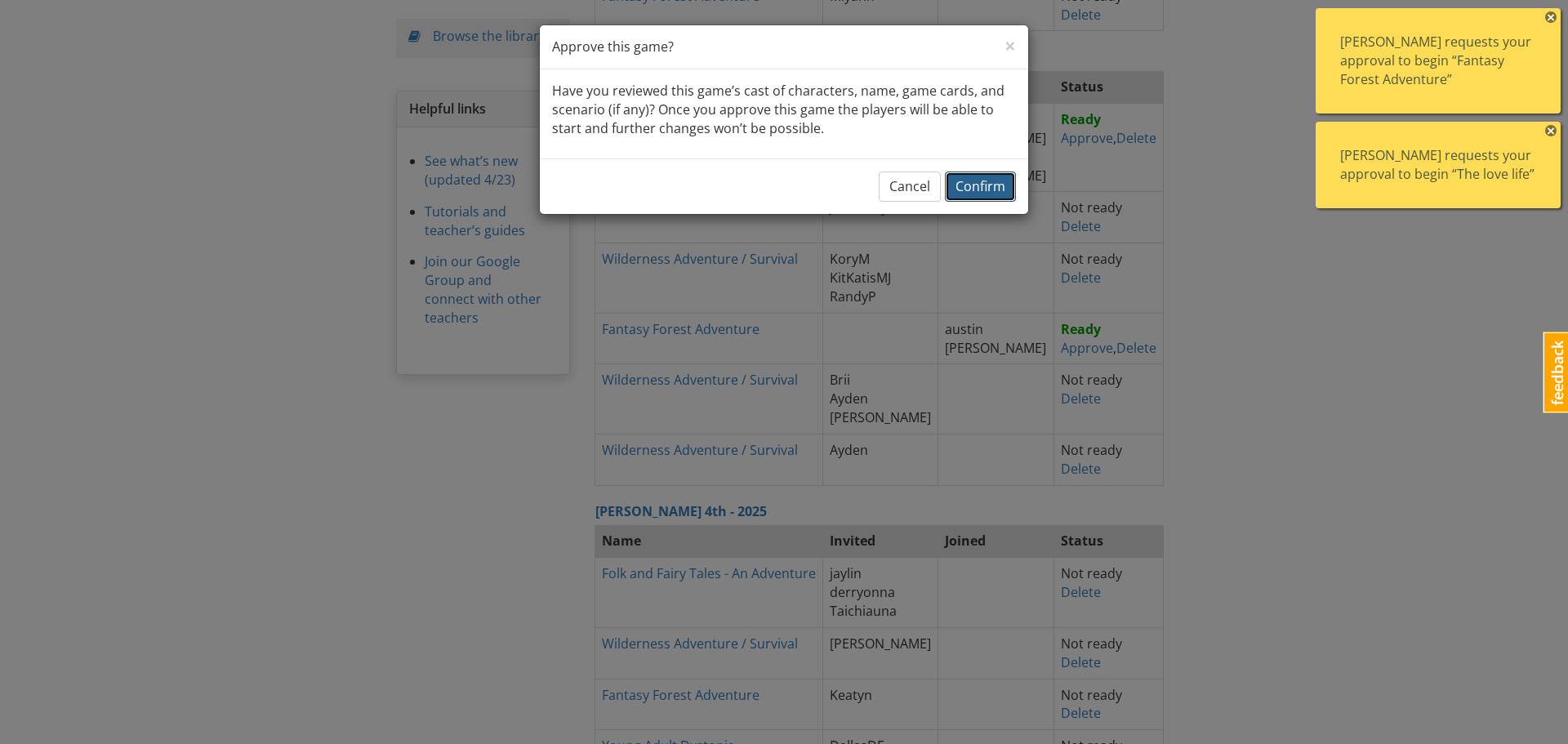
click at [973, 188] on span "Confirm" at bounding box center [980, 186] width 50 height 18
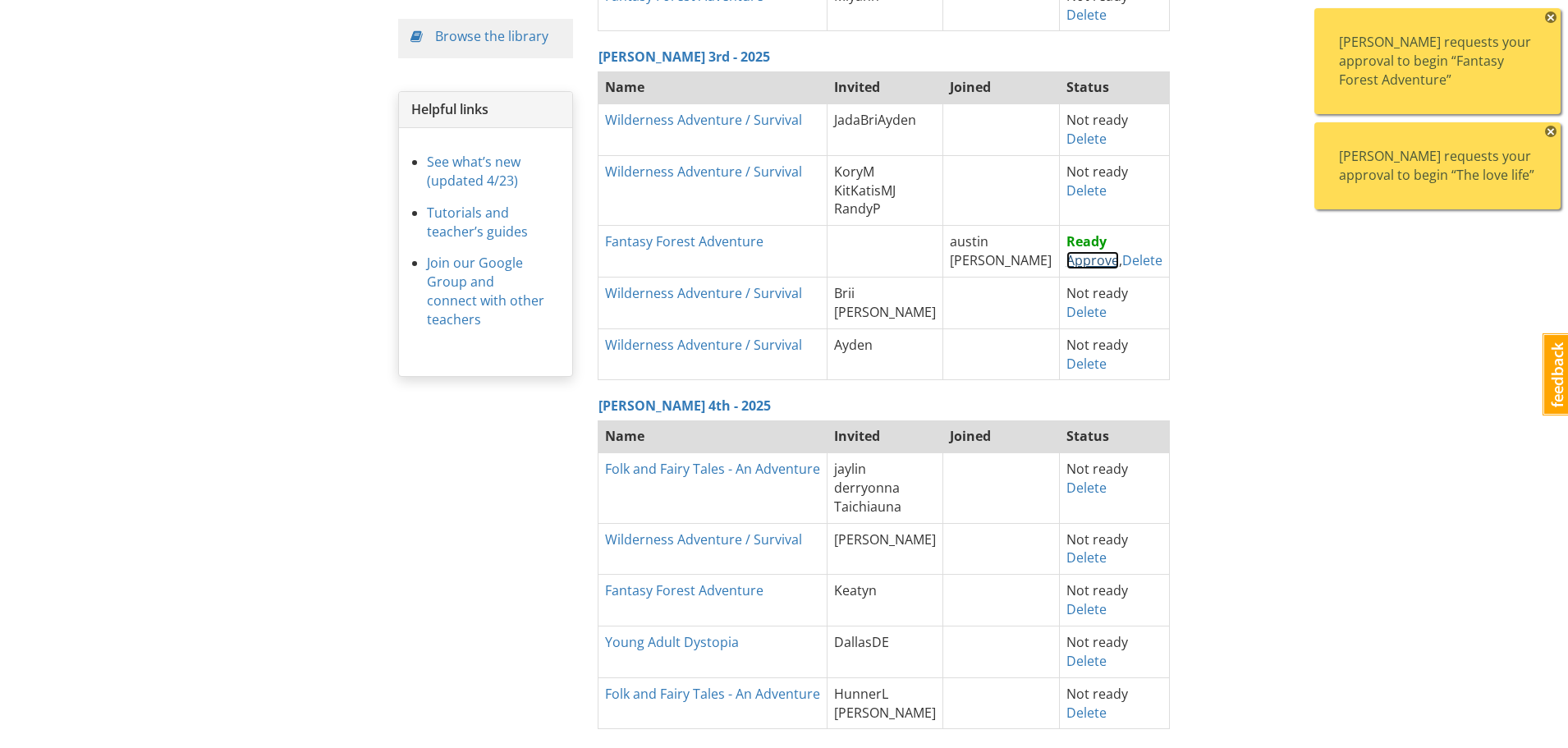
click at [1079, 261] on link "Approve" at bounding box center [1092, 260] width 52 height 18
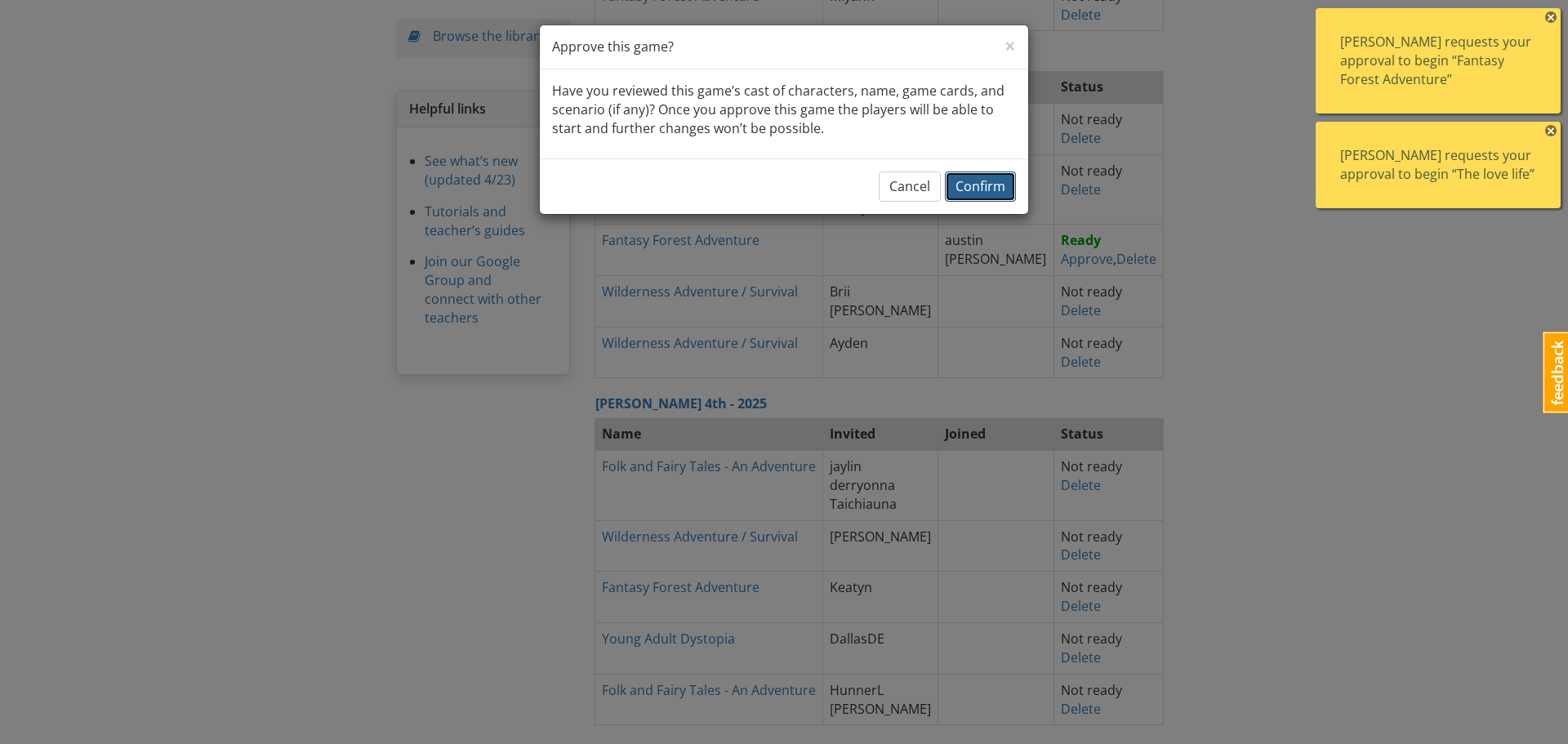
click at [981, 186] on span "Confirm" at bounding box center [980, 186] width 50 height 18
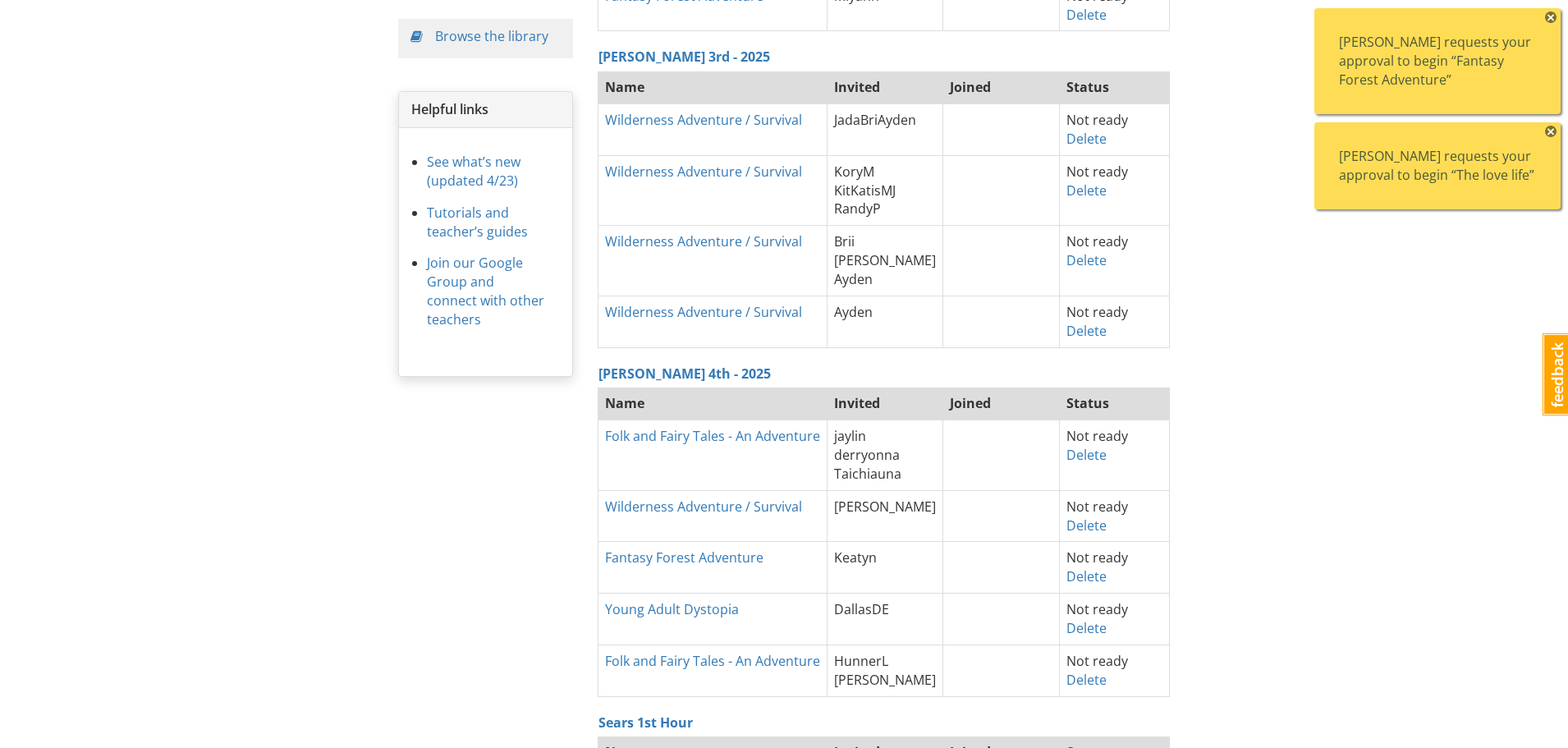
click at [1551, 131] on span "×" at bounding box center [1551, 131] width 12 height 12
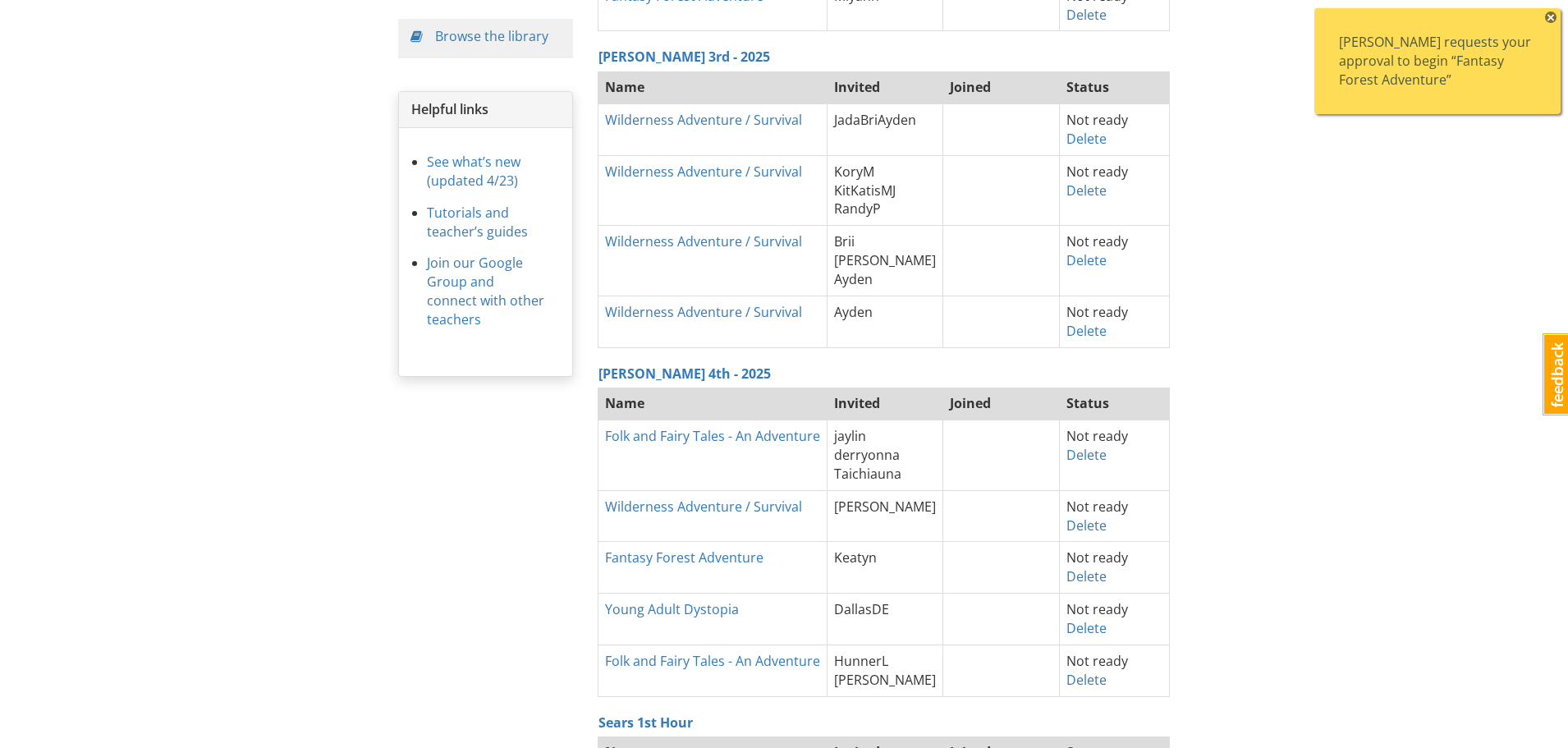
click at [1553, 17] on span "×" at bounding box center [1551, 17] width 12 height 12
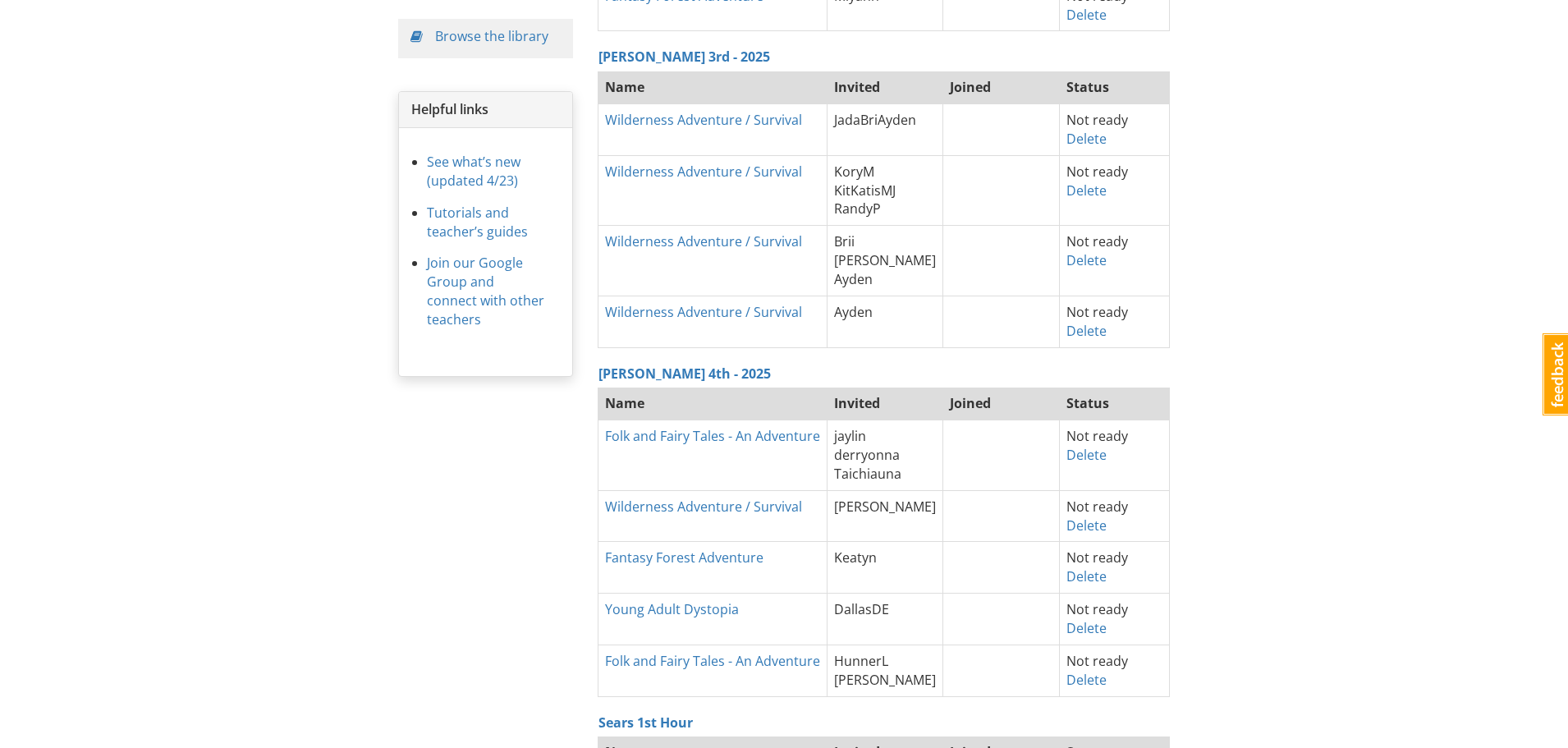
click at [1066, 339] on link "Delete" at bounding box center [1087, 331] width 40 height 18
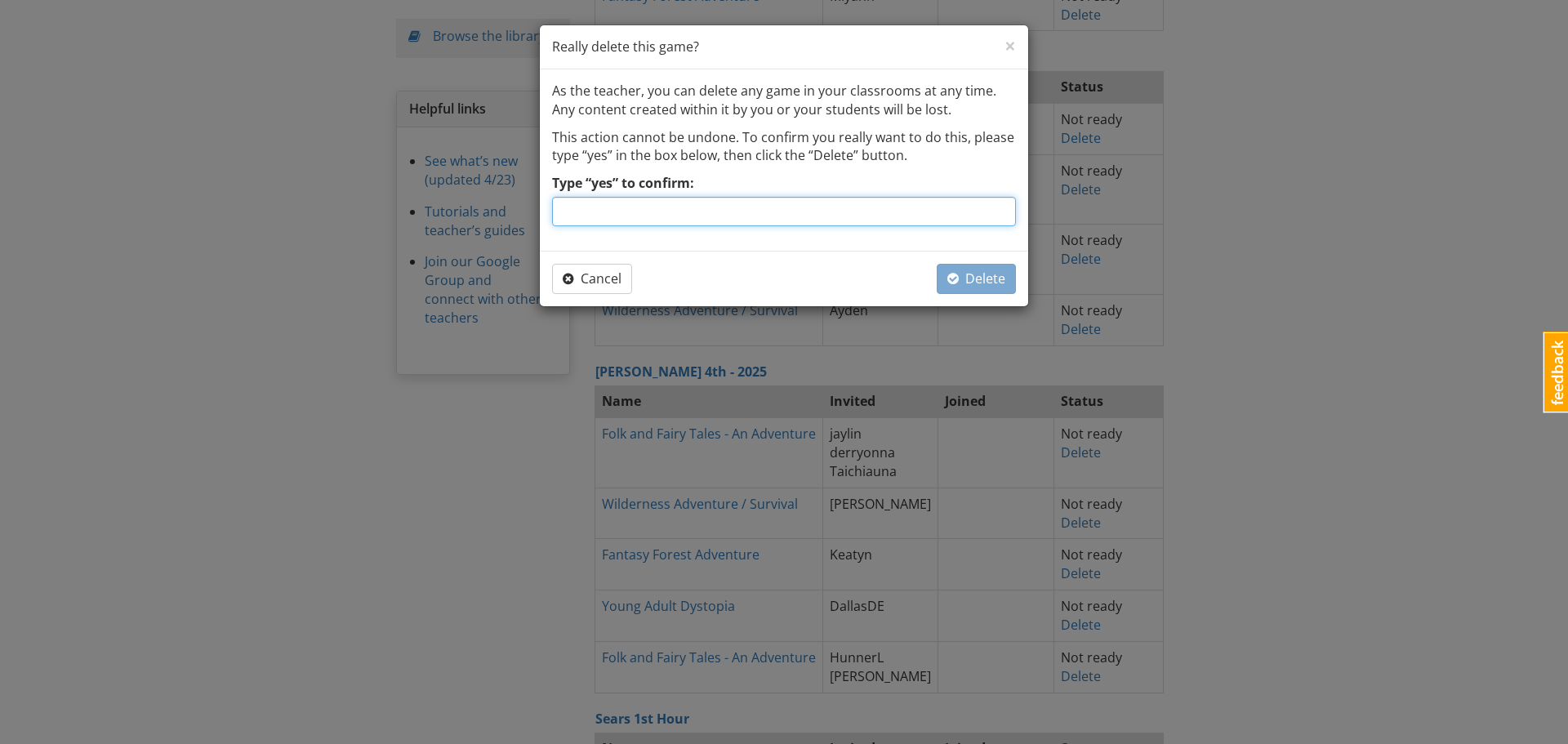
click at [787, 221] on input "Type “yes” to confirm:" at bounding box center [784, 211] width 464 height 29
type input "yes"
click at [963, 276] on span "Delete" at bounding box center [976, 279] width 58 height 18
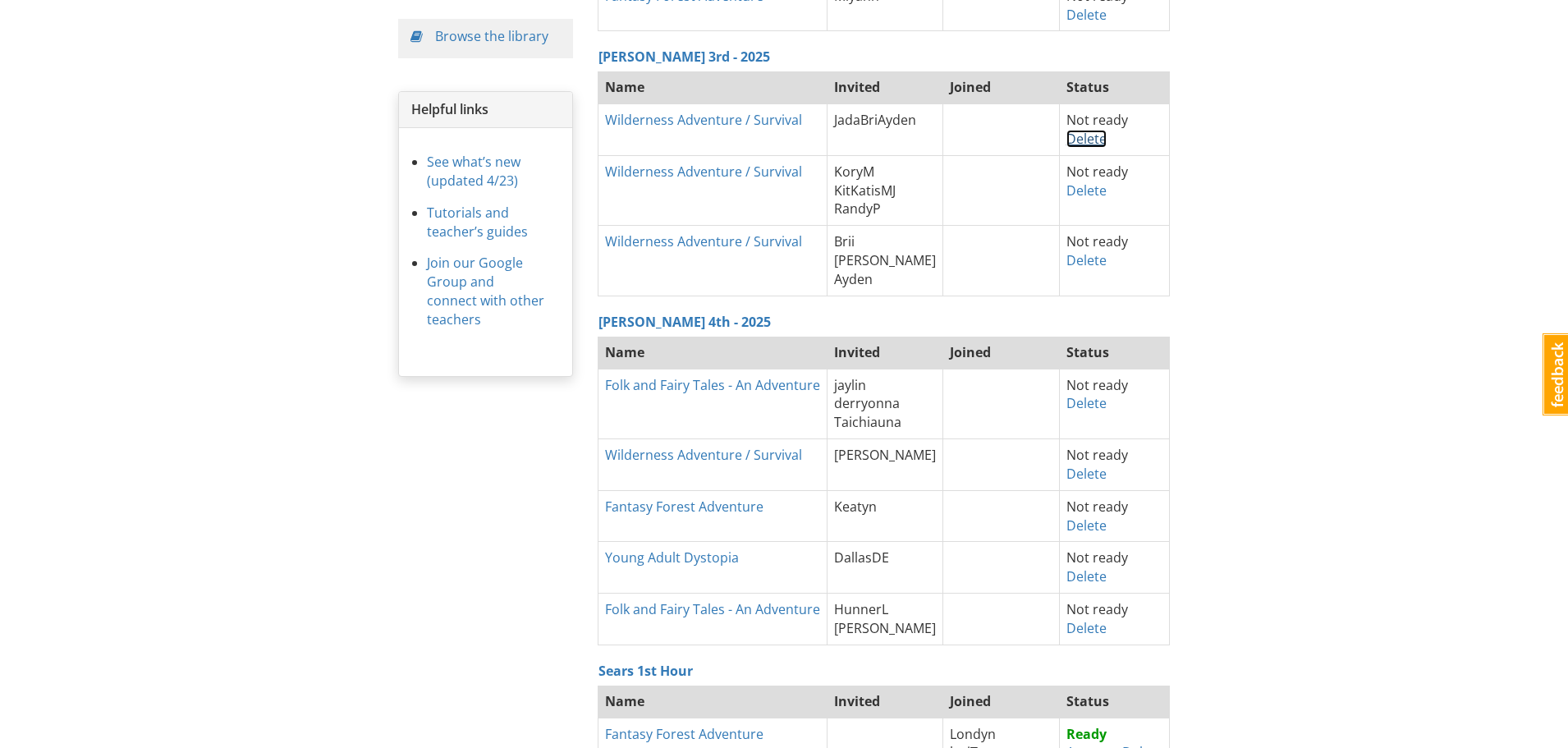
click at [1066, 140] on link "Delete" at bounding box center [1087, 139] width 40 height 18
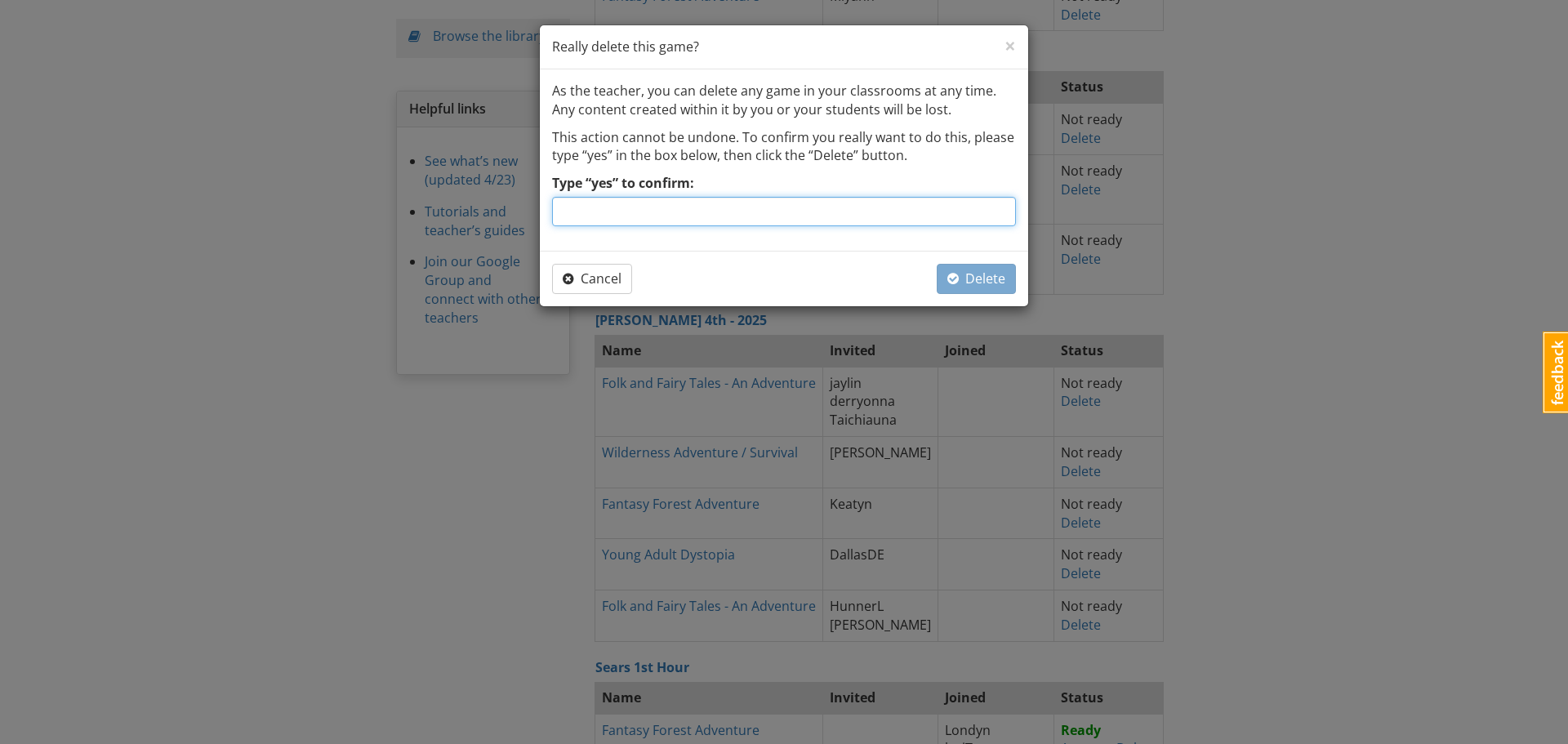
click at [806, 211] on input "Type “yes” to confirm:" at bounding box center [784, 211] width 464 height 29
type input "yes"
click at [960, 281] on span "Delete" at bounding box center [976, 279] width 58 height 18
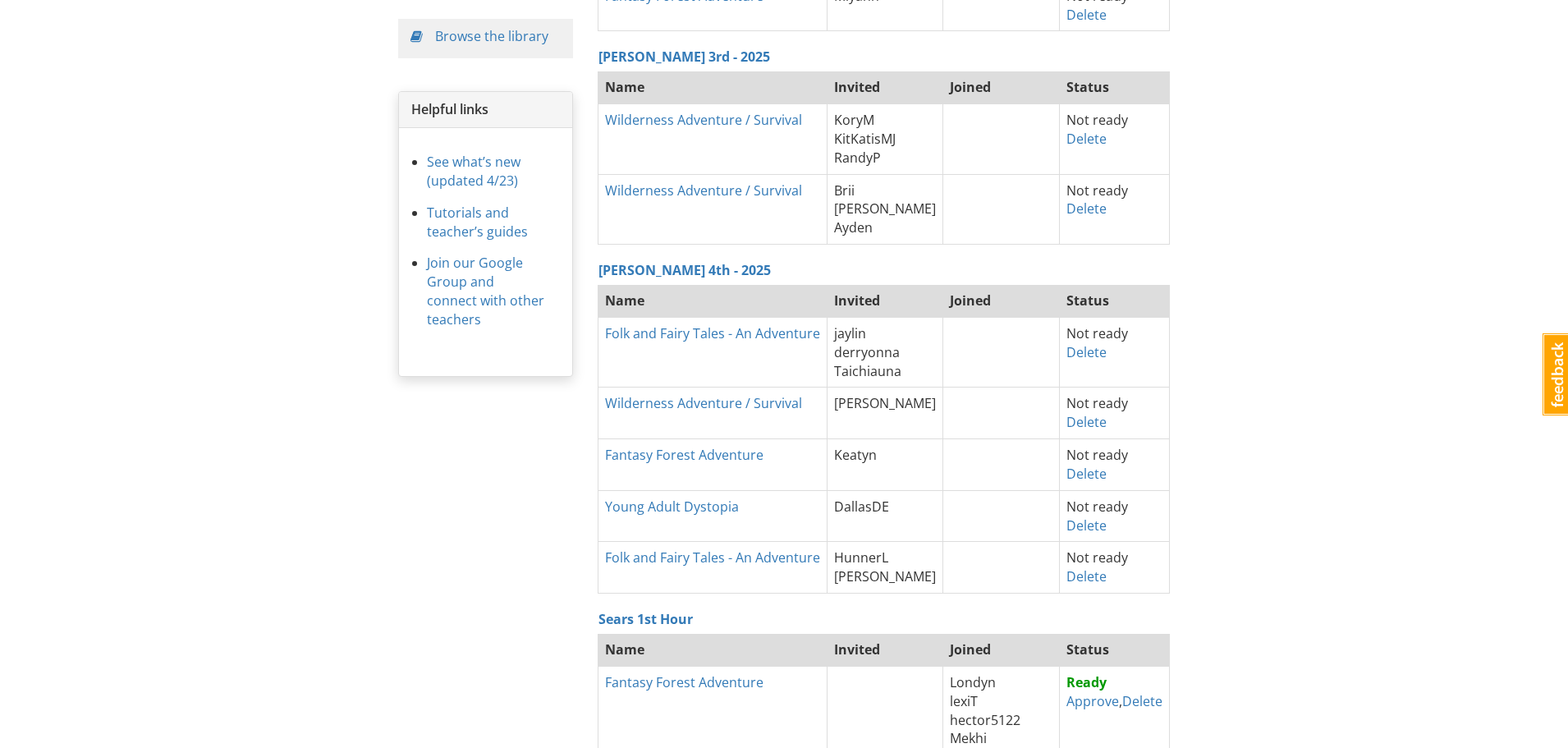
click at [937, 274] on th "[PERSON_NAME] 4th - 2025" at bounding box center [884, 265] width 572 height 40
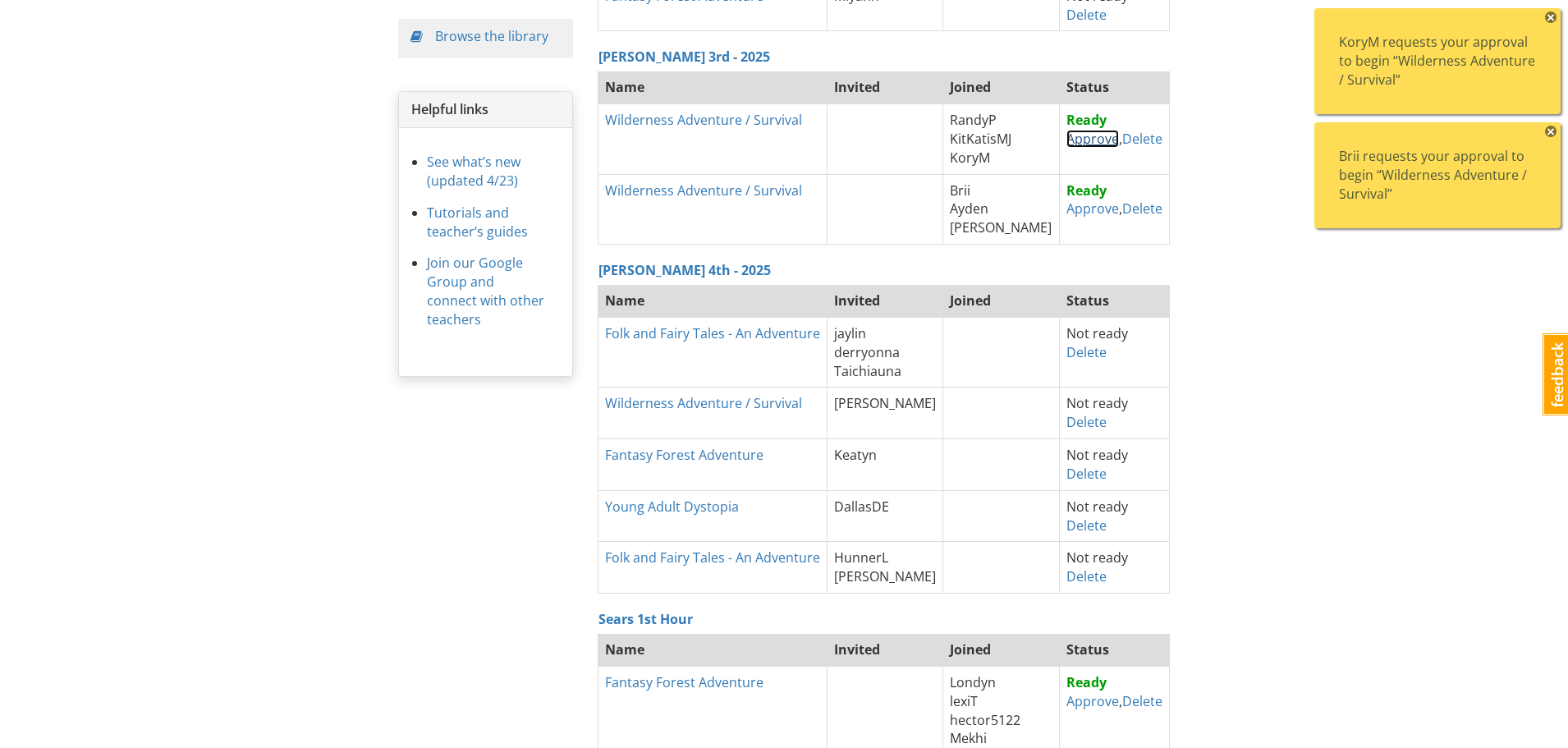
click at [1071, 141] on link "Approve" at bounding box center [1092, 139] width 52 height 18
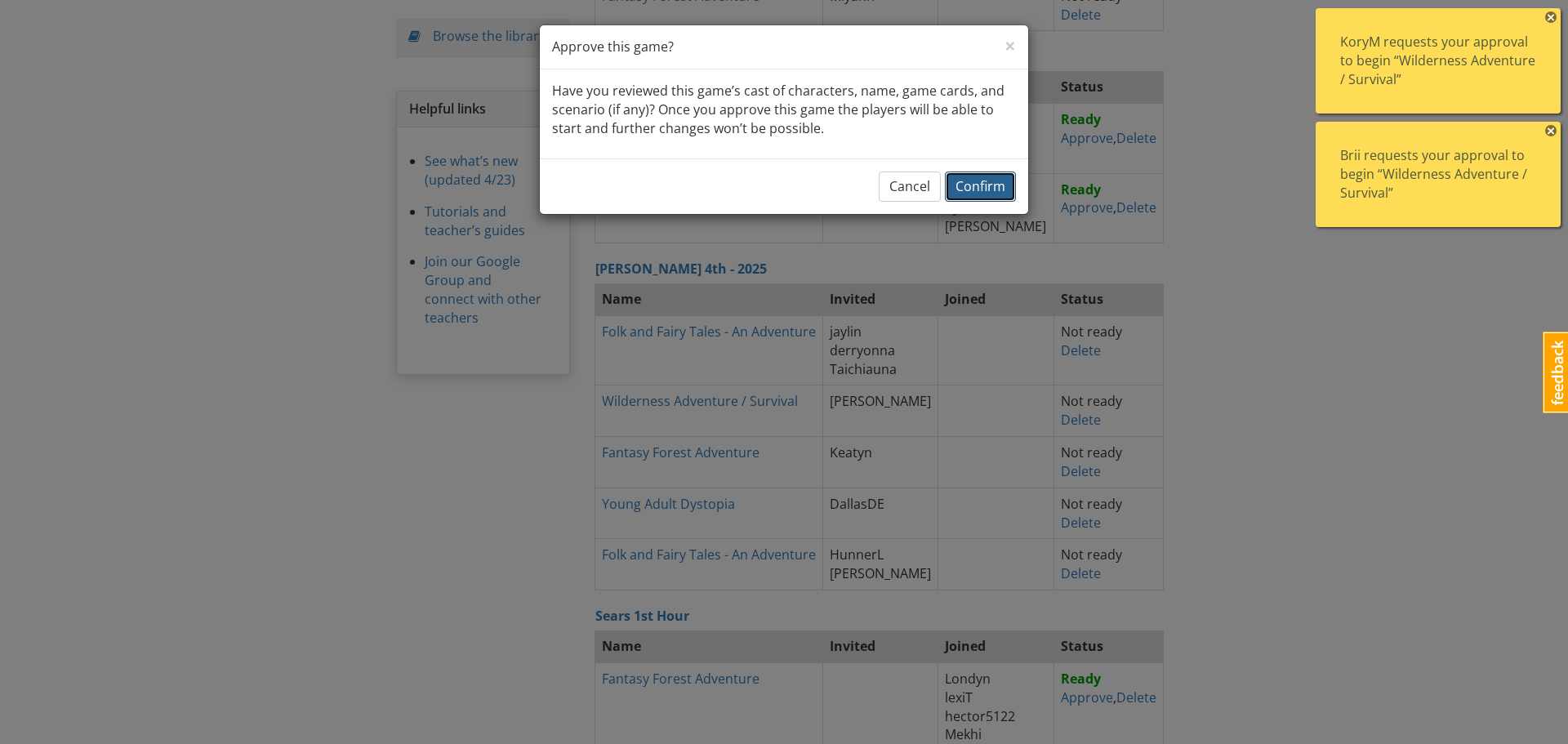
click at [990, 180] on span "Confirm" at bounding box center [980, 186] width 50 height 18
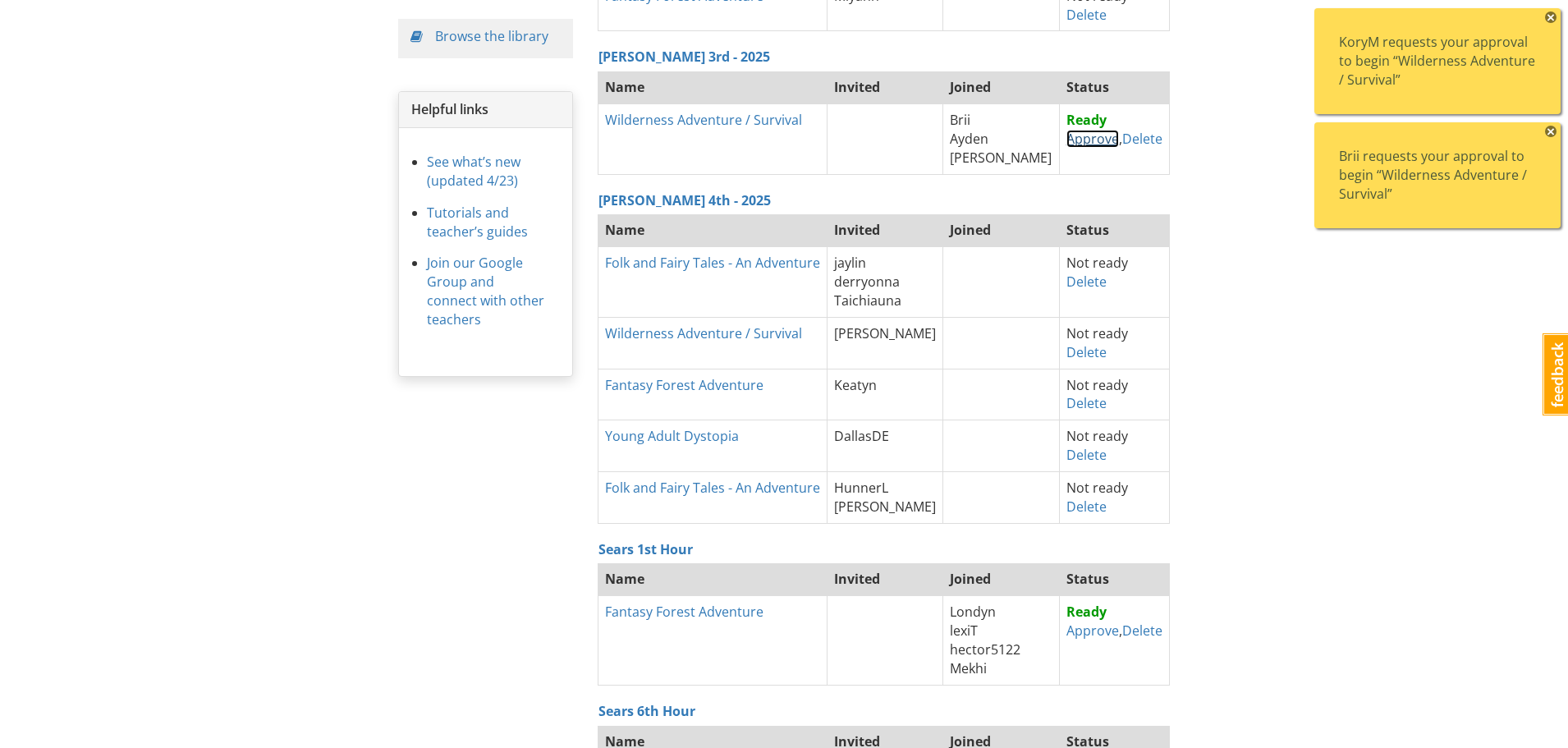
click at [1077, 135] on link "Approve" at bounding box center [1092, 139] width 52 height 18
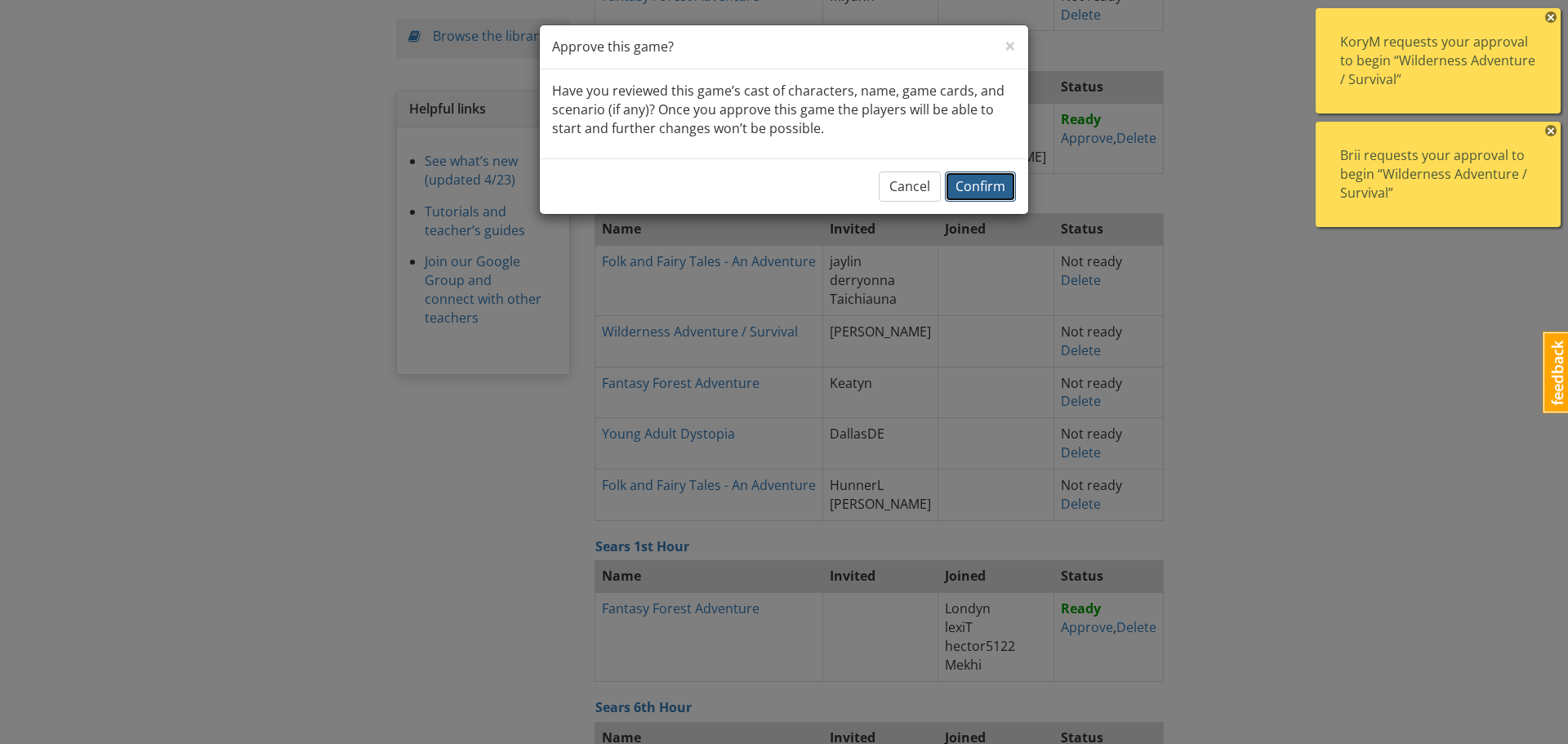
click at [991, 185] on span "Confirm" at bounding box center [980, 186] width 50 height 18
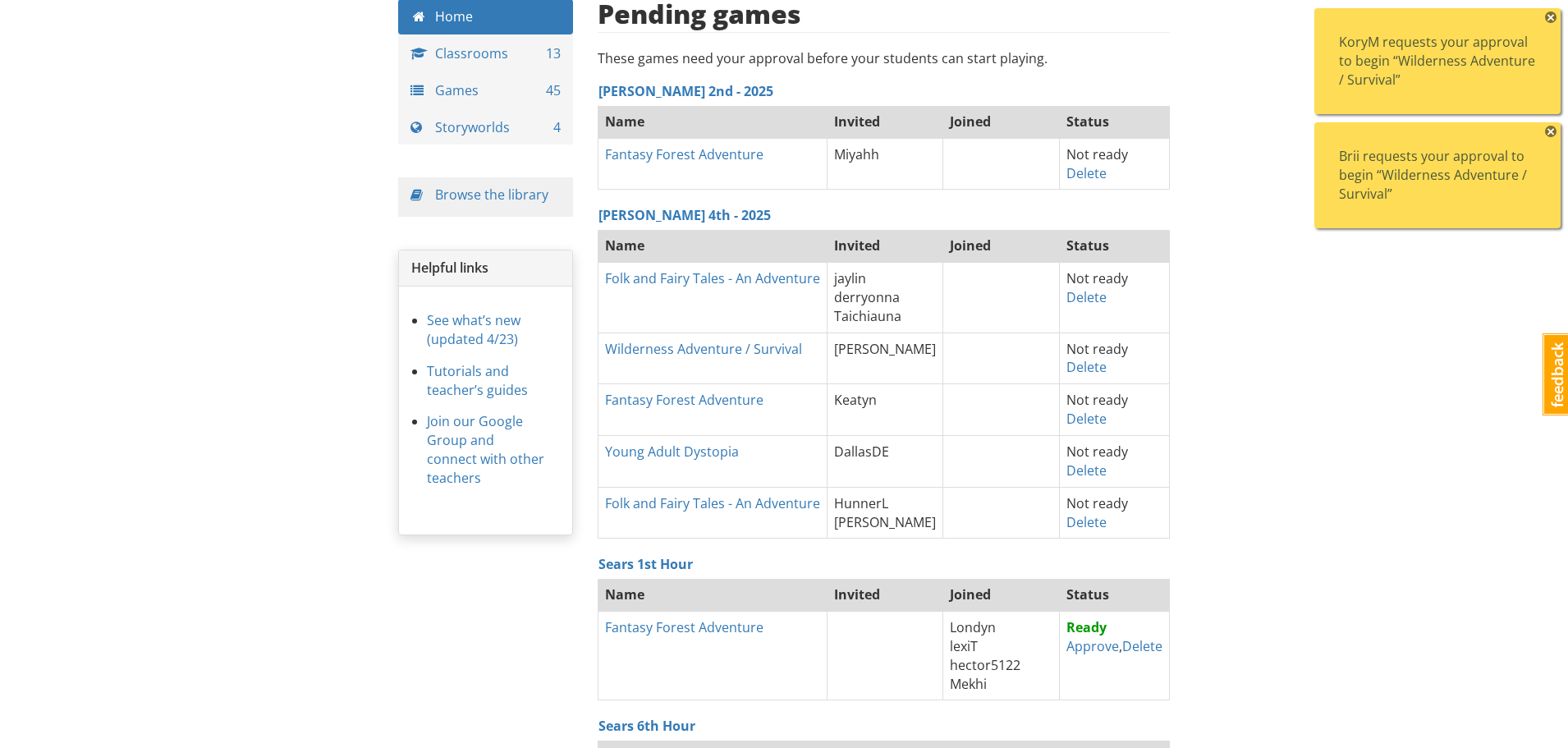
scroll to position [0, 0]
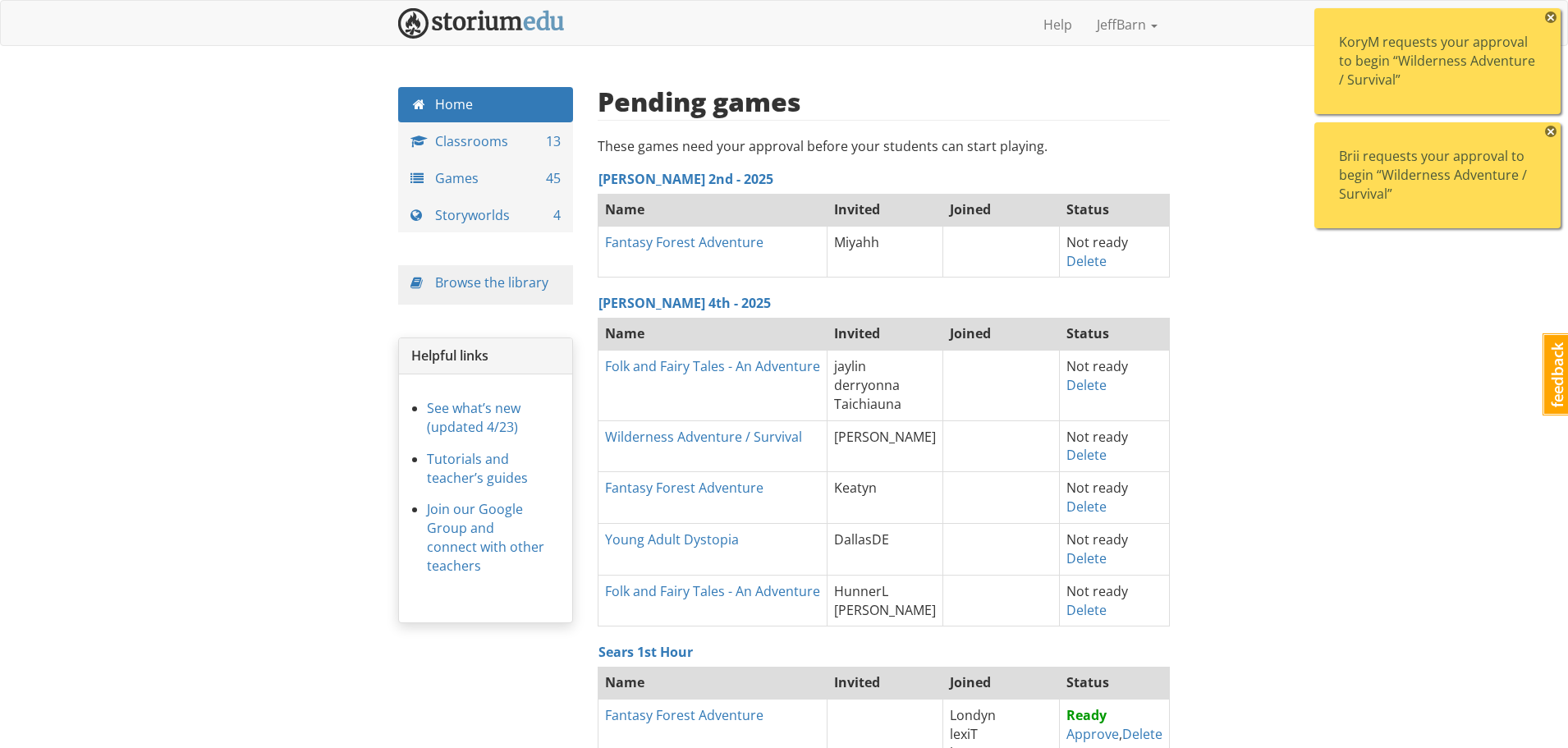
click at [1551, 17] on span "×" at bounding box center [1551, 17] width 12 height 12
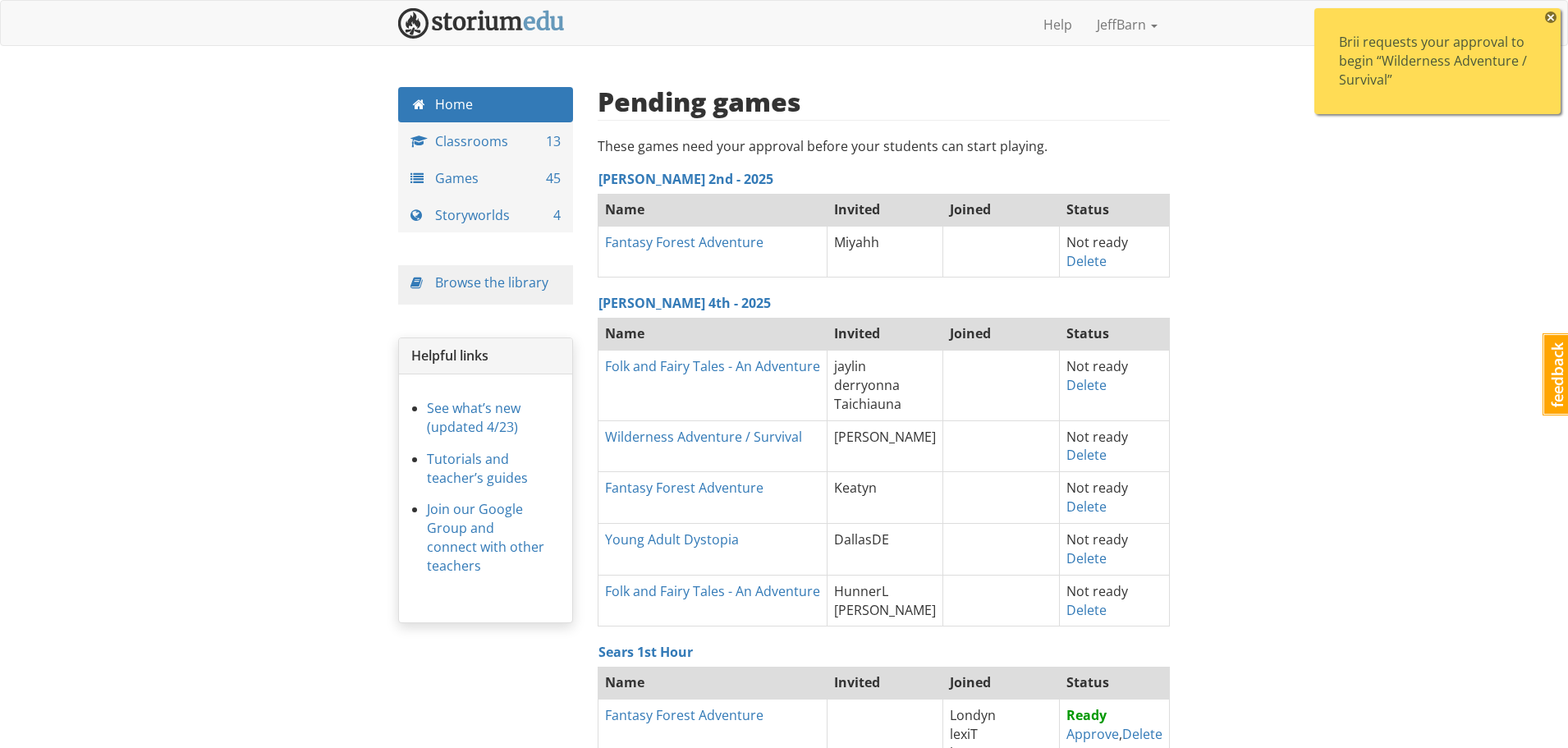
click at [1547, 17] on span "×" at bounding box center [1551, 17] width 12 height 12
